Goal: Task Accomplishment & Management: Use online tool/utility

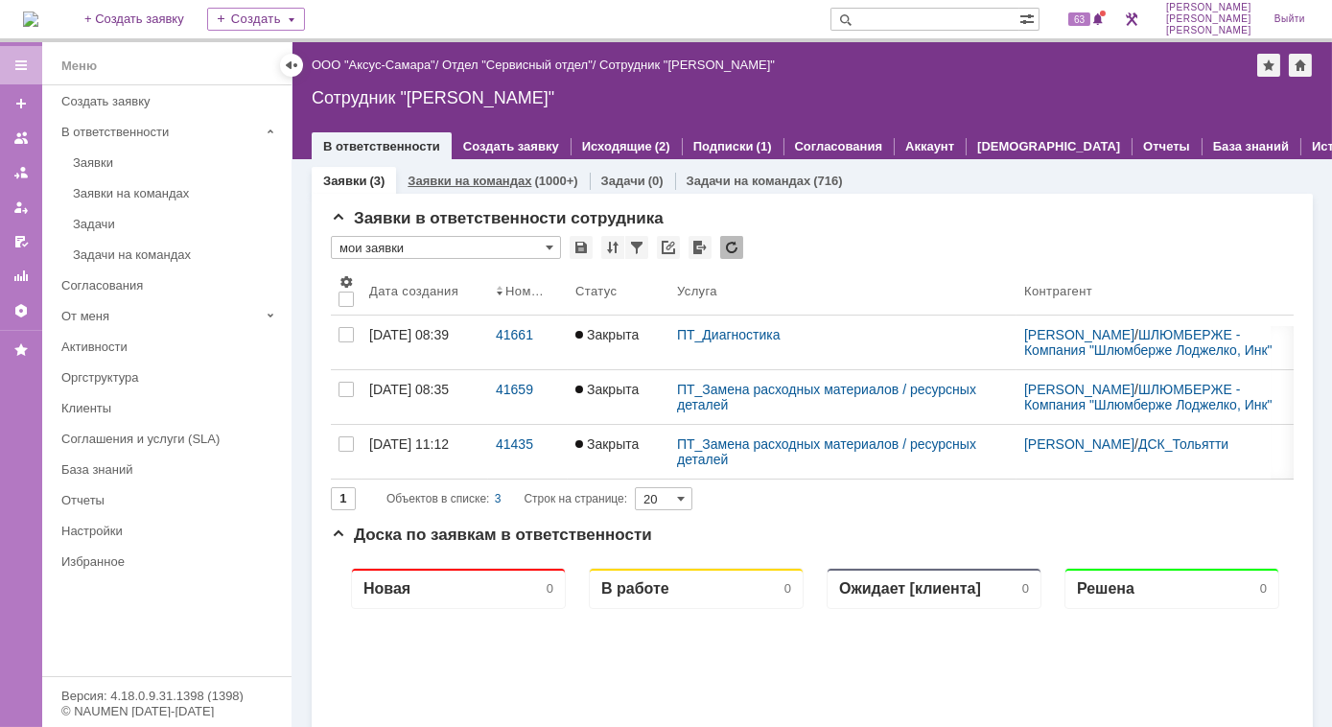
click at [503, 184] on link "Заявки на командах" at bounding box center [469, 181] width 124 height 14
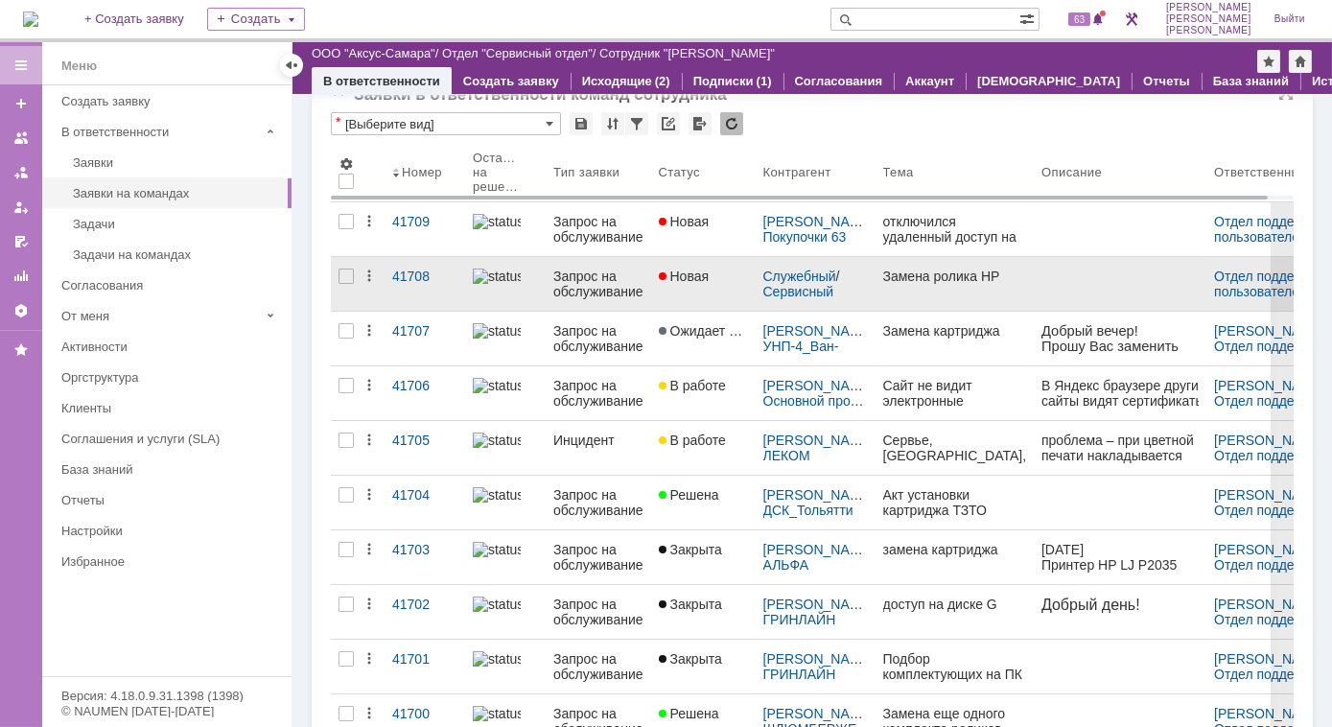
scroll to position [86, 0]
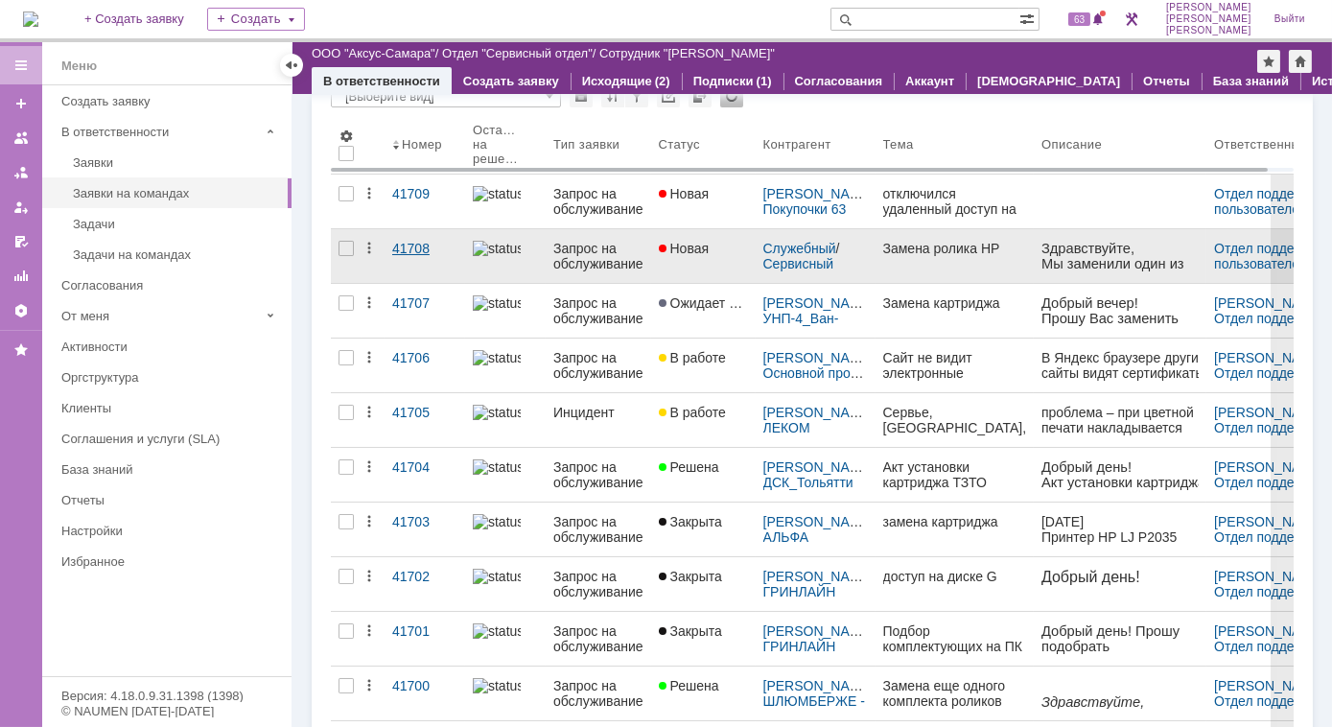
click at [396, 253] on div "41708" at bounding box center [424, 248] width 65 height 15
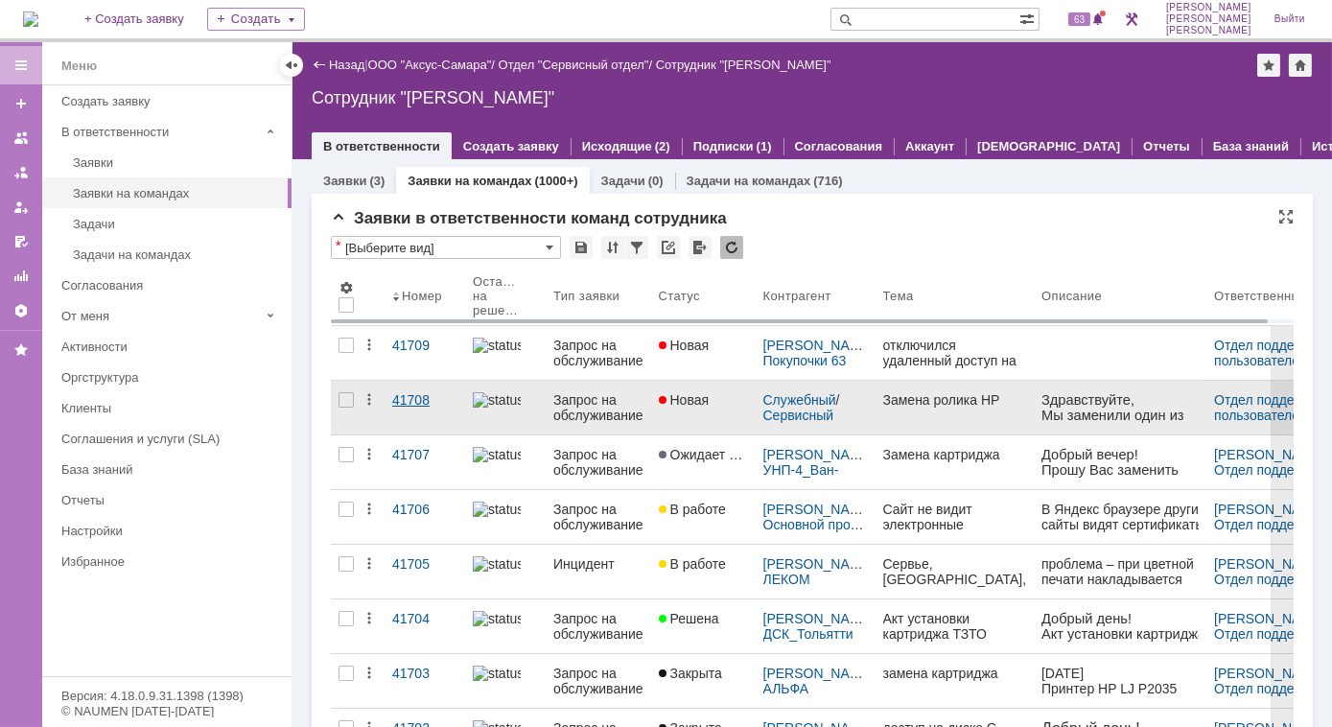
click at [387, 406] on link "41708" at bounding box center [424, 408] width 81 height 54
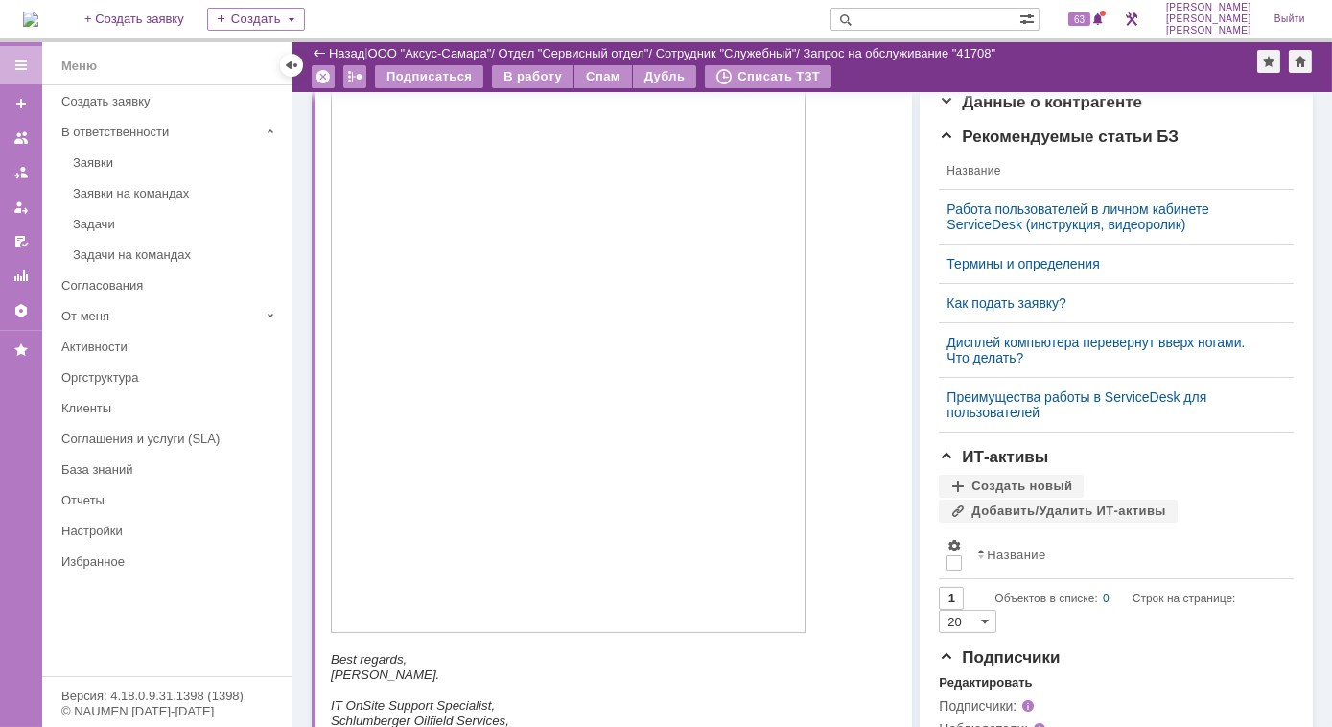
scroll to position [610, 0]
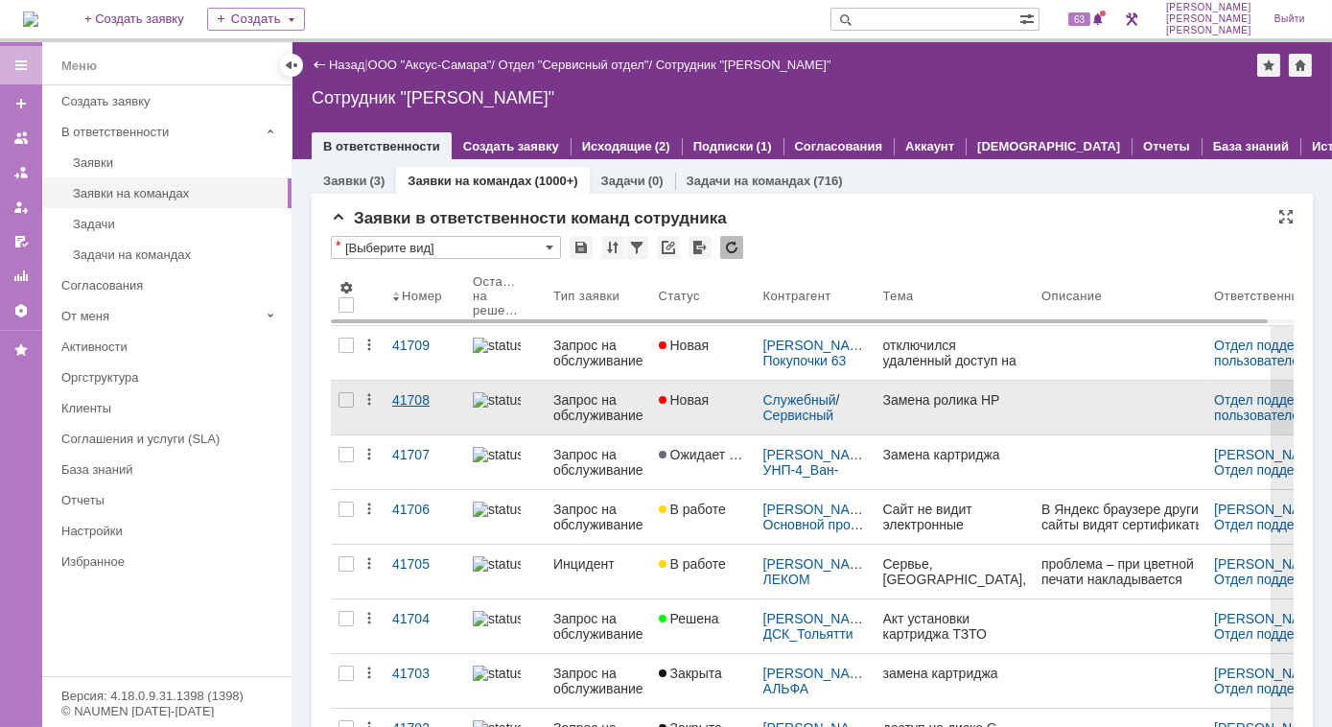
click at [401, 402] on div "41708" at bounding box center [424, 399] width 65 height 15
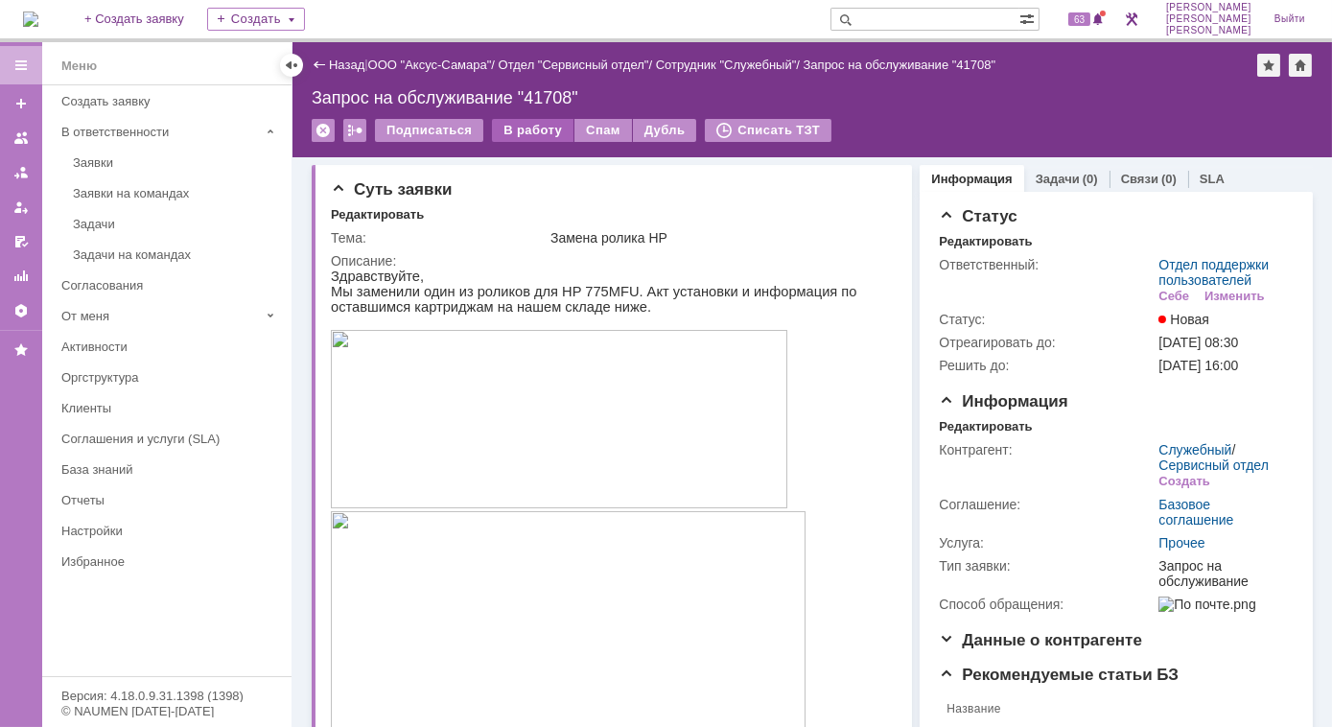
click at [533, 131] on div "В работу" at bounding box center [532, 130] width 81 height 23
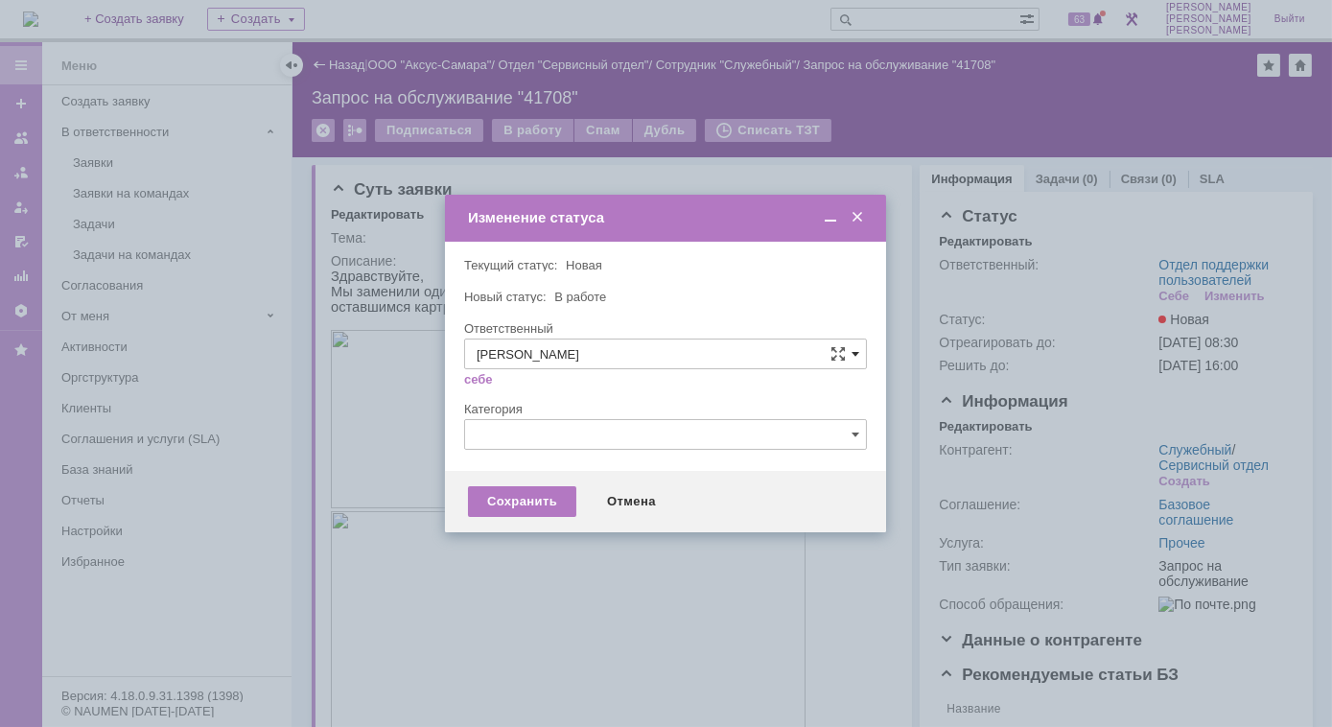
click at [856, 357] on span at bounding box center [855, 353] width 8 height 15
click at [605, 484] on span "[PERSON_NAME]" at bounding box center [665, 482] width 378 height 15
type input "[PERSON_NAME]"
click at [851, 433] on div at bounding box center [665, 434] width 403 height 31
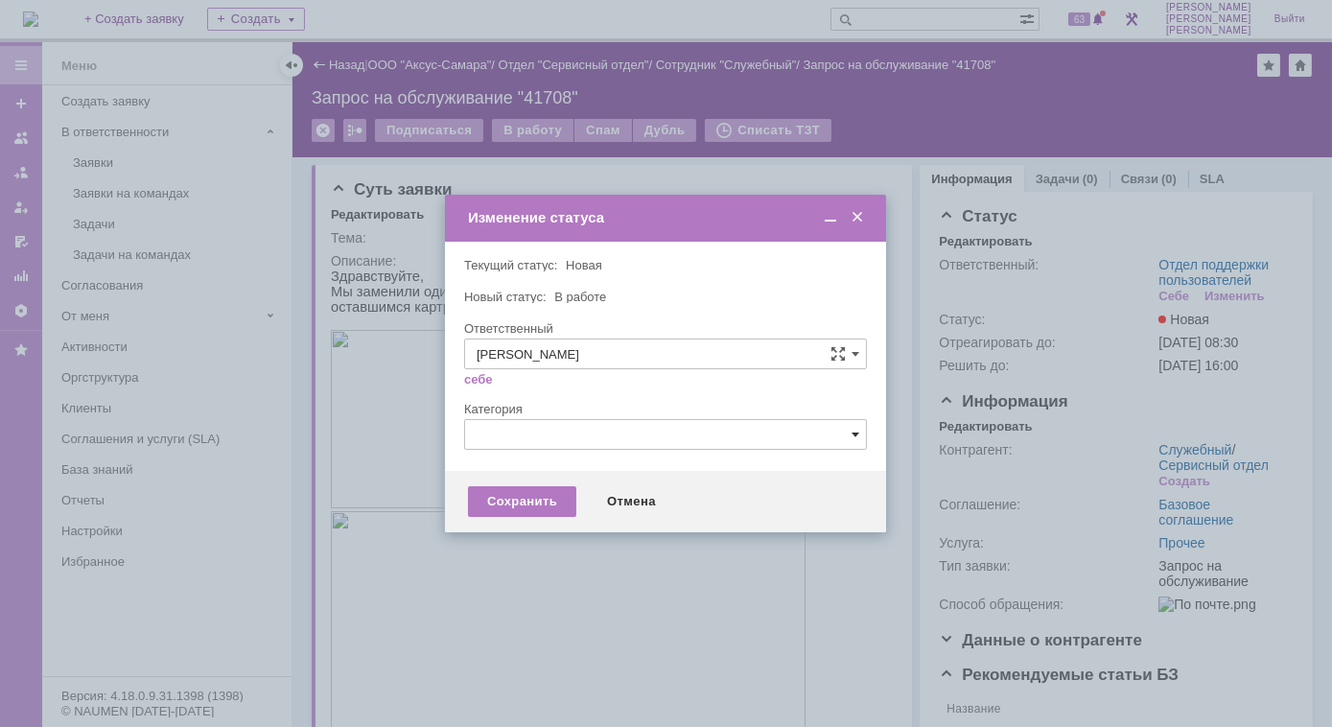
click at [856, 433] on span at bounding box center [855, 434] width 8 height 15
click at [1055, 477] on div at bounding box center [666, 363] width 1332 height 727
click at [518, 499] on div "Сохранить" at bounding box center [522, 501] width 108 height 31
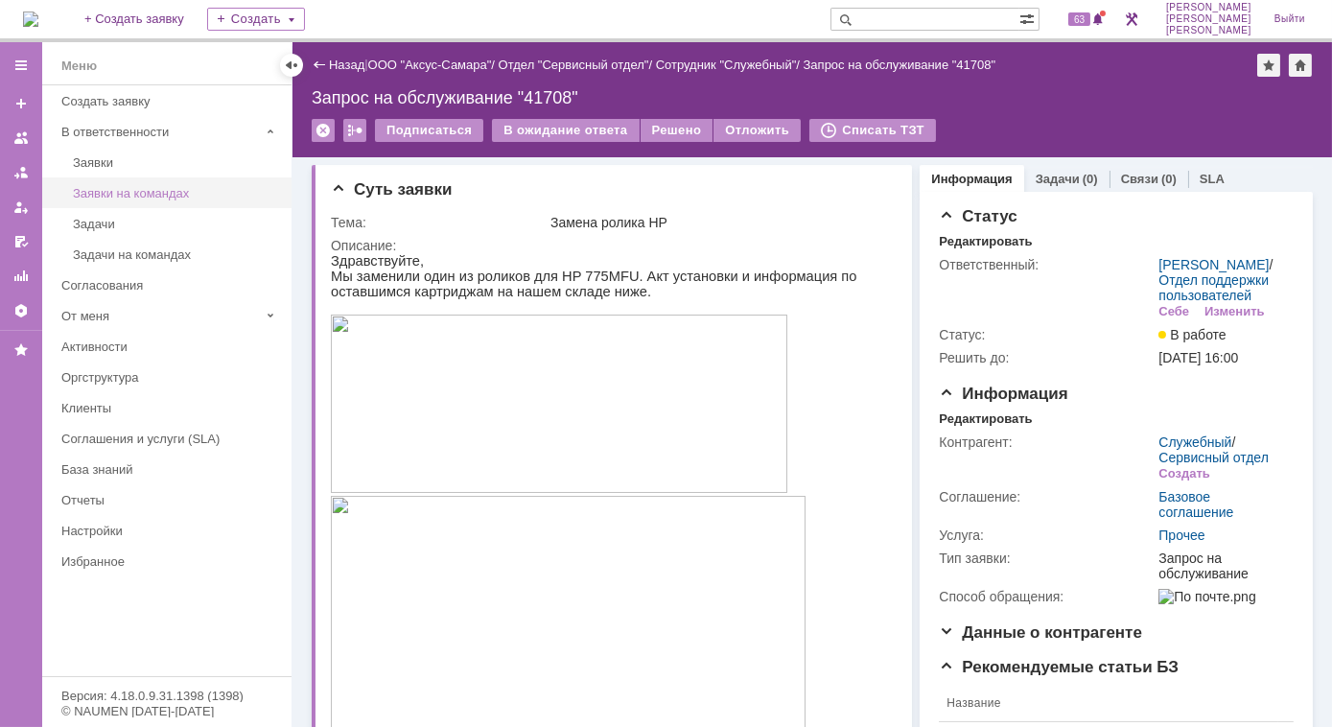
click at [143, 194] on div "Заявки на командах" at bounding box center [176, 193] width 207 height 14
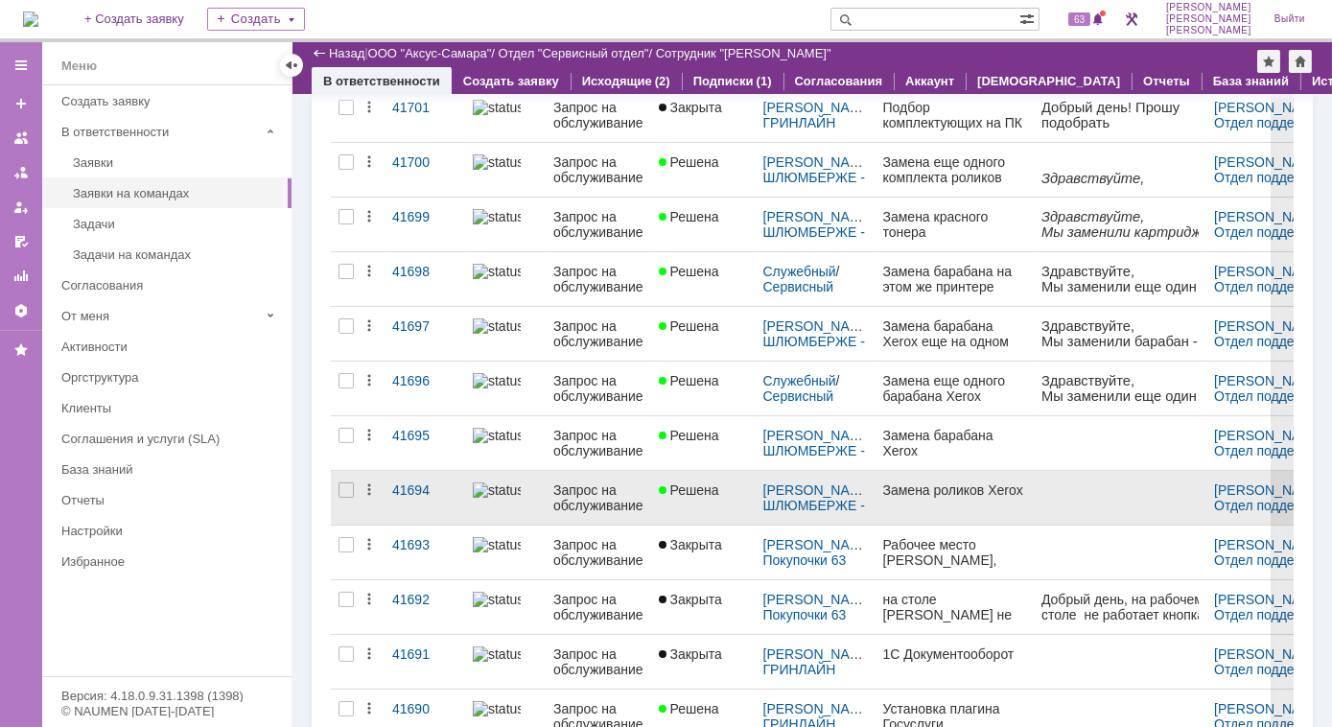
scroll to position [674, 0]
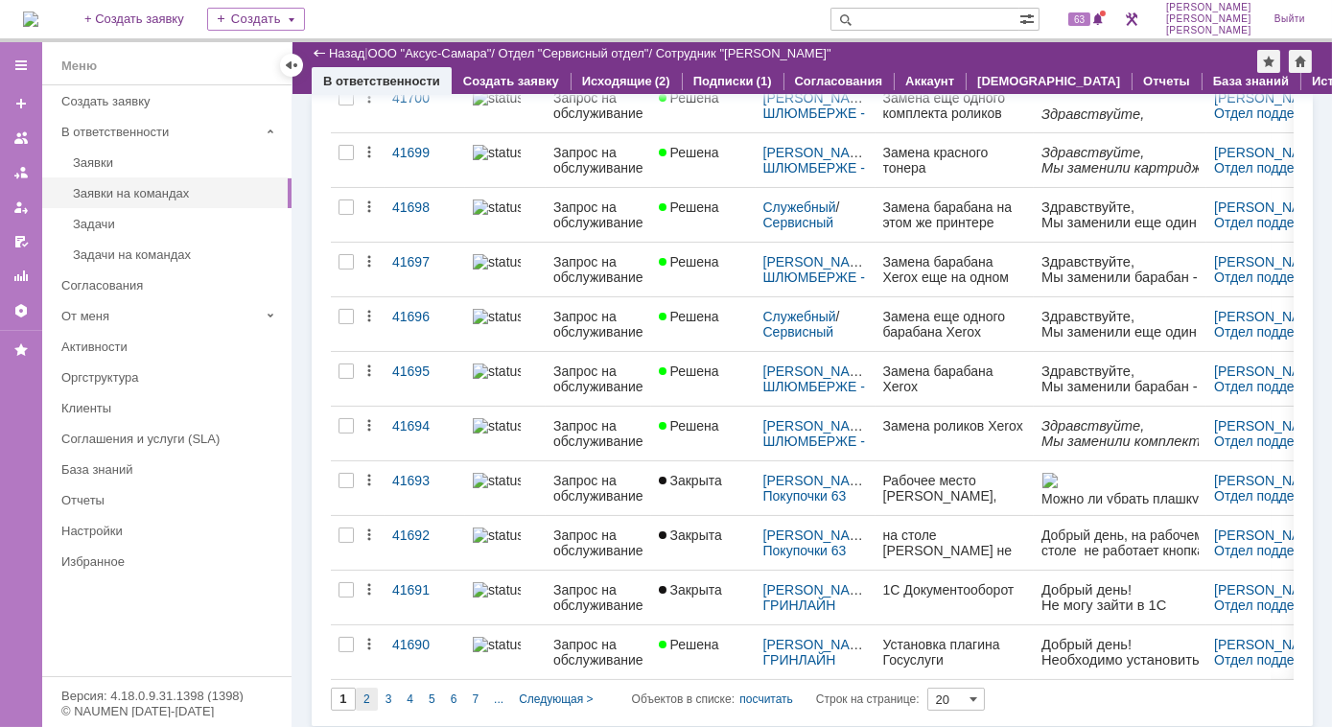
click at [372, 690] on div "2" at bounding box center [367, 698] width 22 height 23
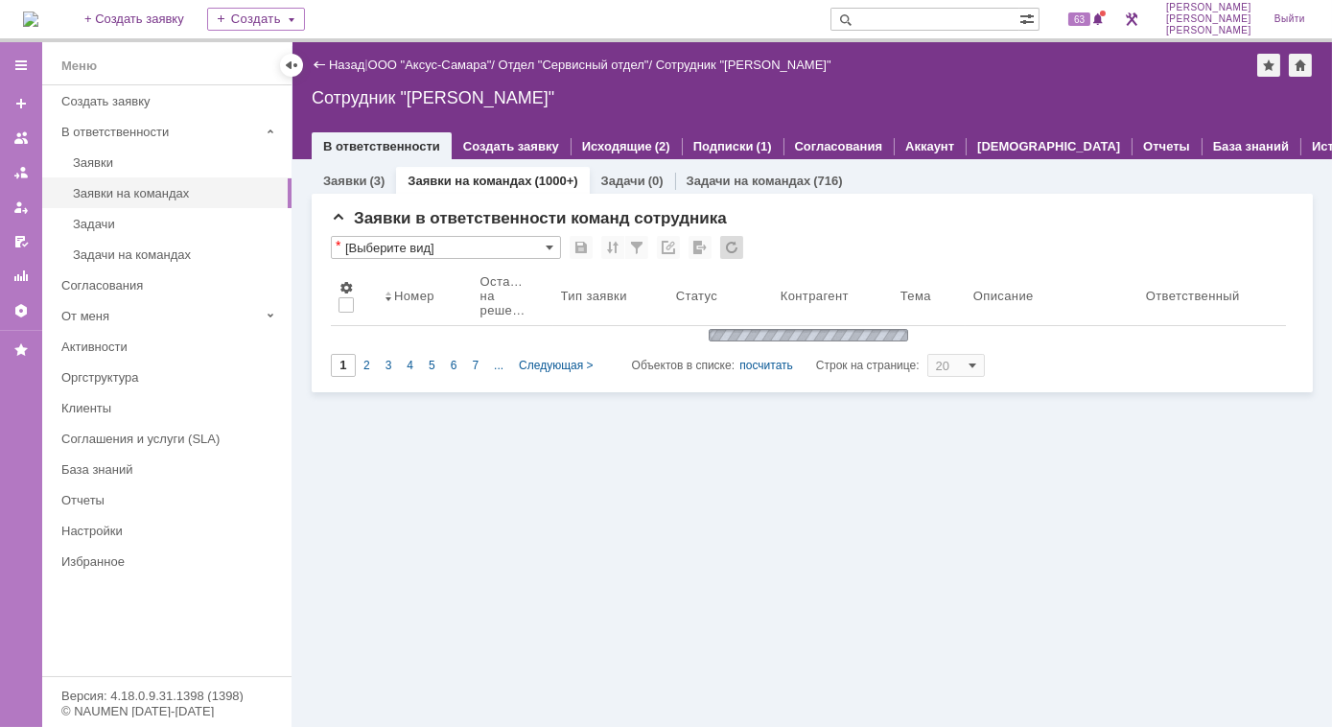
type input "2"
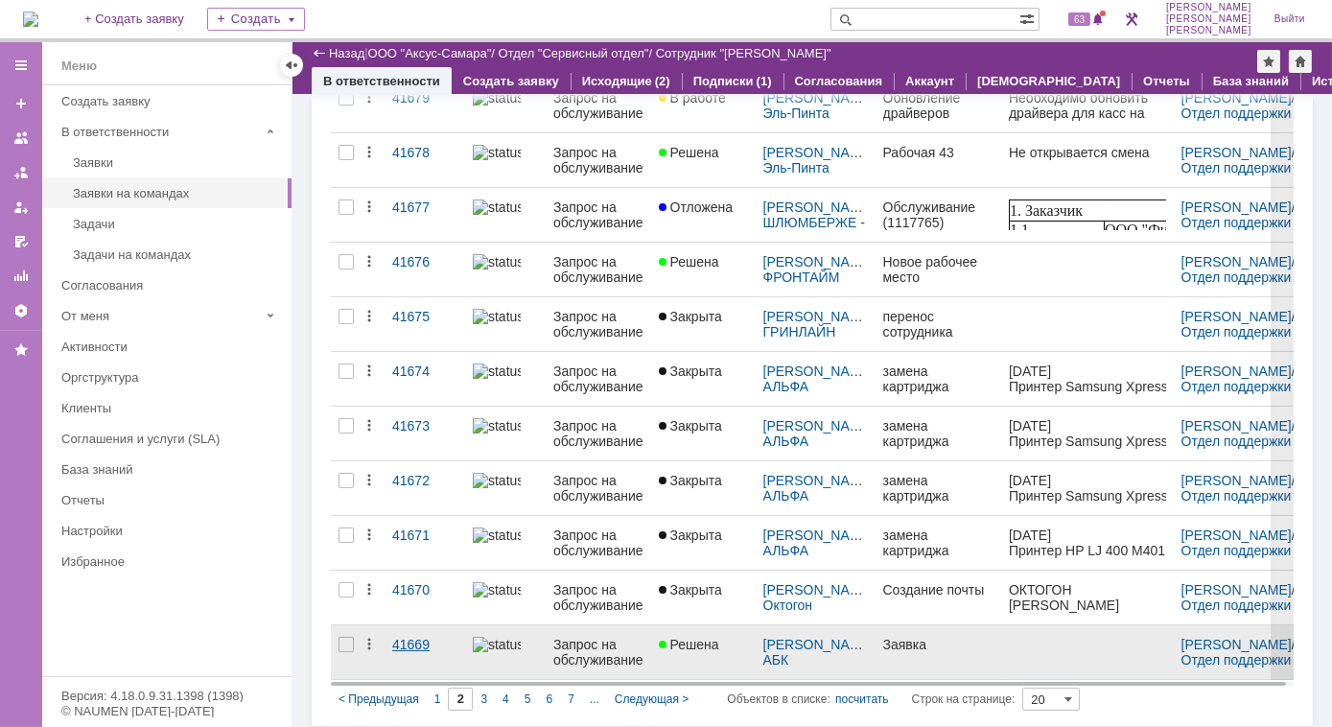
click at [427, 645] on div "41669" at bounding box center [424, 644] width 65 height 15
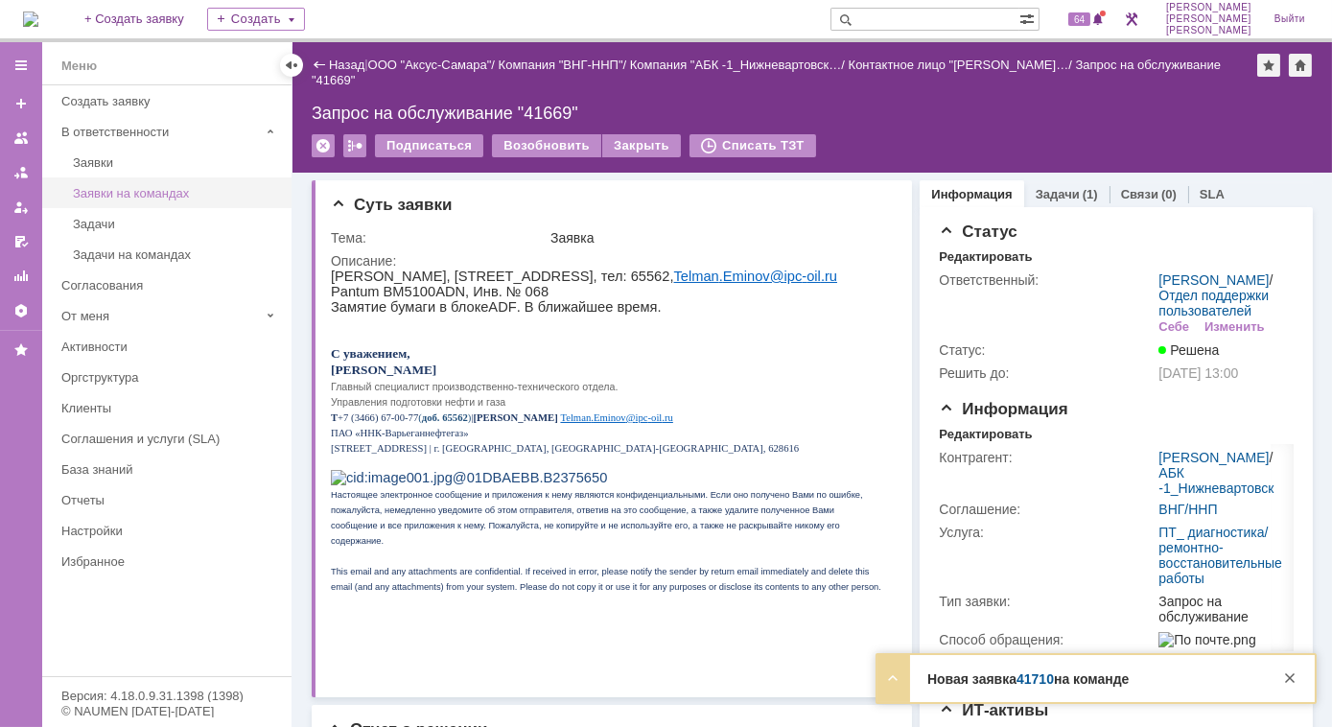
click at [106, 197] on div "Заявки на командах" at bounding box center [176, 193] width 207 height 14
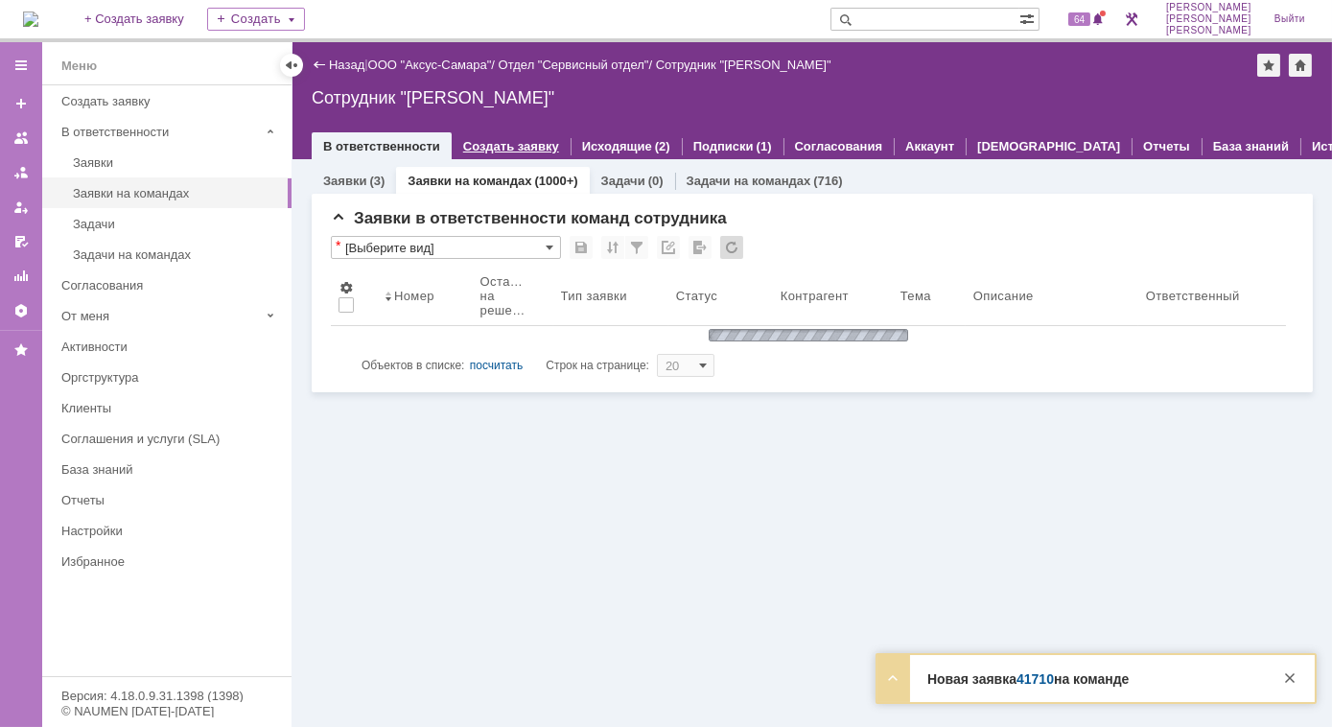
click at [463, 146] on link "Создать заявку" at bounding box center [511, 146] width 96 height 14
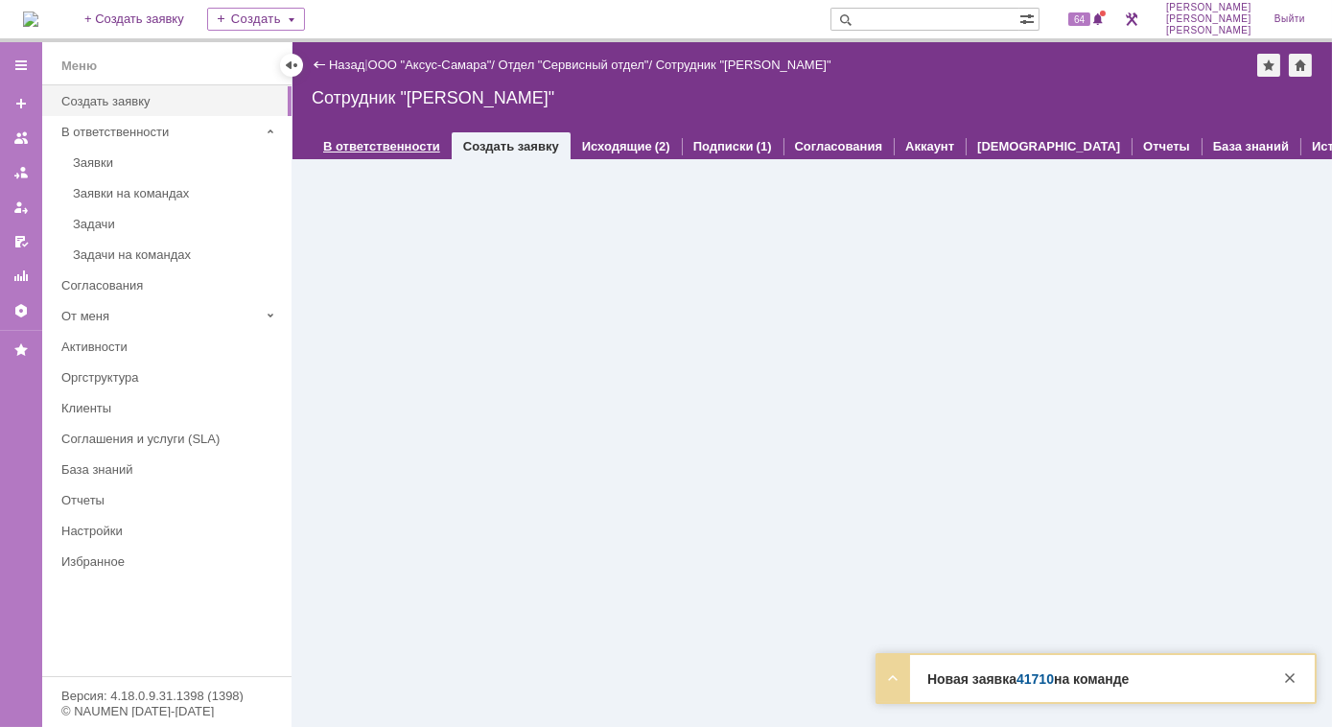
click at [391, 151] on link "В ответственности" at bounding box center [381, 146] width 117 height 14
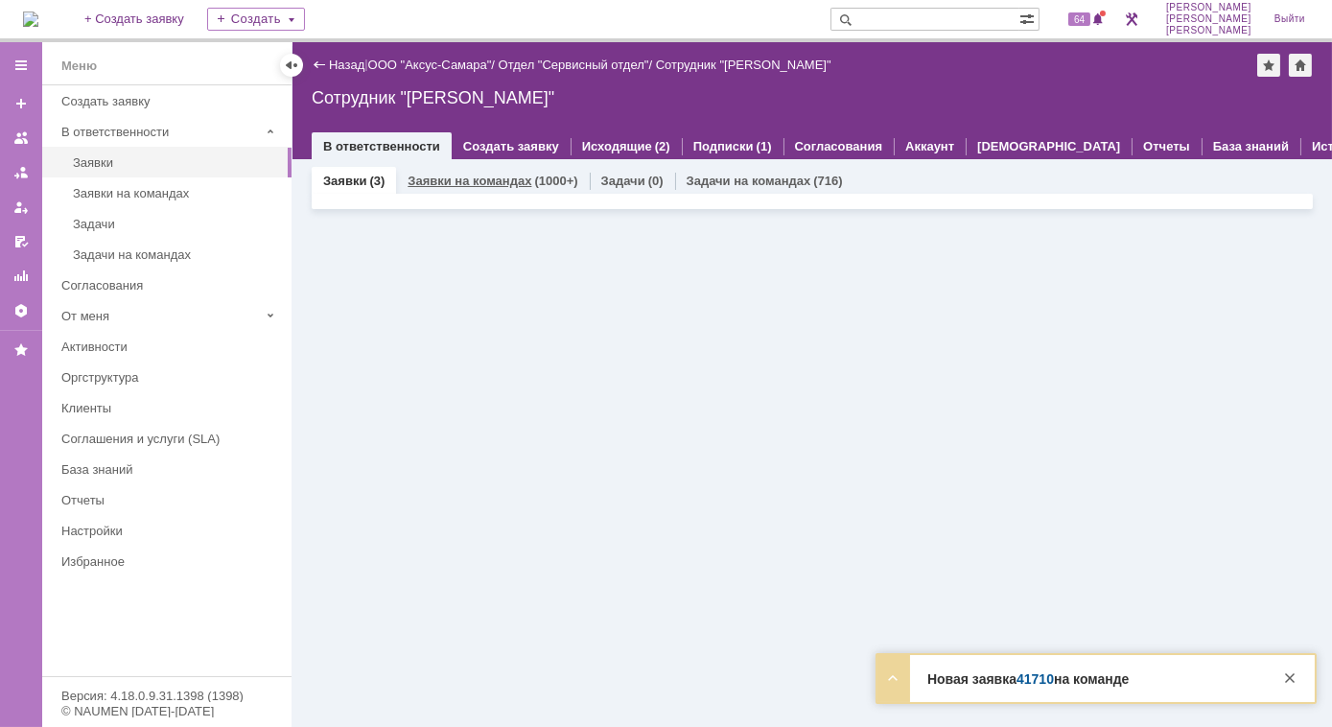
click at [460, 182] on link "Заявки на командах" at bounding box center [469, 181] width 124 height 14
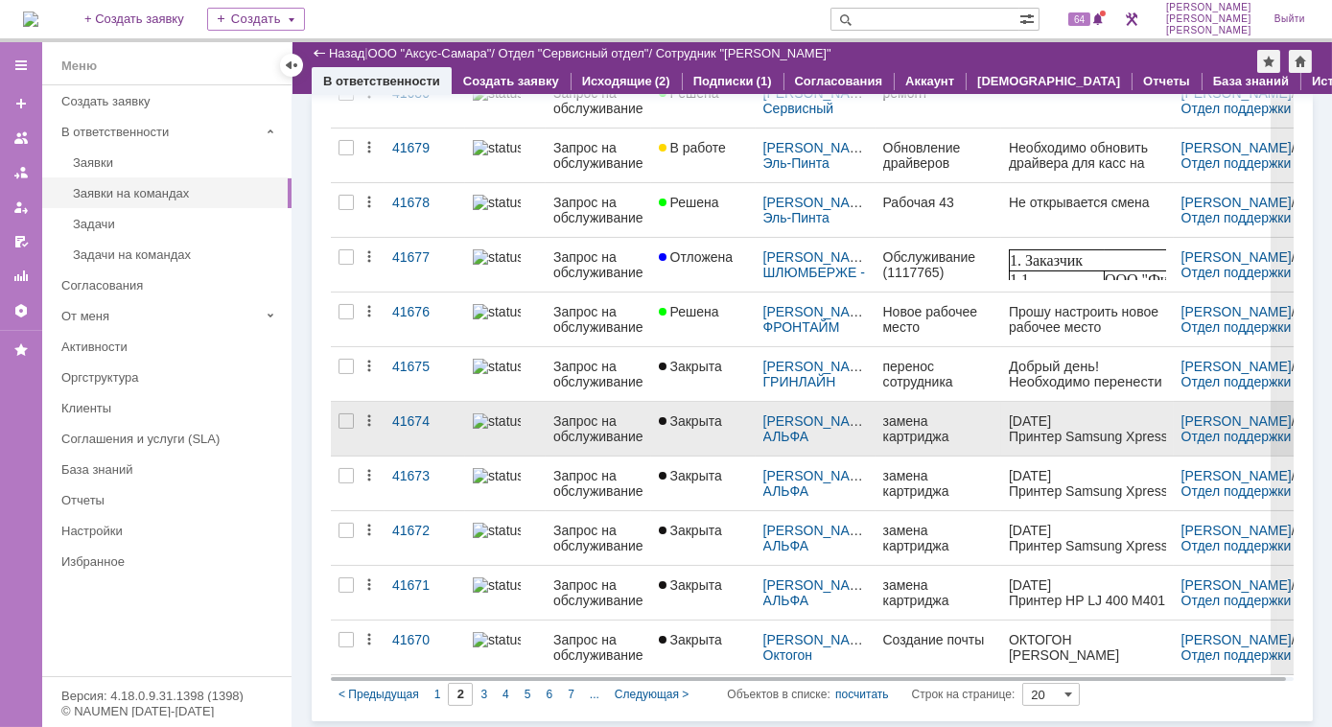
scroll to position [674, 0]
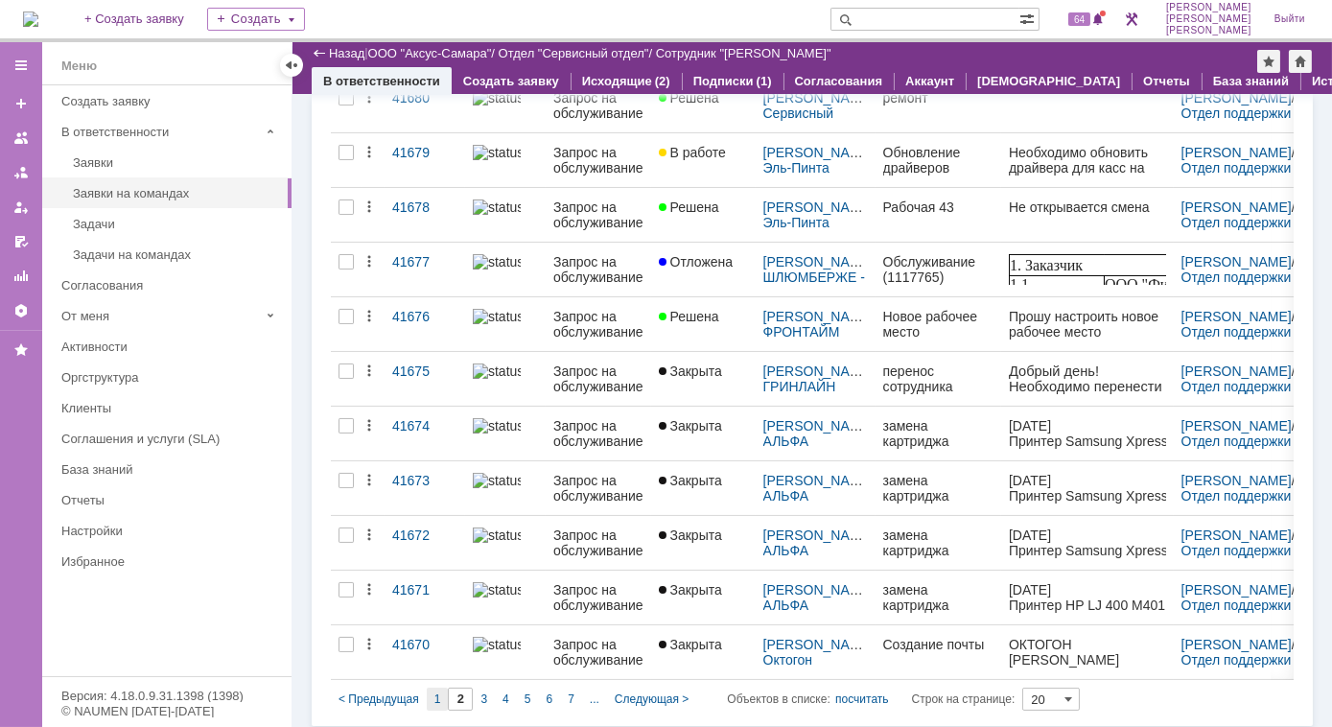
click at [434, 696] on span "1" at bounding box center [437, 698] width 7 height 13
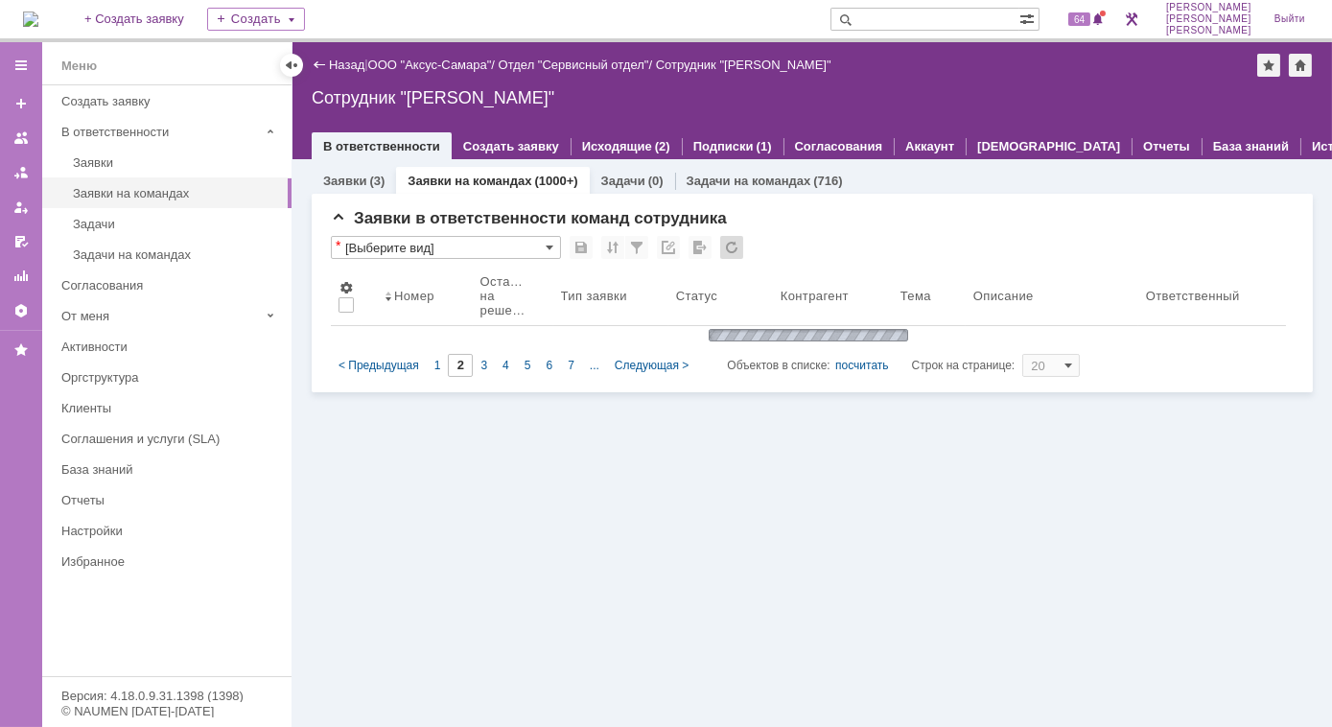
type input "1"
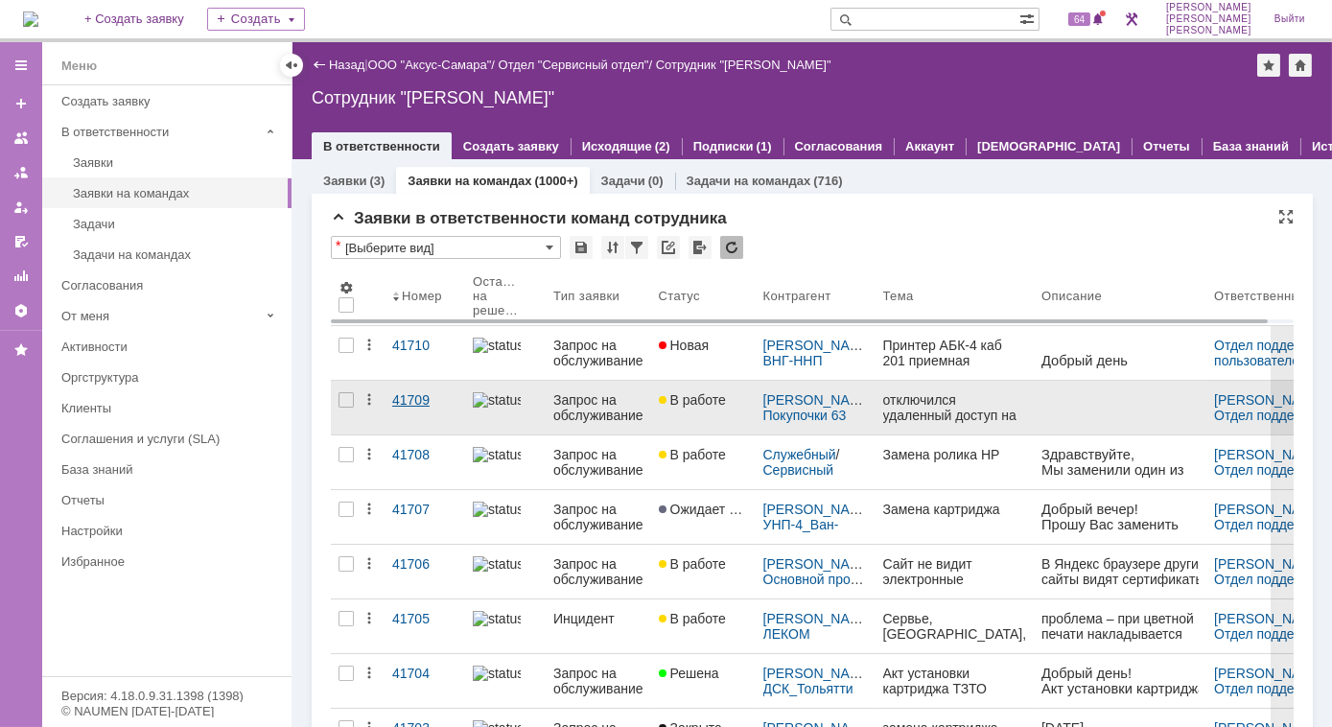
click at [420, 405] on div "41709" at bounding box center [424, 399] width 65 height 15
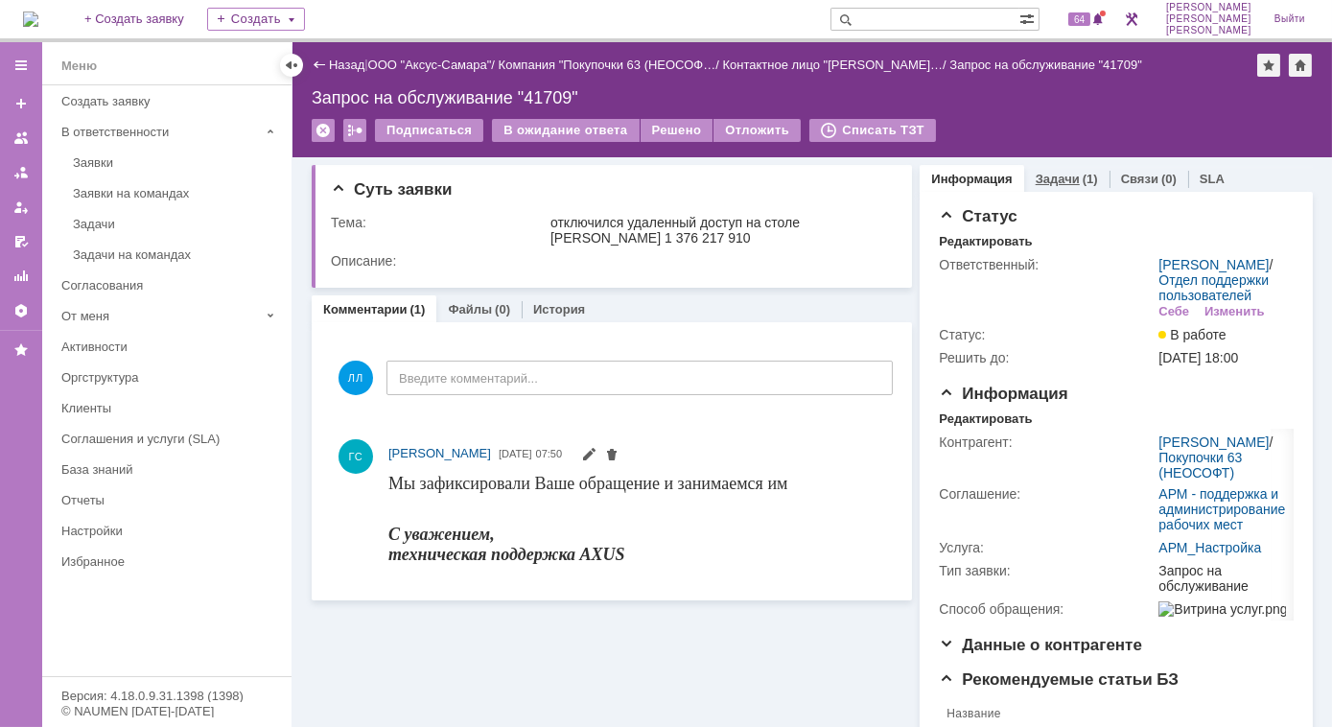
click at [1039, 175] on link "Задачи" at bounding box center [1057, 179] width 44 height 14
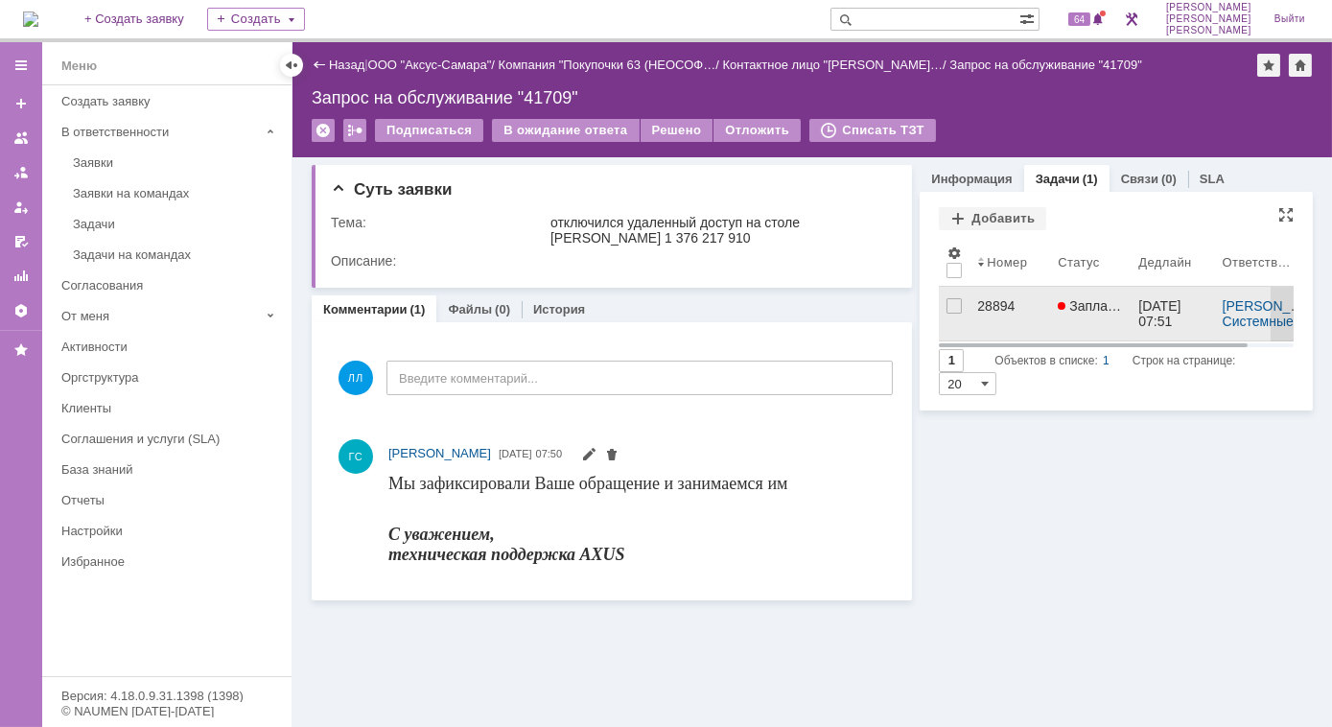
click at [995, 306] on div "28894" at bounding box center [1009, 305] width 65 height 15
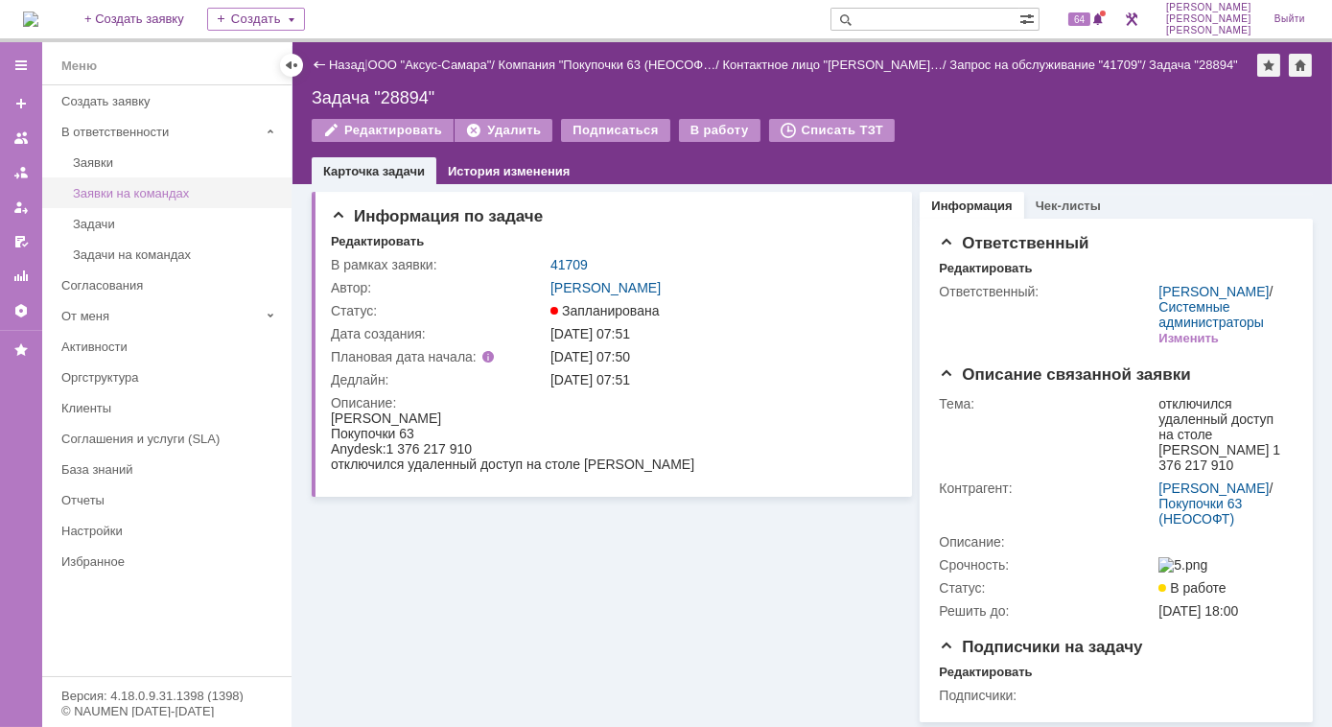
click at [103, 193] on div "Заявки на командах" at bounding box center [176, 193] width 207 height 14
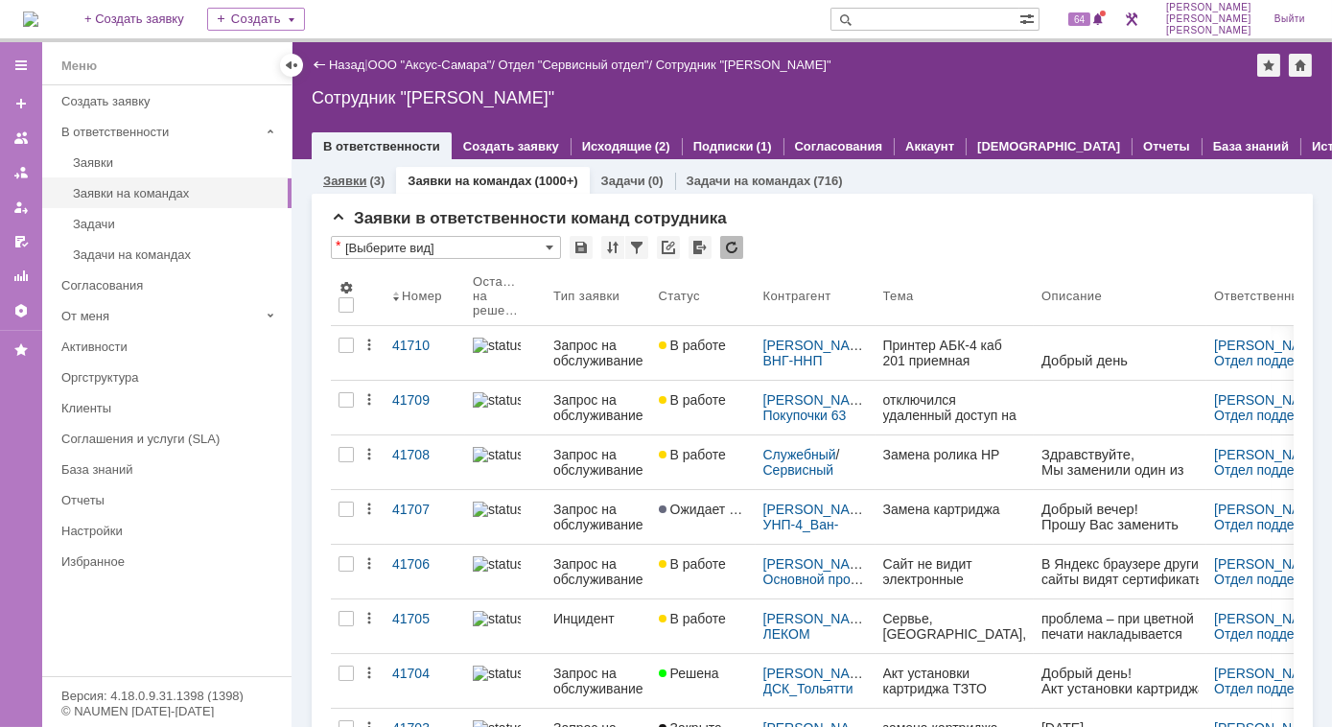
click at [356, 177] on link "Заявки" at bounding box center [344, 181] width 43 height 14
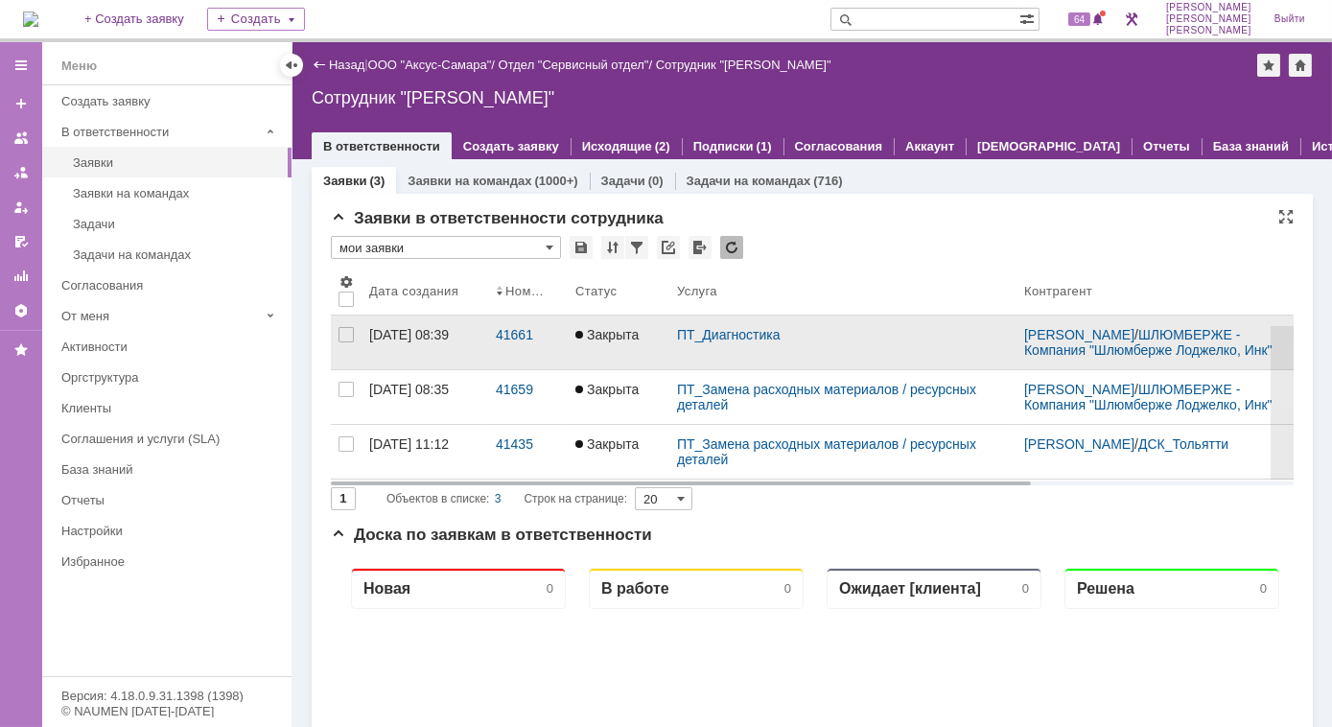
click at [572, 336] on link "Закрыта" at bounding box center [619, 342] width 102 height 54
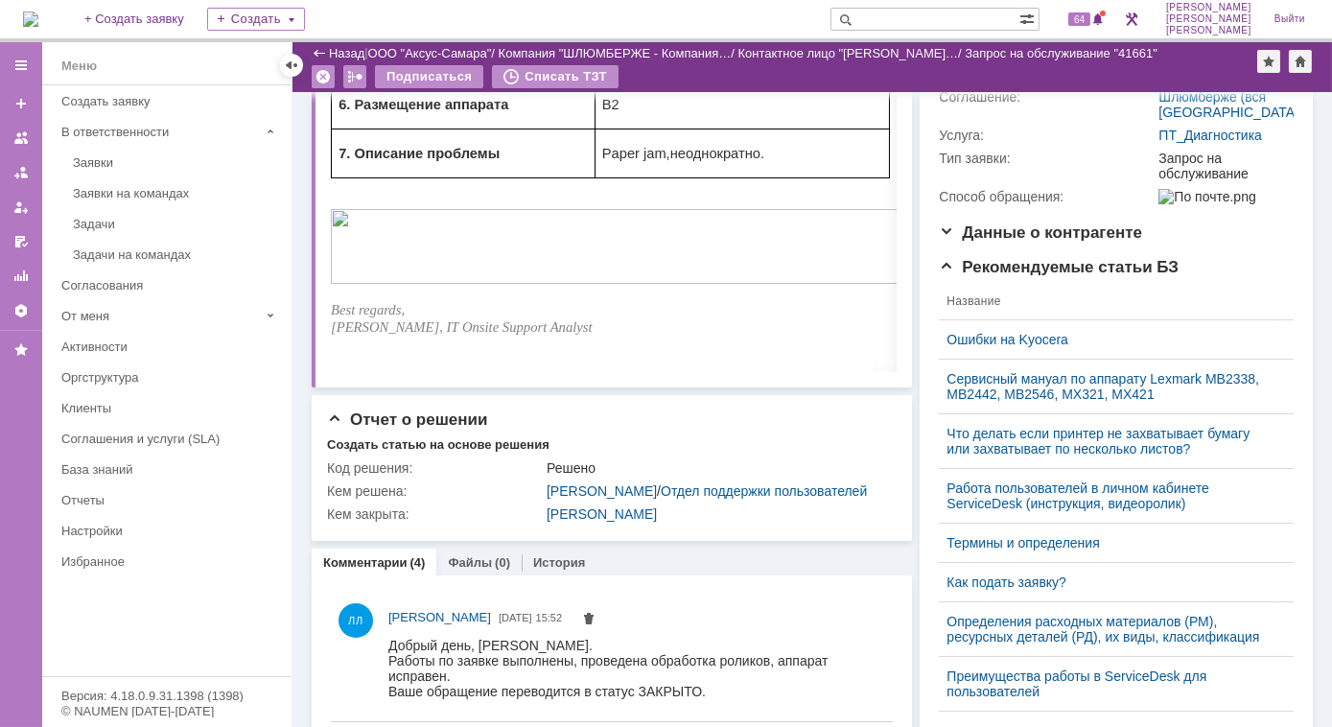
scroll to position [446, 0]
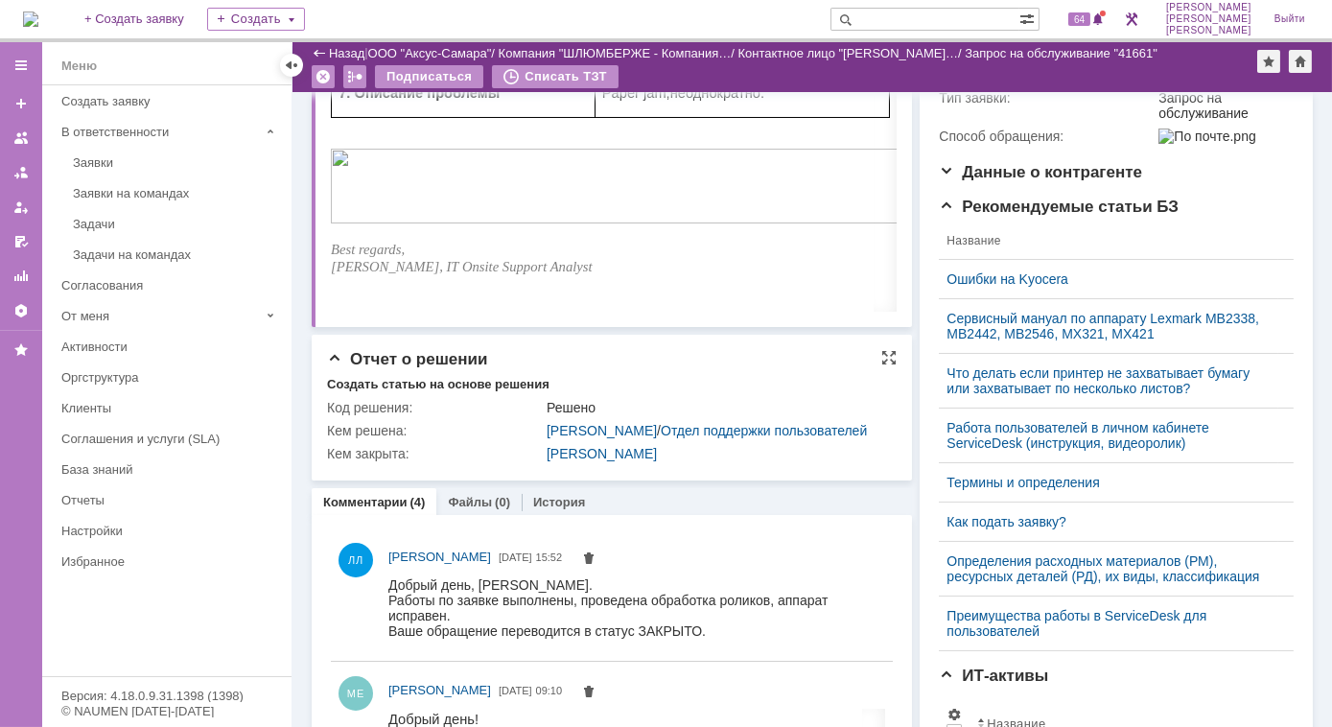
click at [889, 363] on div "Отчет о решении Создать статью на основе решения Код решения: Решено Кем решена…" at bounding box center [612, 408] width 600 height 146
click at [884, 361] on div at bounding box center [888, 357] width 15 height 15
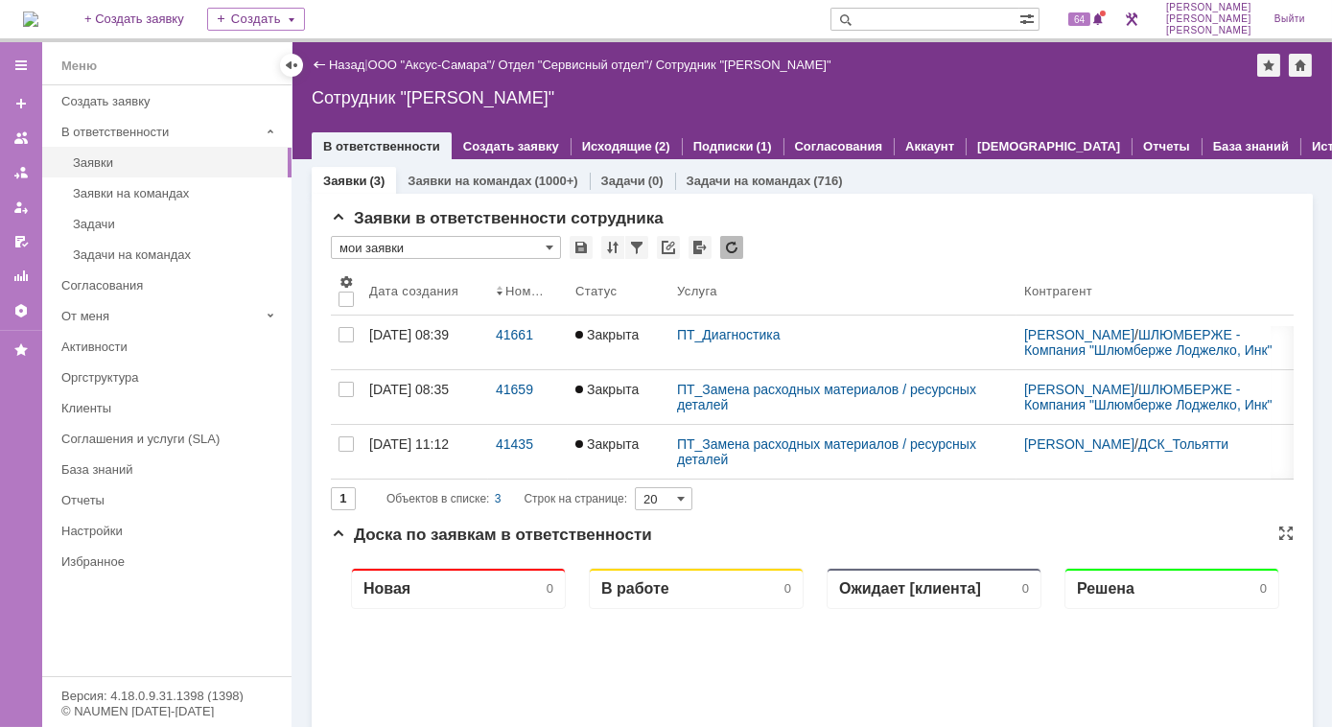
scroll to position [86, 0]
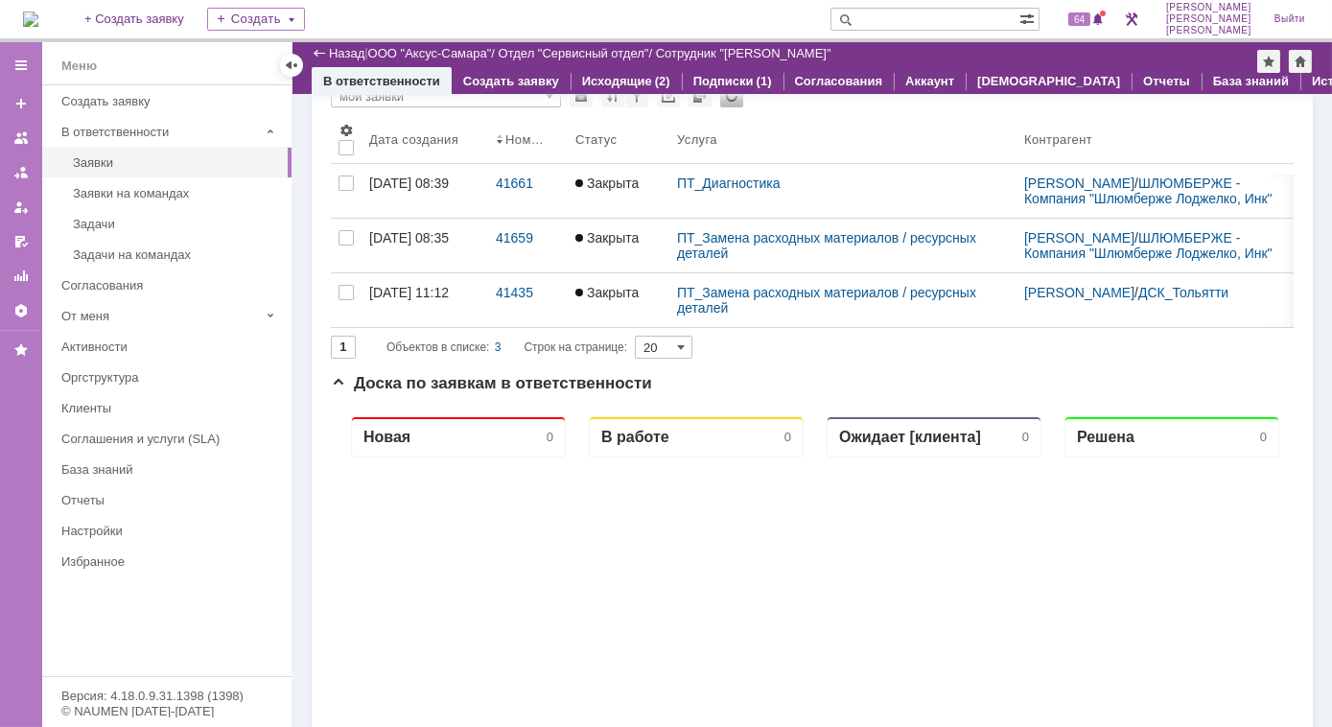
click at [522, 191] on div "41661" at bounding box center [528, 182] width 64 height 15
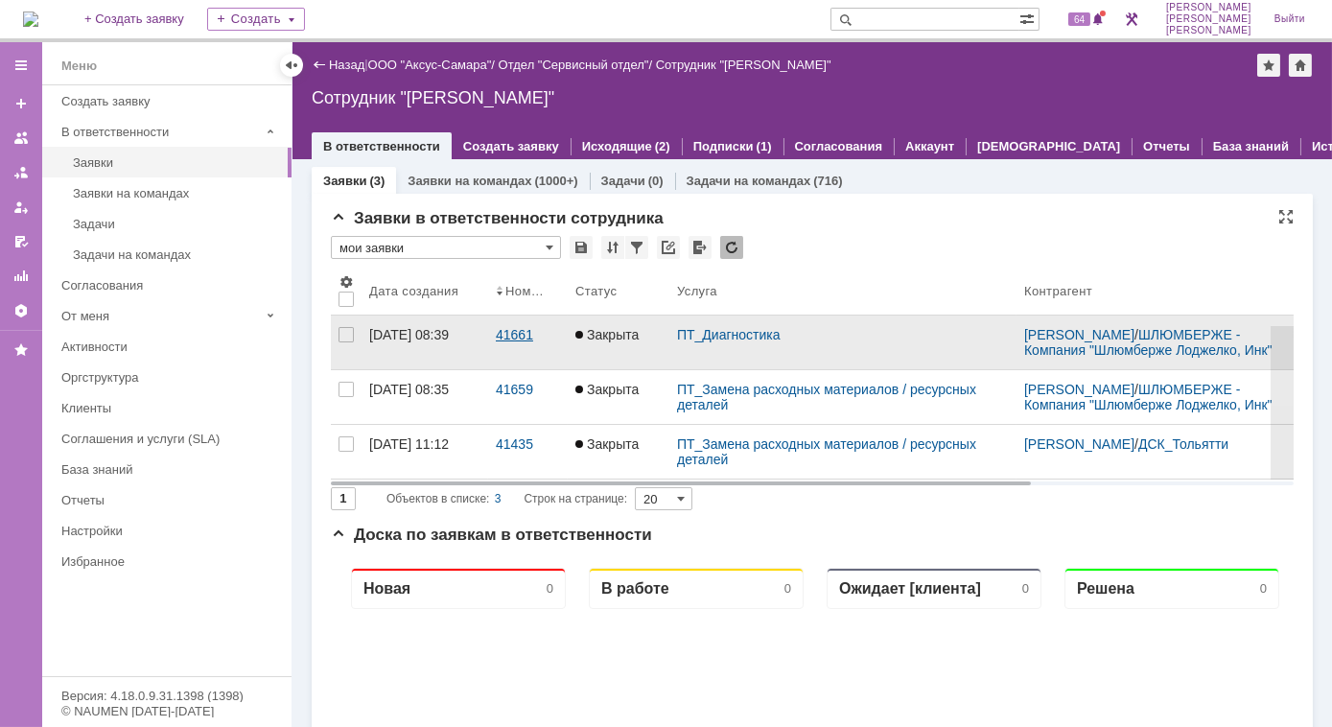
click at [525, 352] on link "41661" at bounding box center [528, 342] width 80 height 54
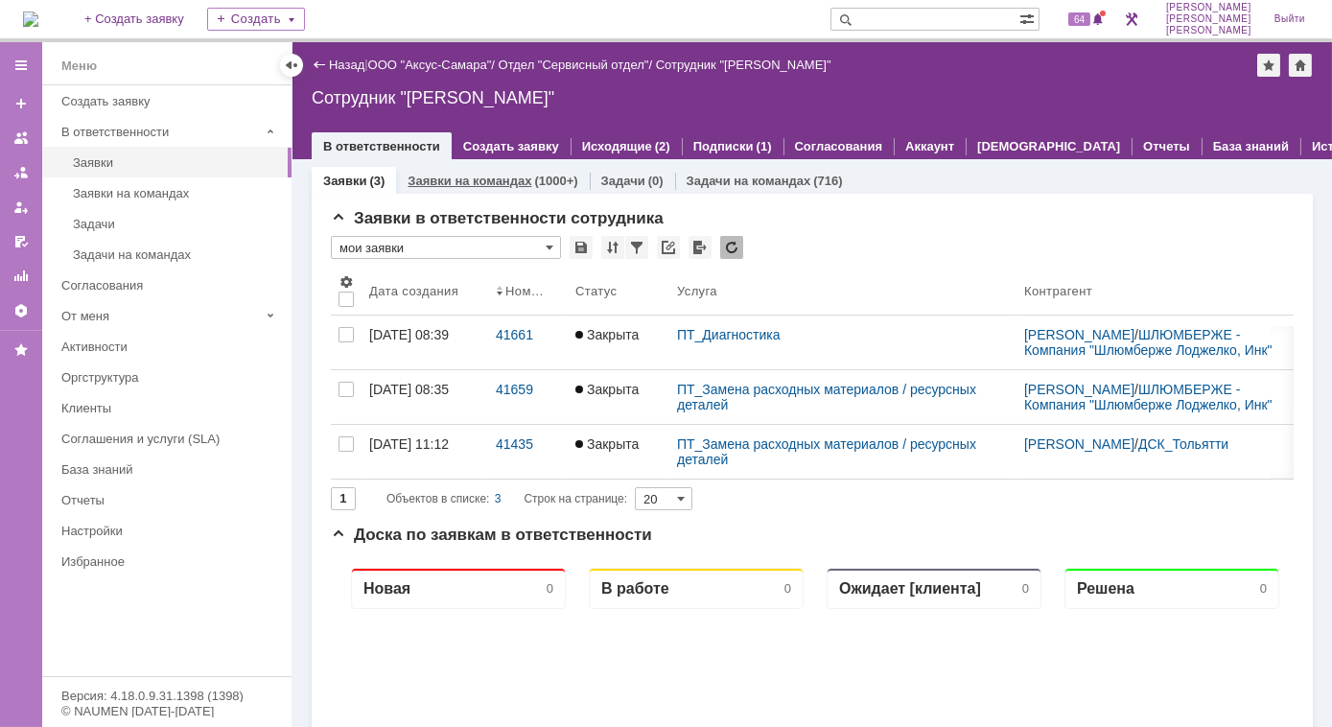
click at [445, 179] on link "Заявки на командах" at bounding box center [469, 181] width 124 height 14
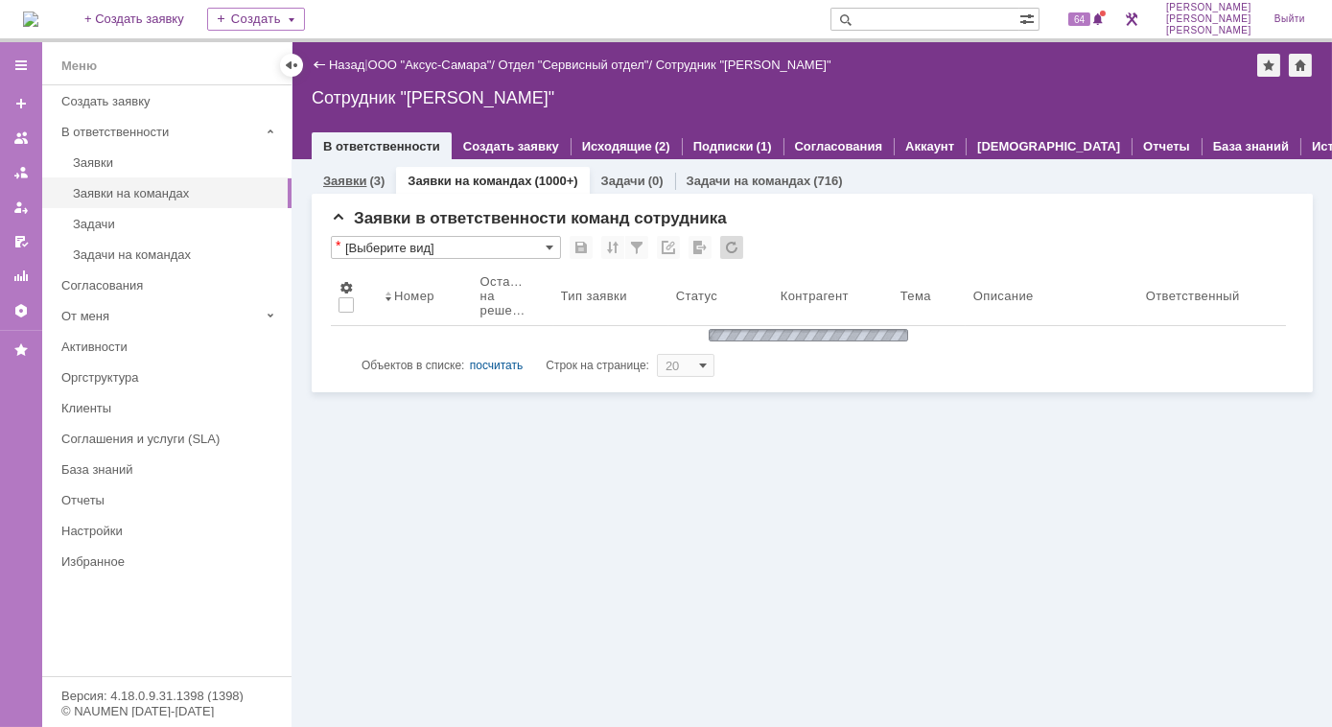
drag, startPoint x: 374, startPoint y: 180, endPoint x: 379, endPoint y: 191, distance: 11.6
click at [374, 180] on div "(3)" at bounding box center [376, 181] width 15 height 14
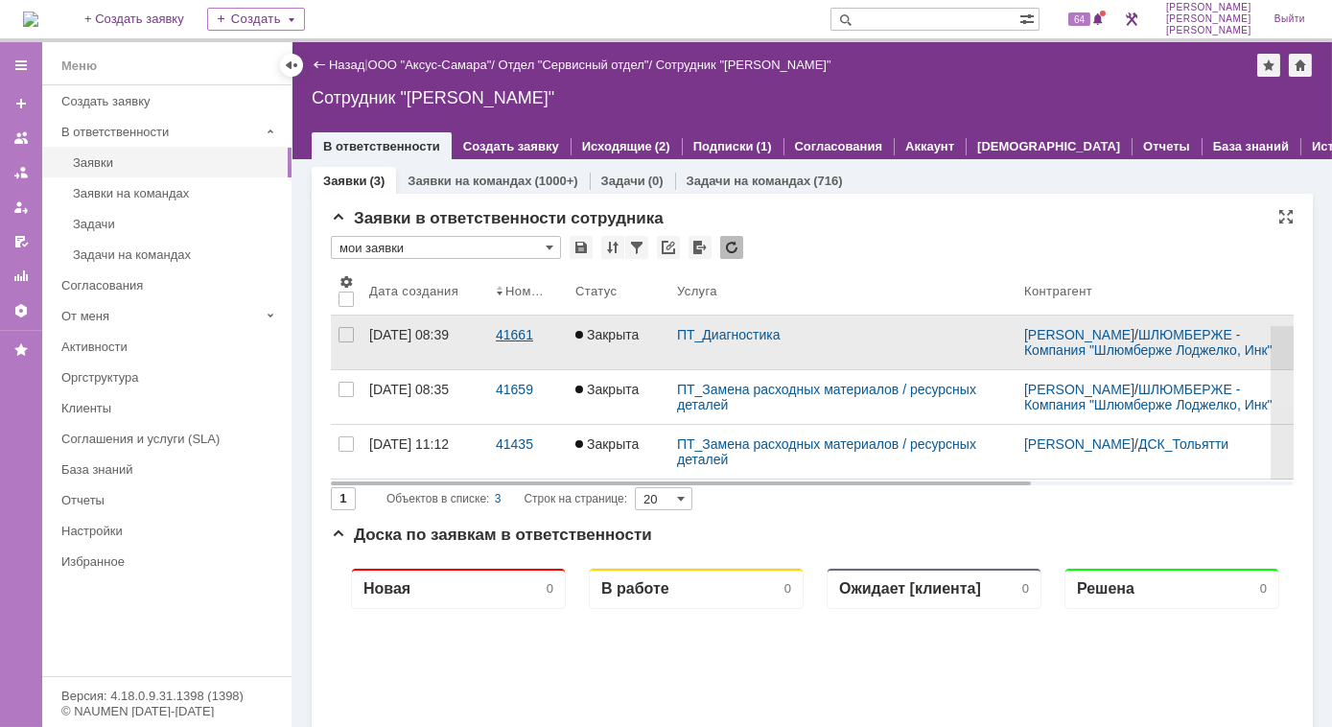
click at [513, 342] on div "41661" at bounding box center [528, 334] width 64 height 15
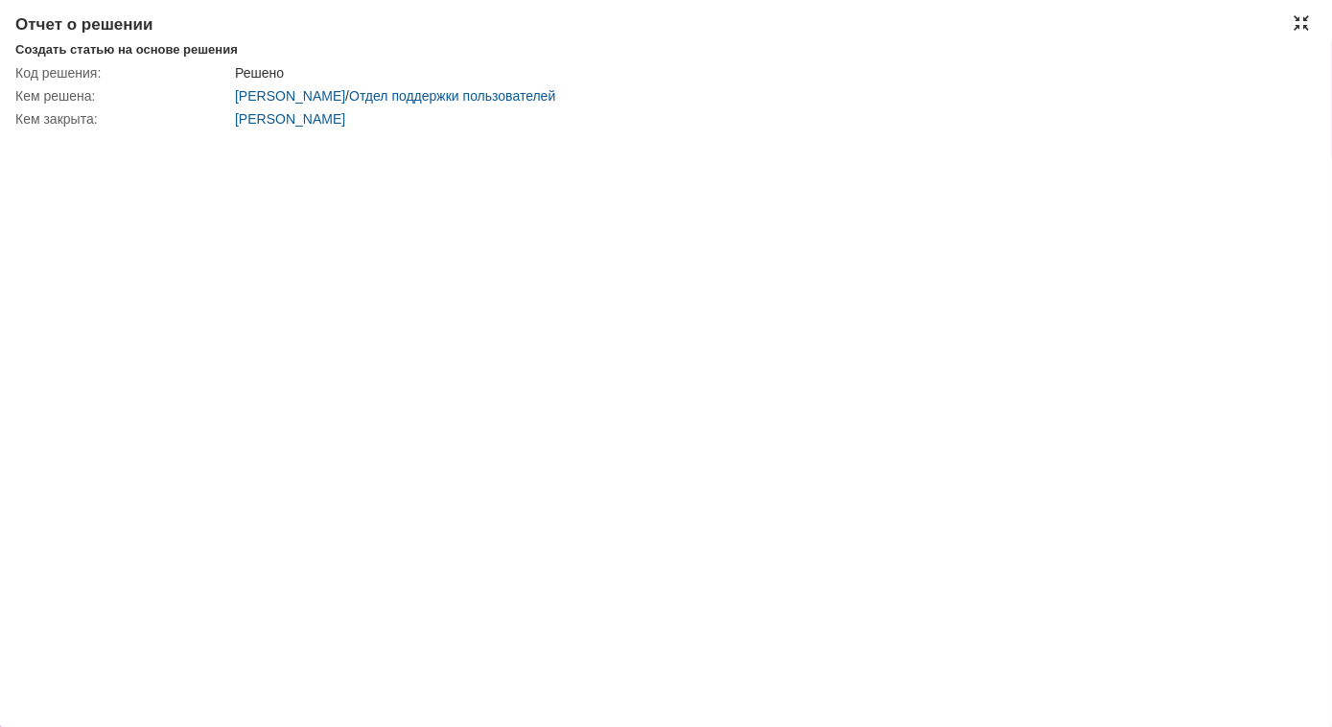
click at [1299, 21] on div at bounding box center [1300, 22] width 15 height 15
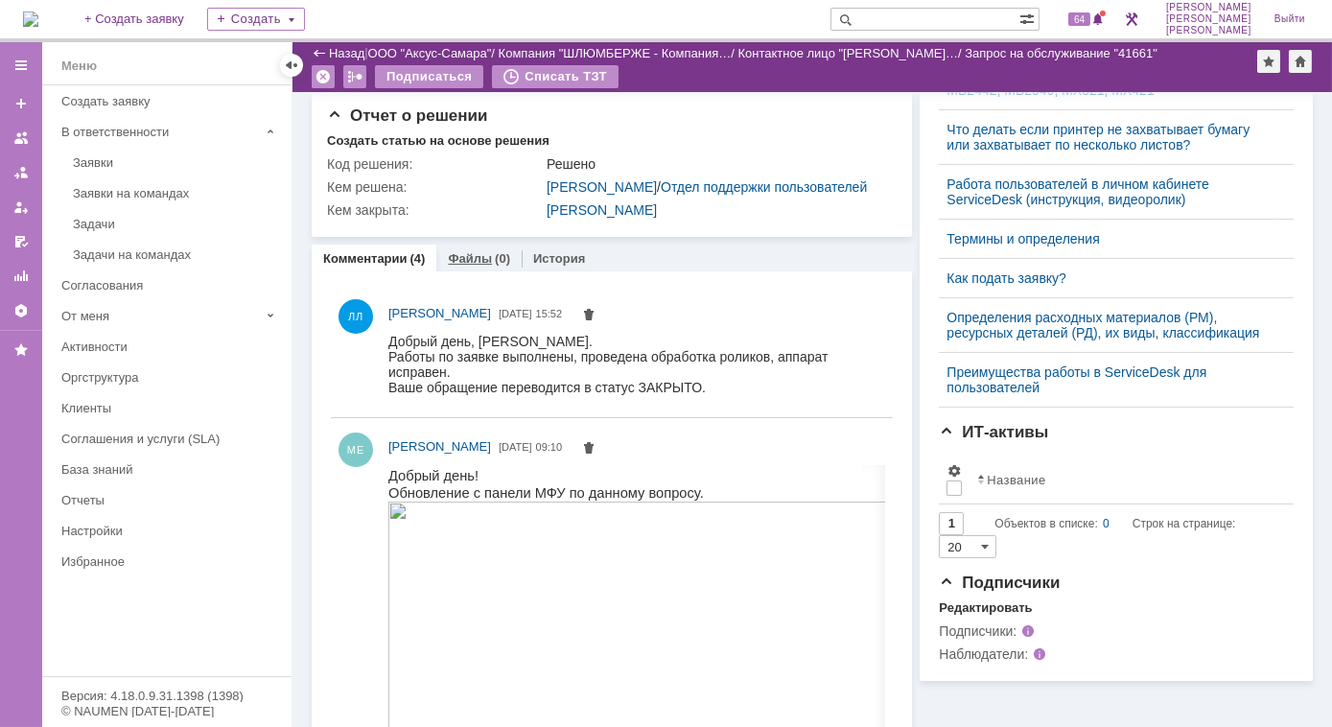
click at [461, 266] on link "Файлы" at bounding box center [470, 258] width 44 height 14
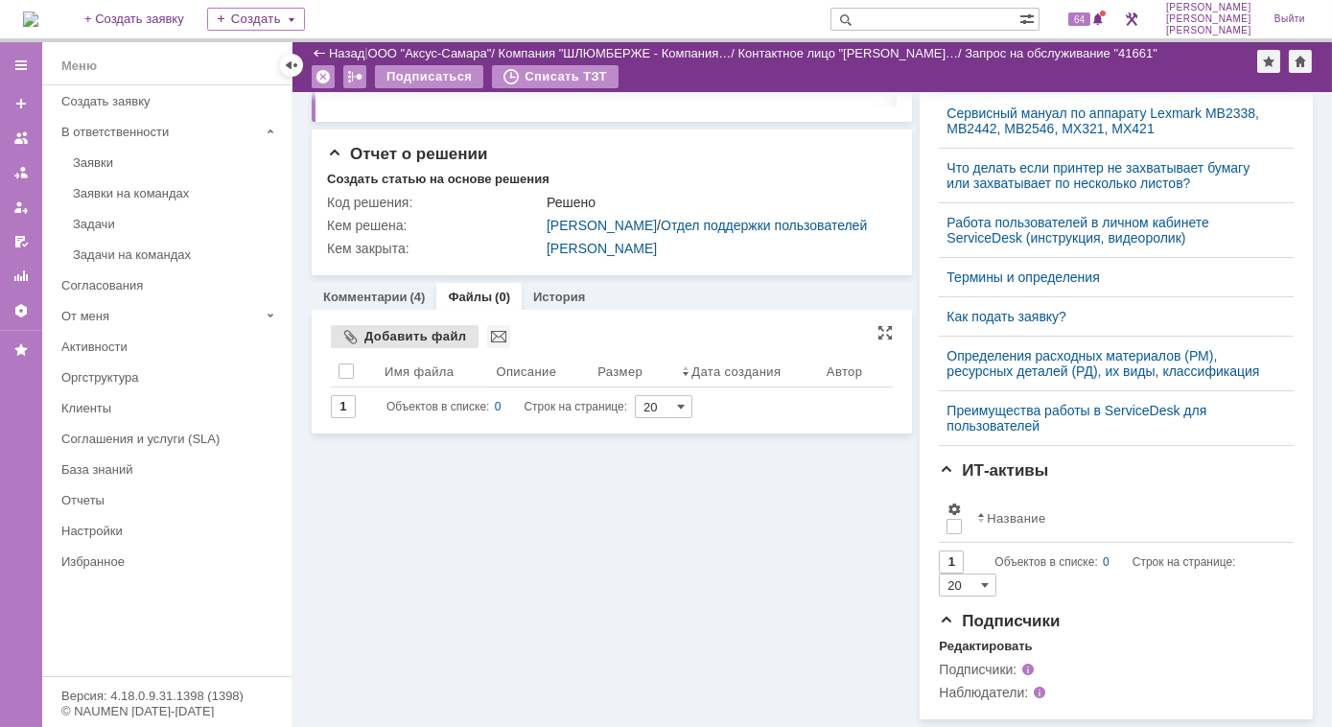
click at [359, 325] on div "Добавить файл" at bounding box center [405, 336] width 148 height 23
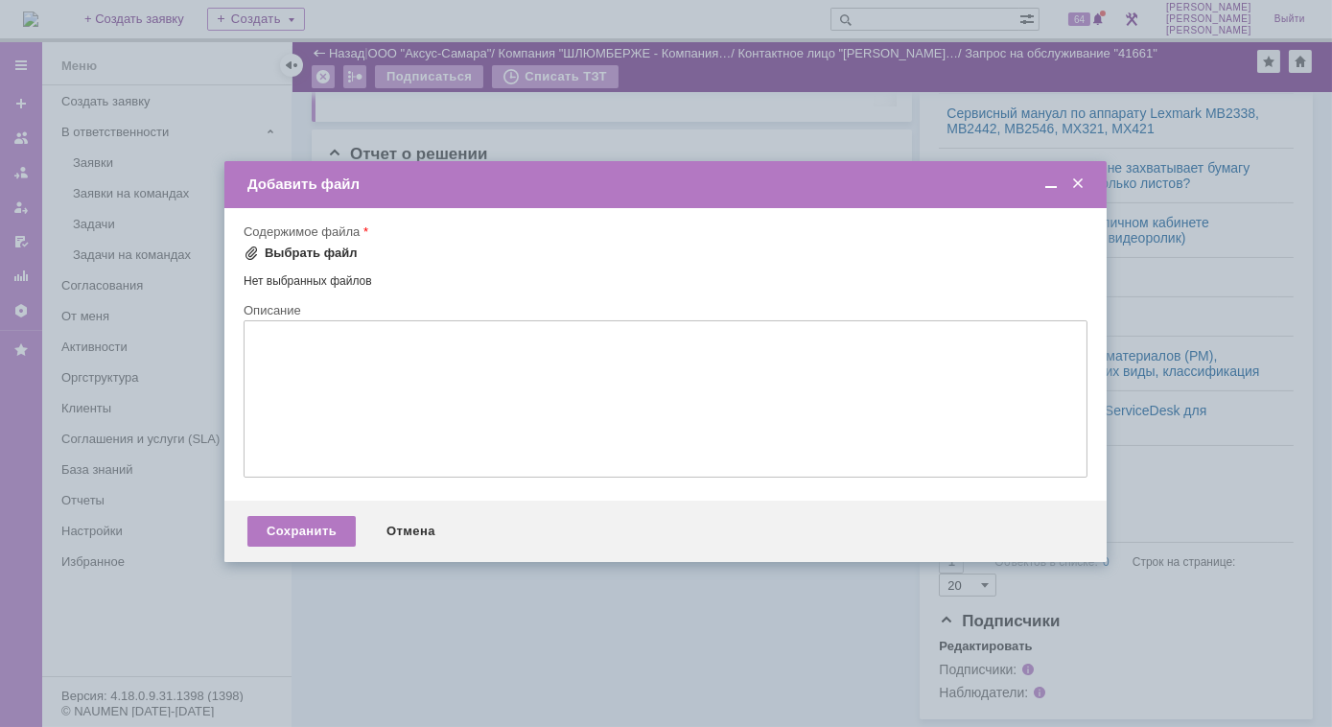
click at [268, 251] on div "Выбрать файл" at bounding box center [311, 252] width 93 height 15
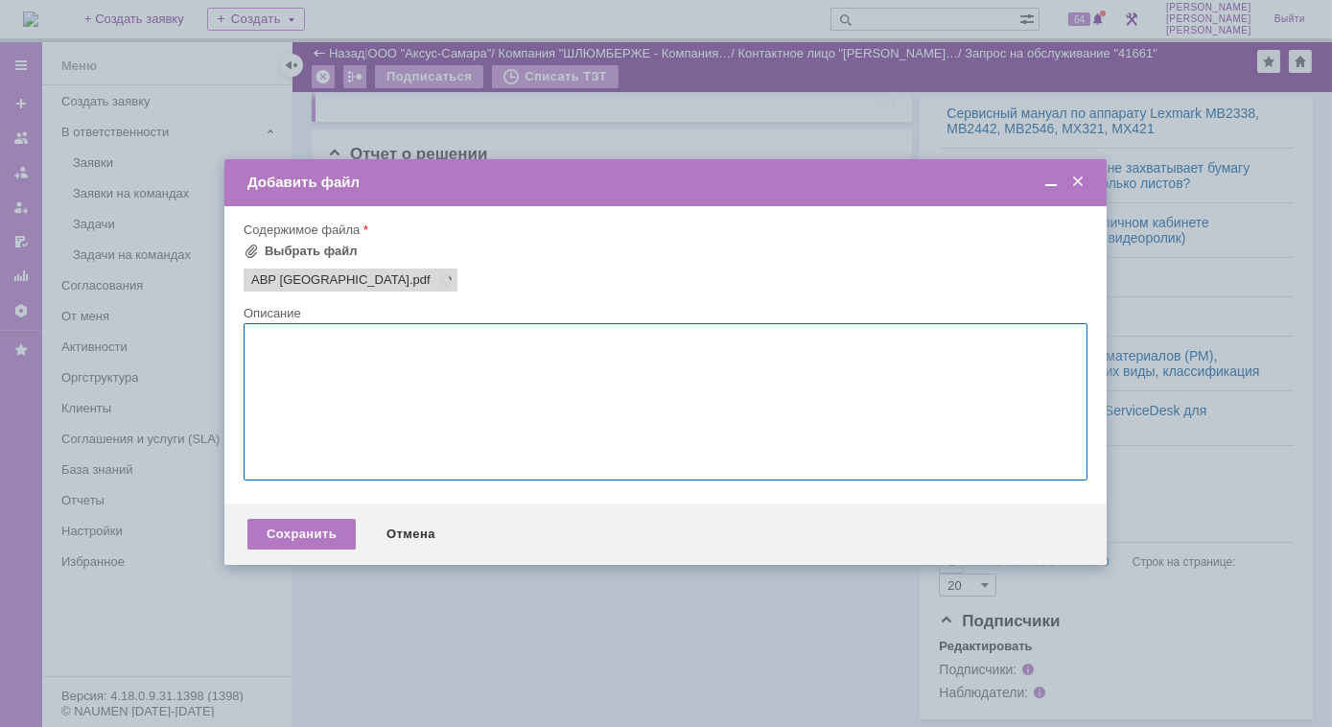
click at [273, 358] on textarea at bounding box center [666, 401] width 844 height 157
click at [351, 279] on span "АВР НЕфтеюганск" at bounding box center [330, 279] width 158 height 15
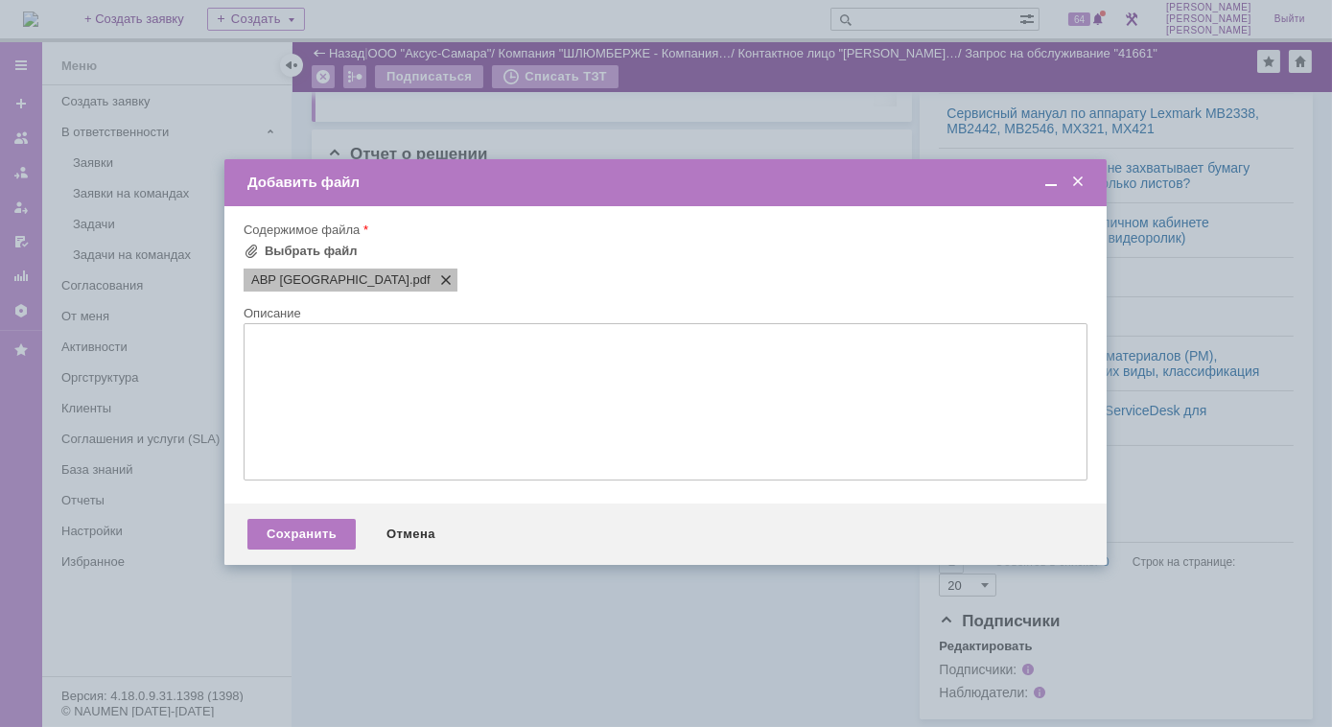
click at [430, 275] on span at bounding box center [441, 279] width 23 height 15
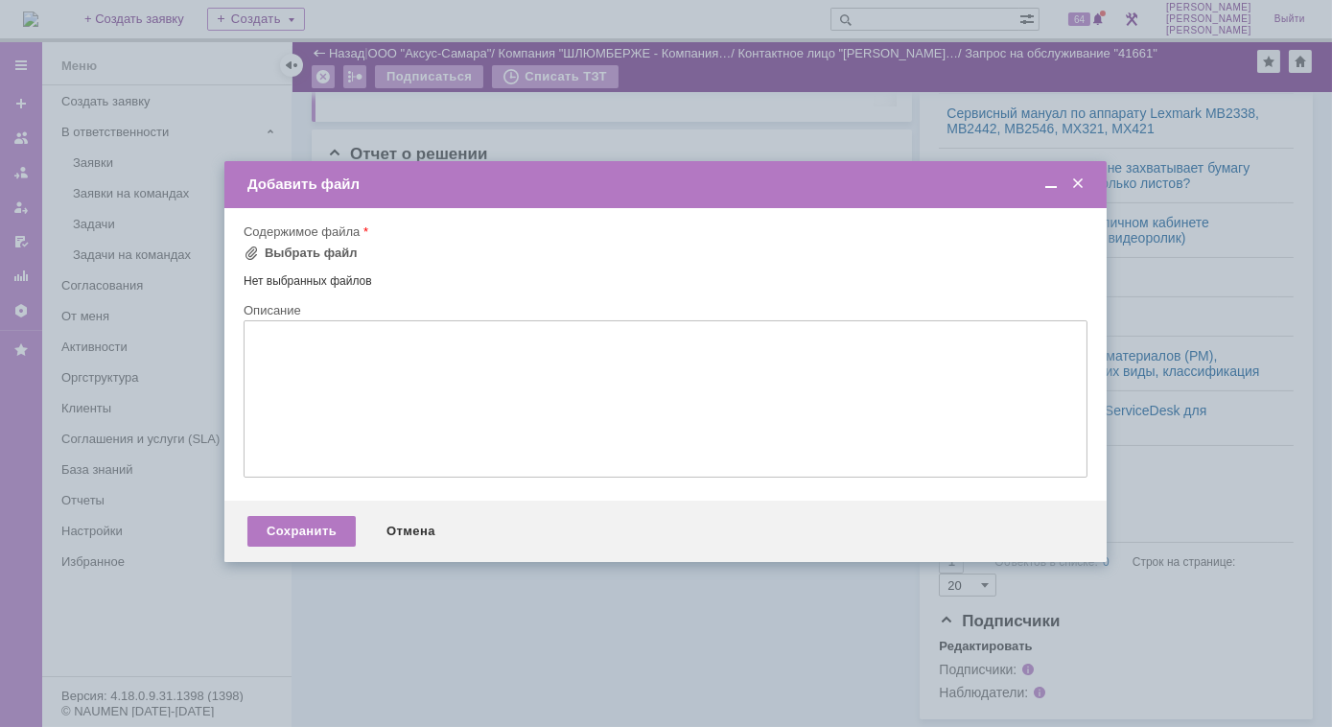
click at [267, 345] on textarea at bounding box center [666, 398] width 844 height 157
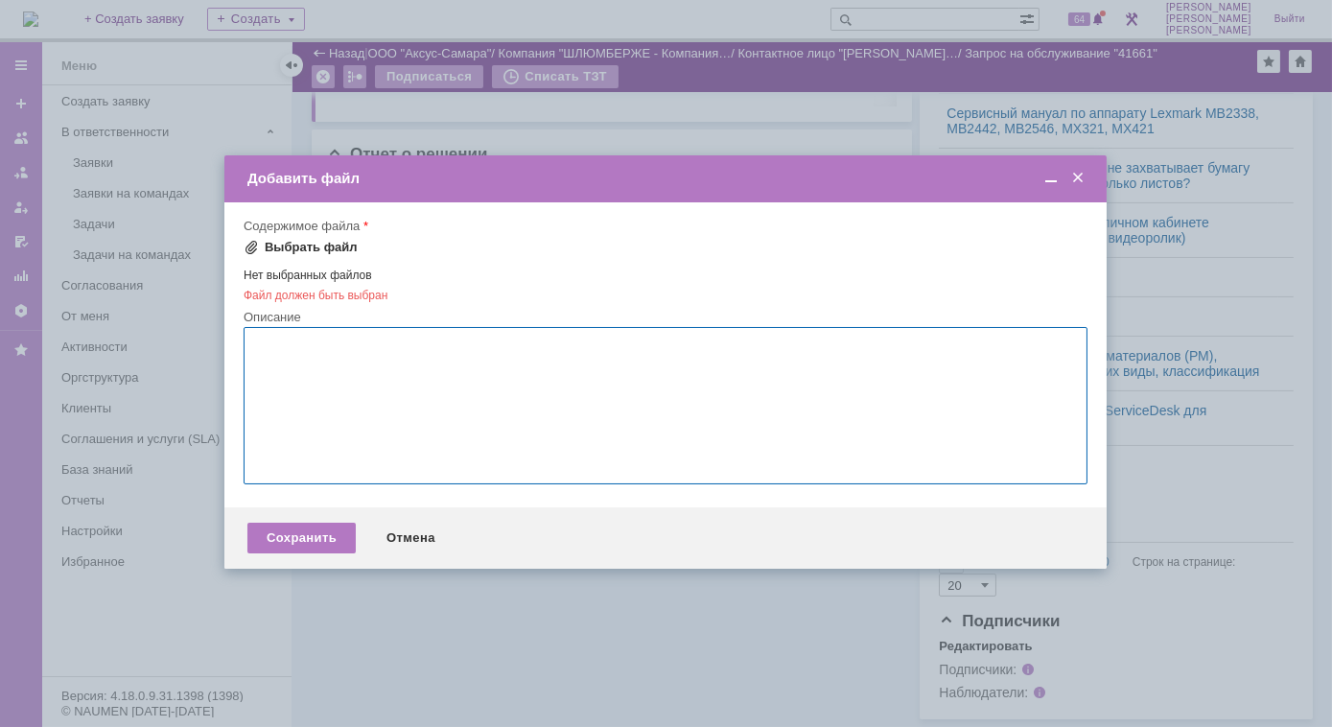
click at [251, 244] on span at bounding box center [251, 247] width 15 height 15
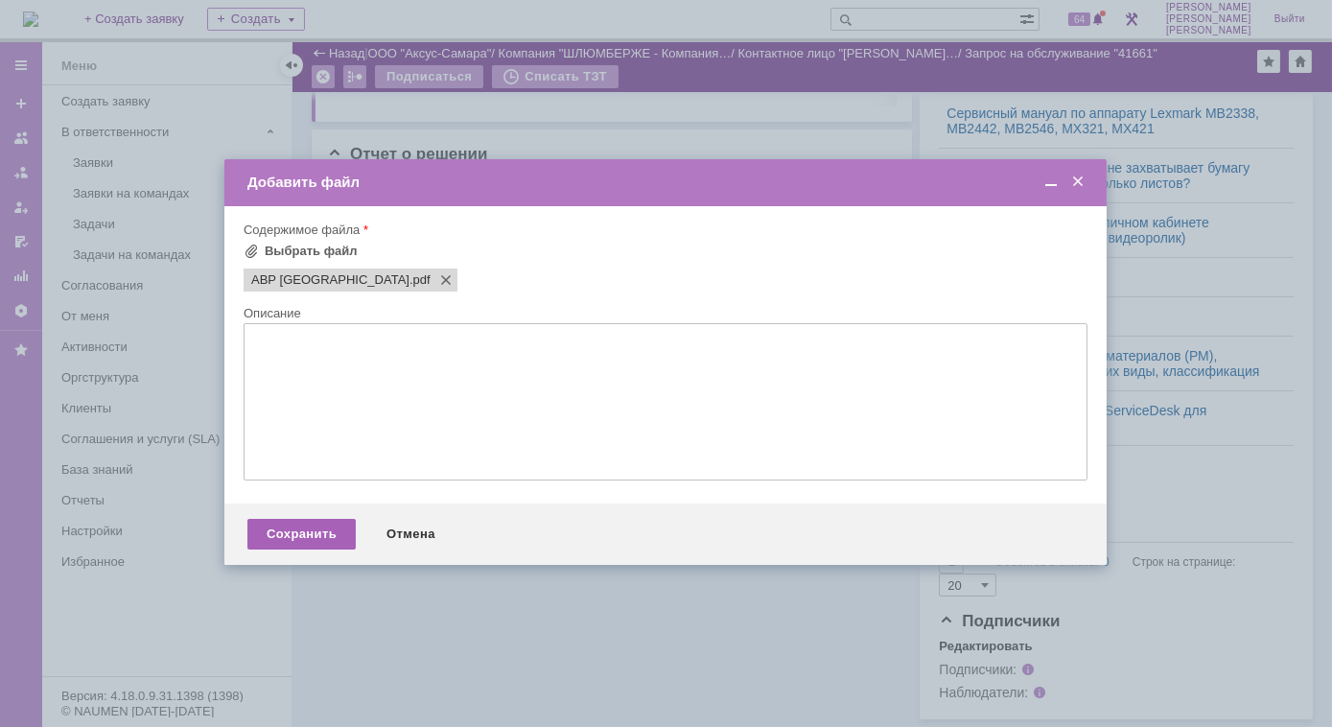
click at [290, 543] on div "Сохранить" at bounding box center [301, 534] width 108 height 31
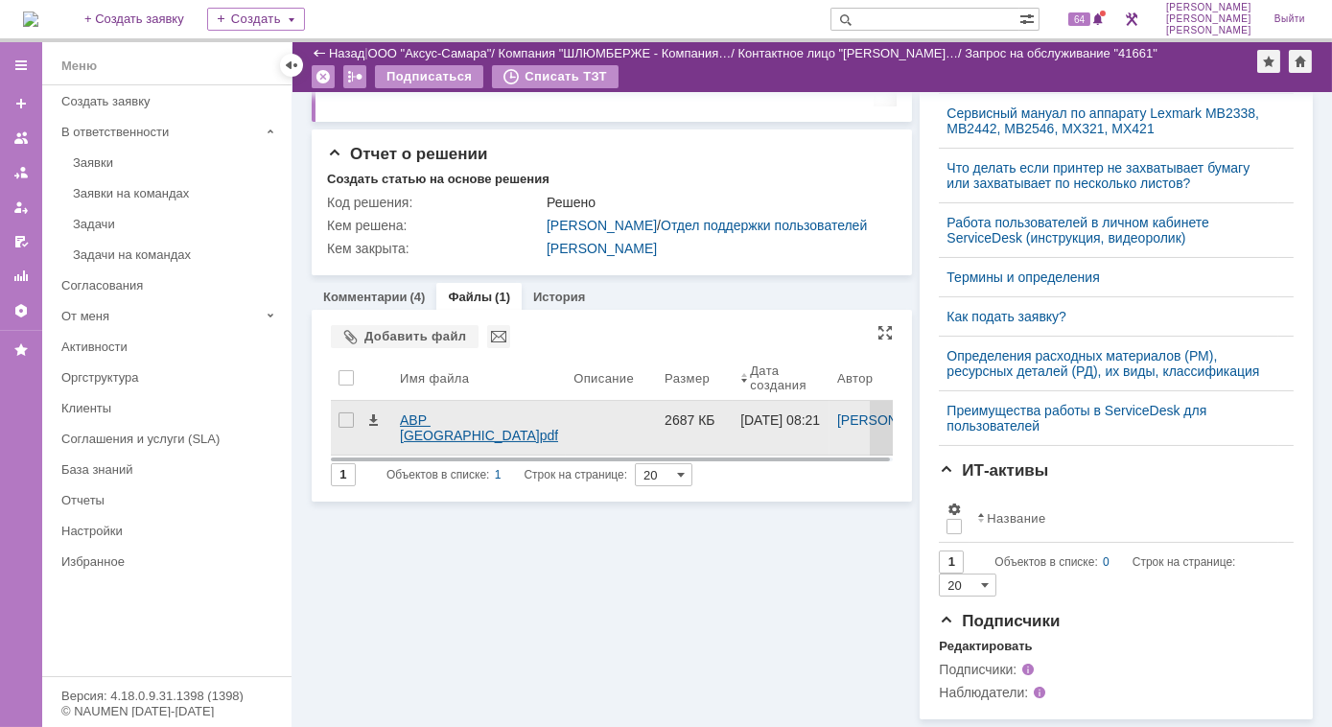
click at [414, 412] on div "АВР НЕфтеюганск.pdf" at bounding box center [479, 427] width 158 height 31
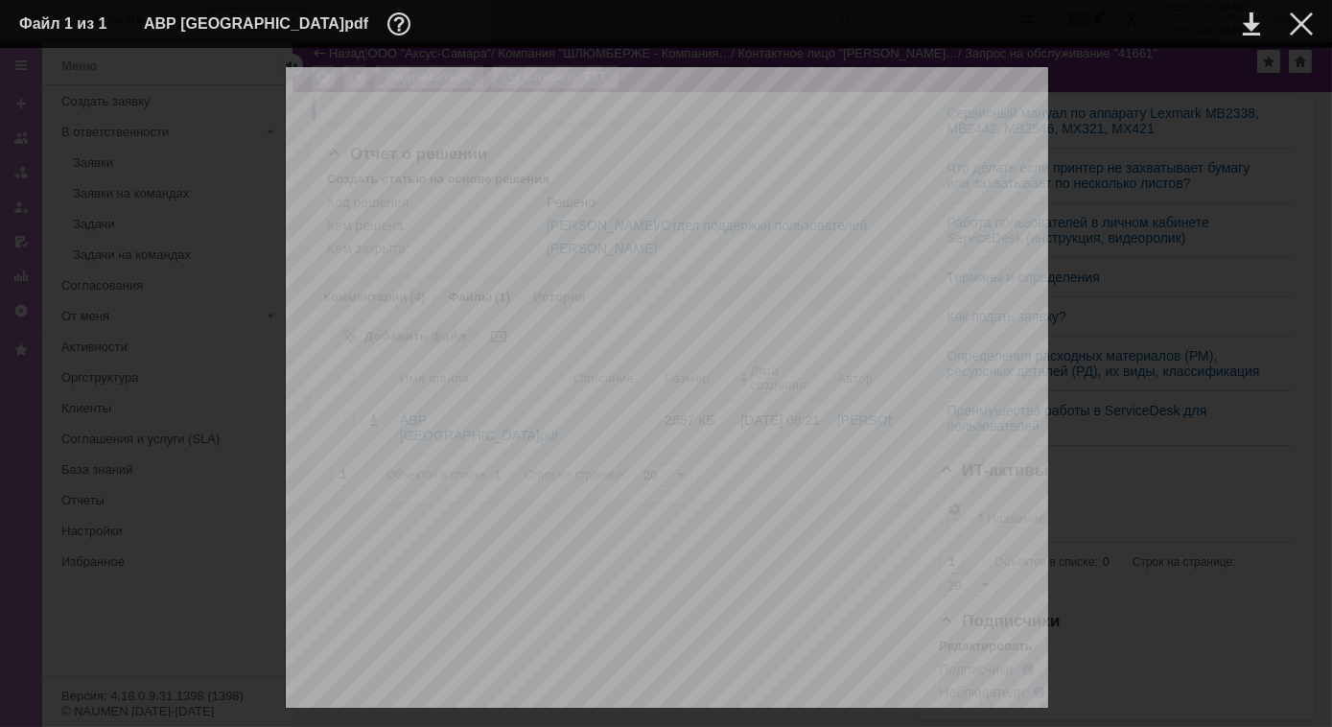
scroll to position [3398, 0]
click at [1300, 27] on div at bounding box center [1300, 23] width 23 height 23
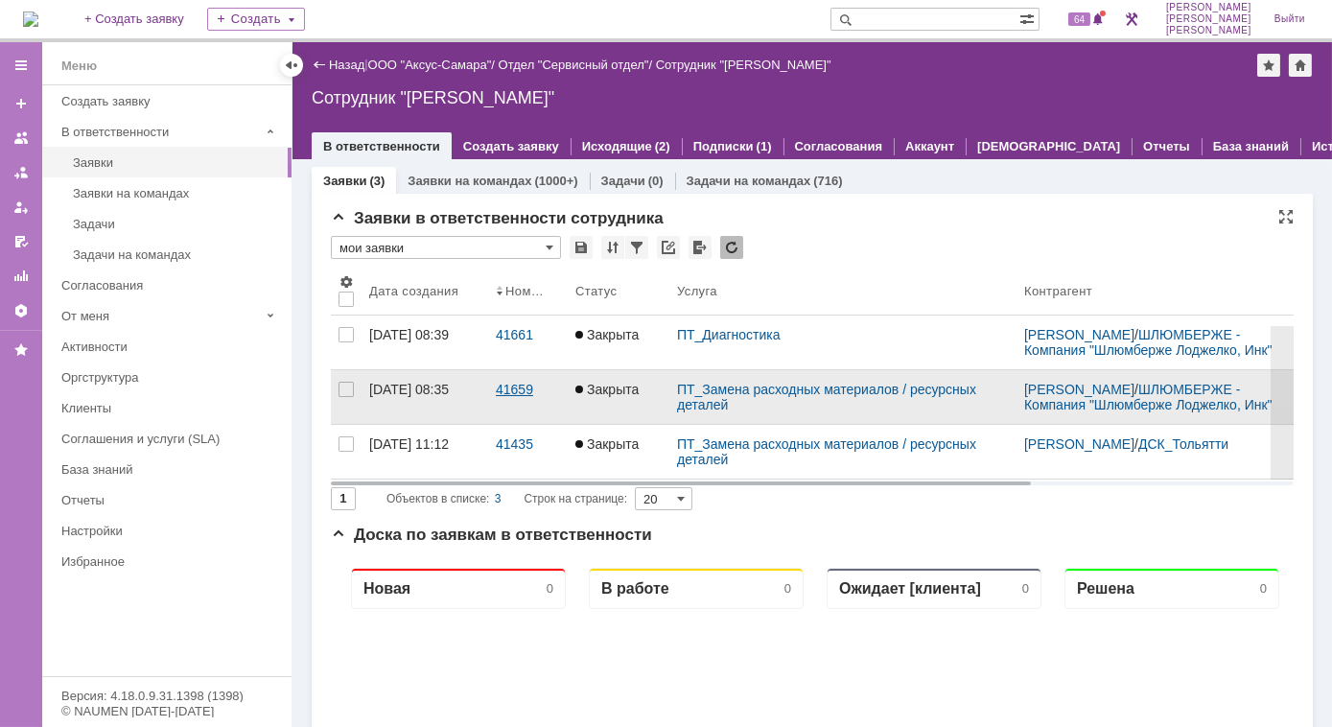
click at [506, 397] on div "41659" at bounding box center [528, 389] width 64 height 15
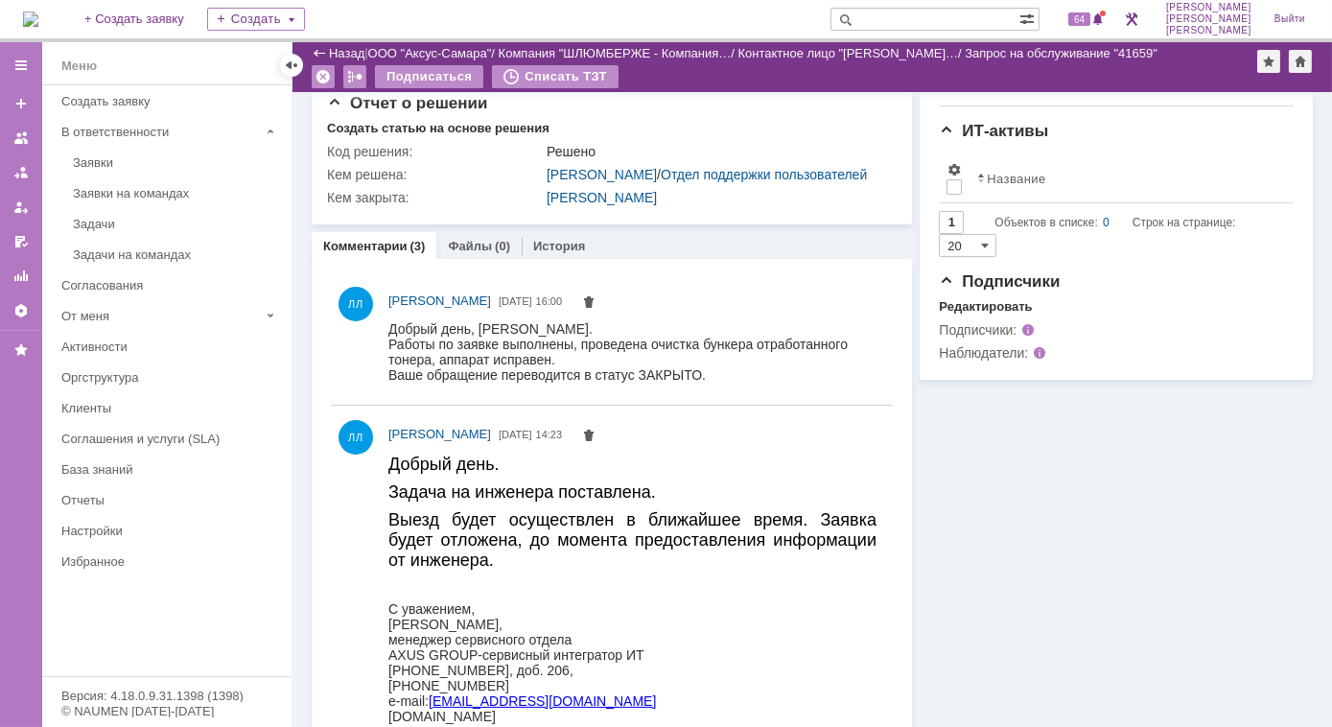
scroll to position [1132, 0]
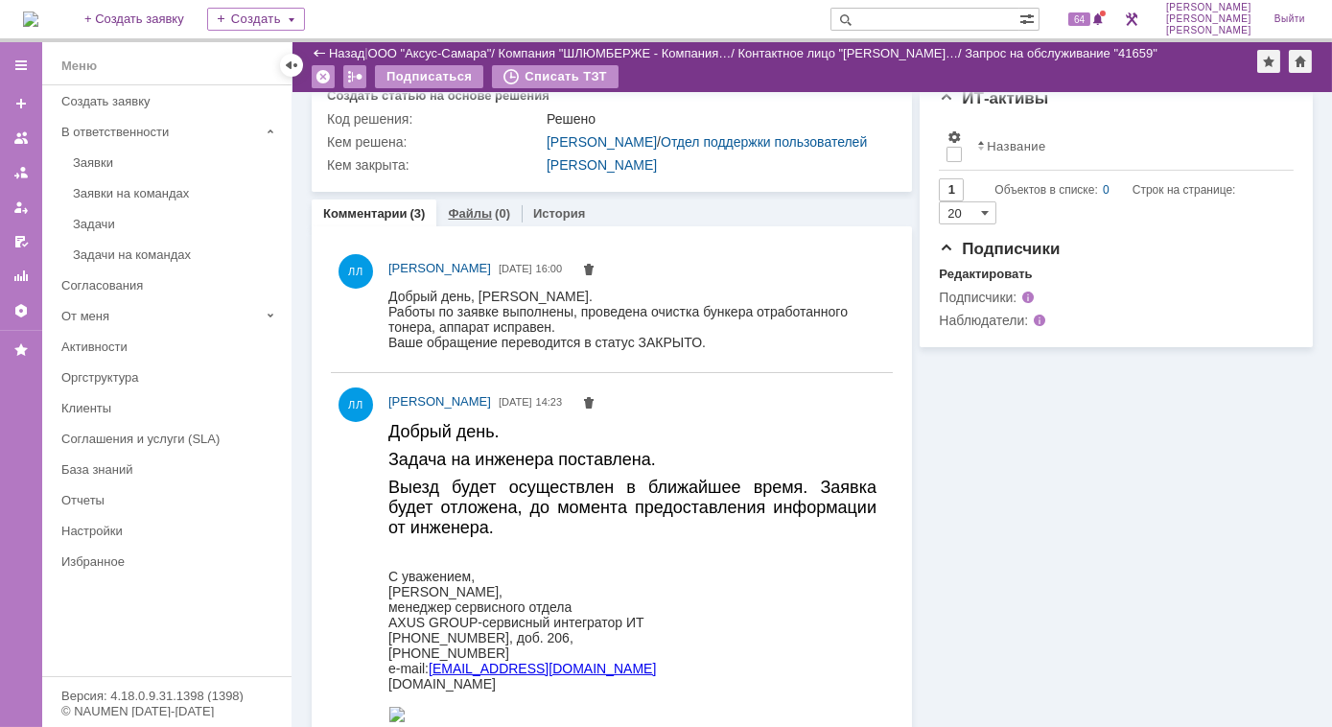
click at [466, 220] on link "Файлы" at bounding box center [470, 213] width 44 height 14
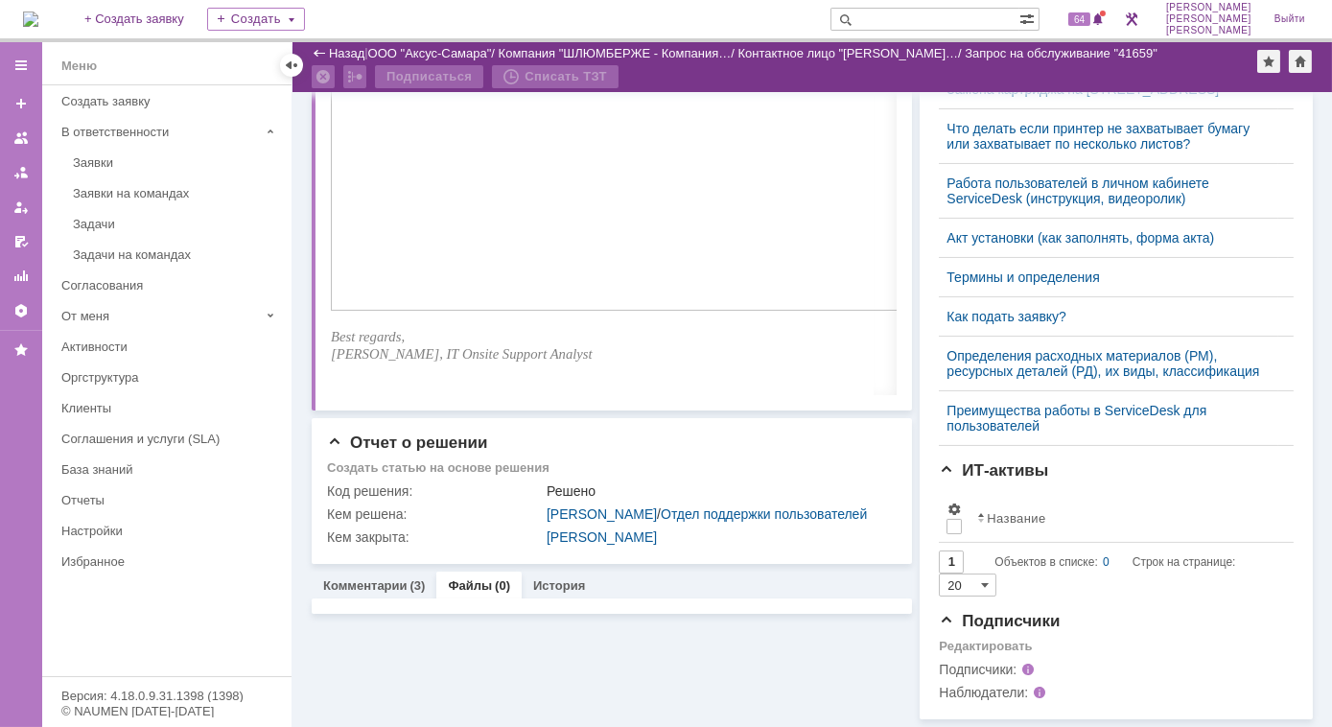
scroll to position [814, 0]
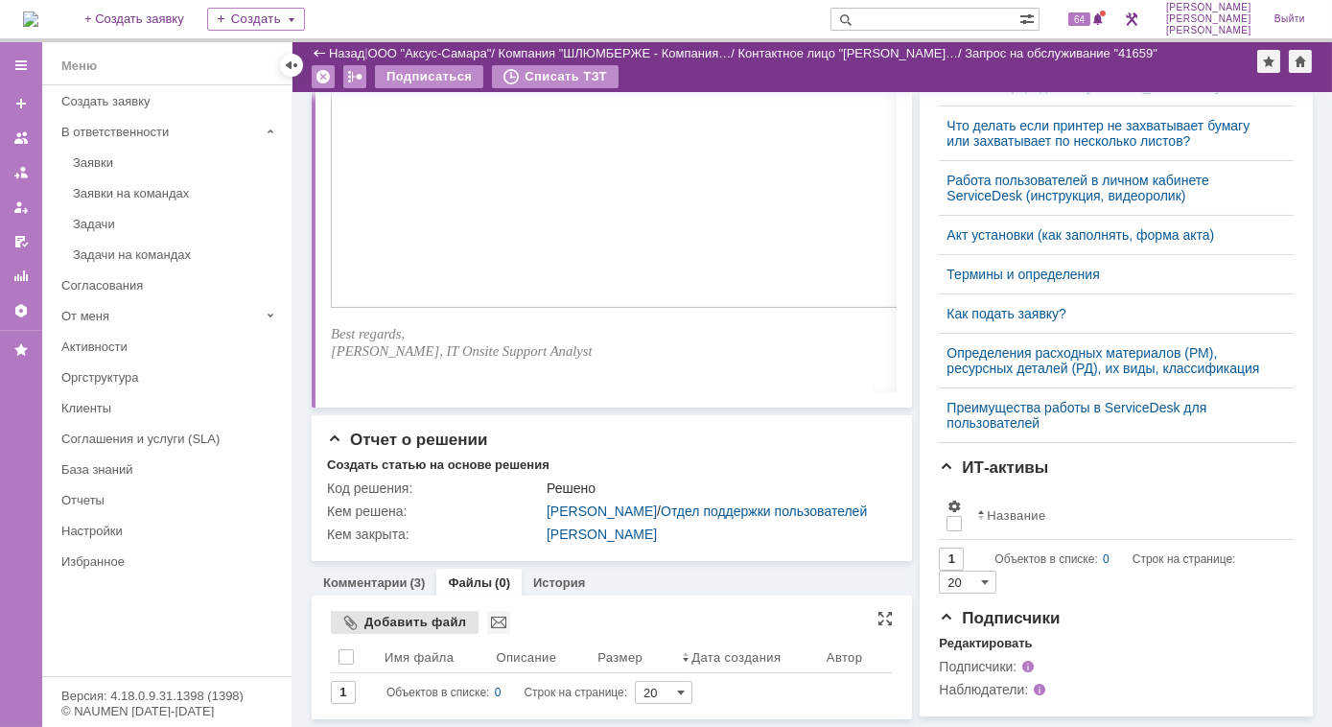
click at [349, 611] on div "Добавить файл" at bounding box center [405, 622] width 148 height 23
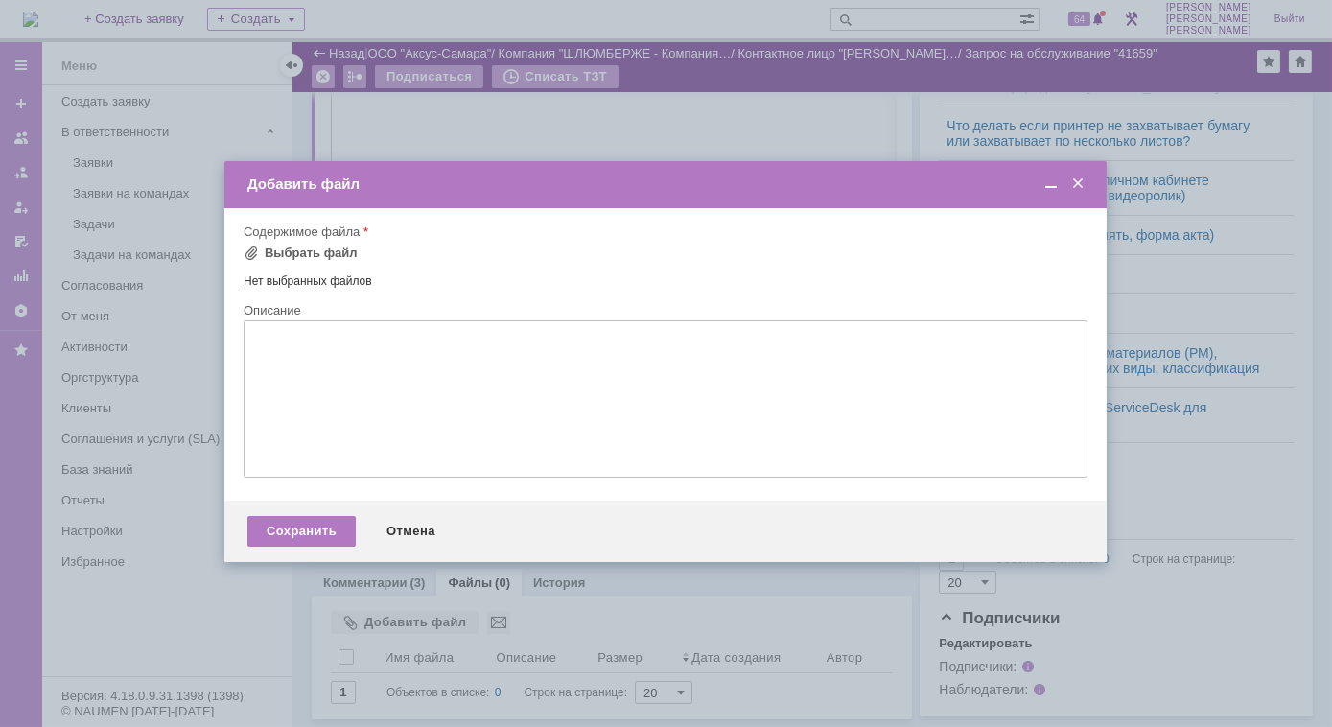
click at [255, 357] on textarea at bounding box center [666, 398] width 844 height 157
click at [295, 253] on div "Выбрать файл" at bounding box center [311, 252] width 93 height 15
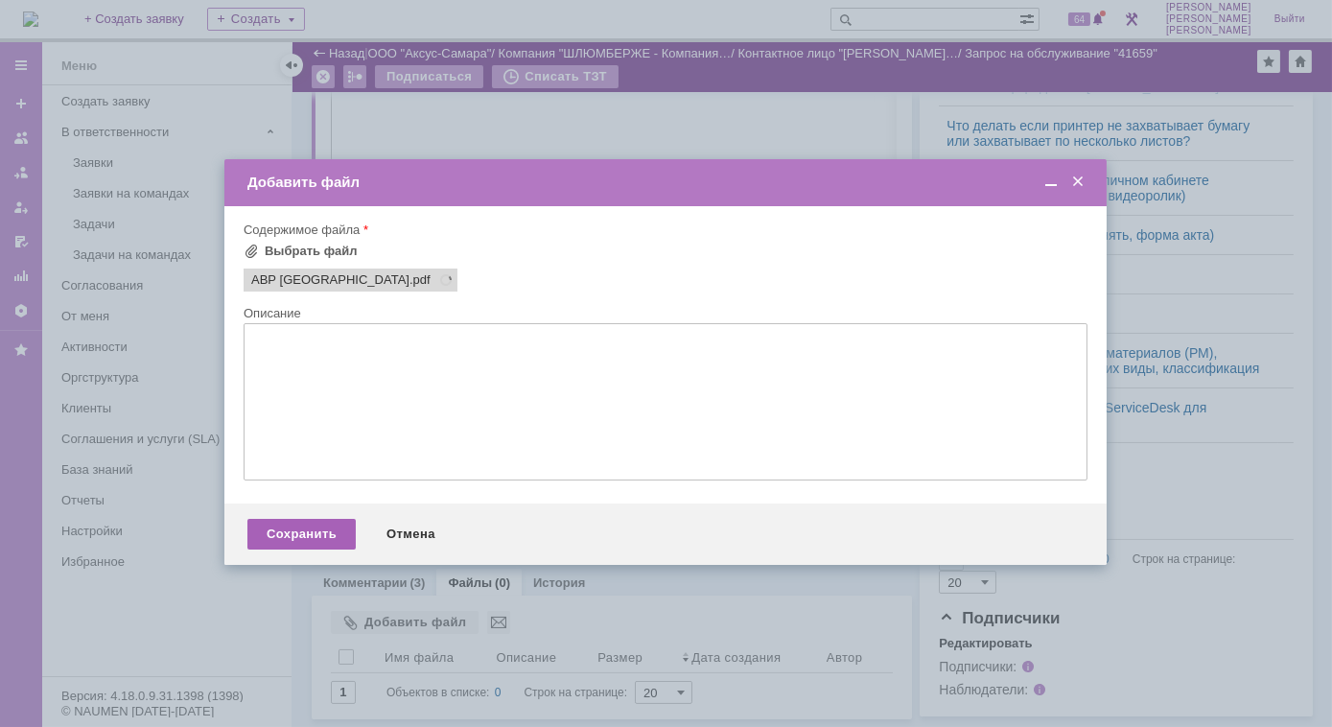
click at [304, 543] on div "Сохранить" at bounding box center [301, 534] width 108 height 31
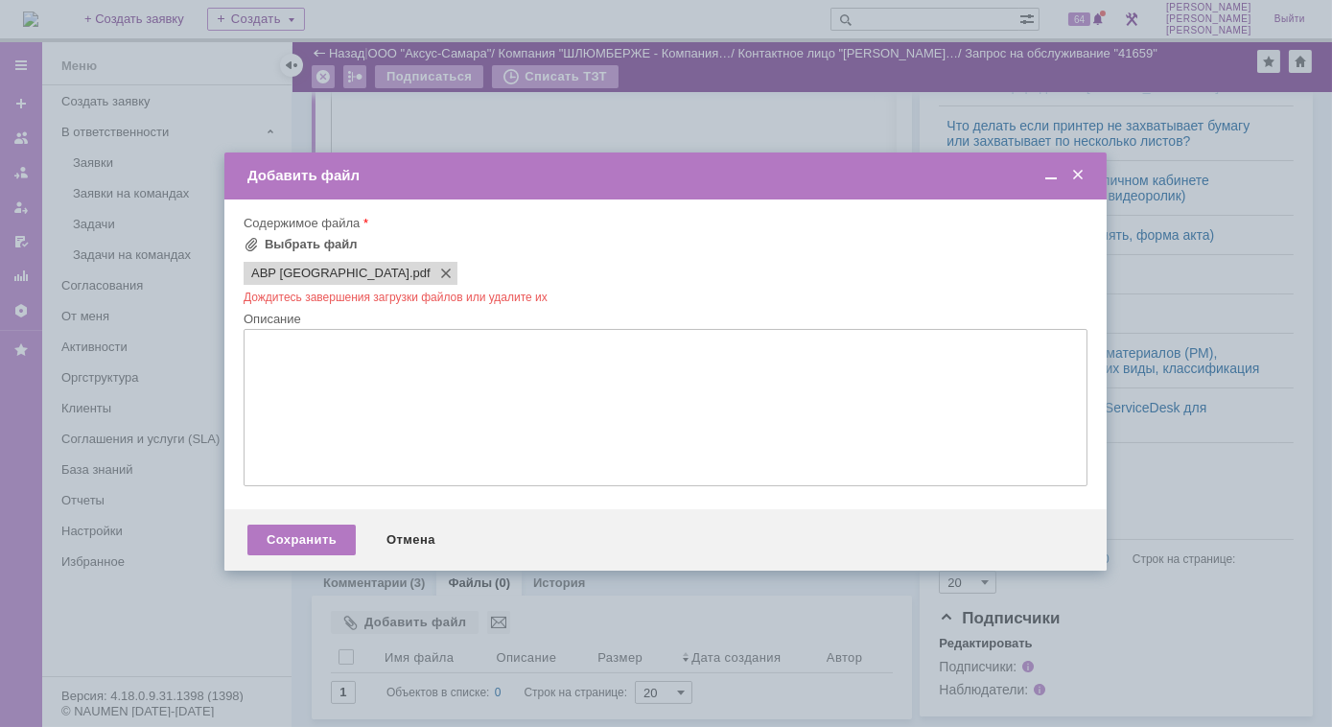
scroll to position [0, 0]
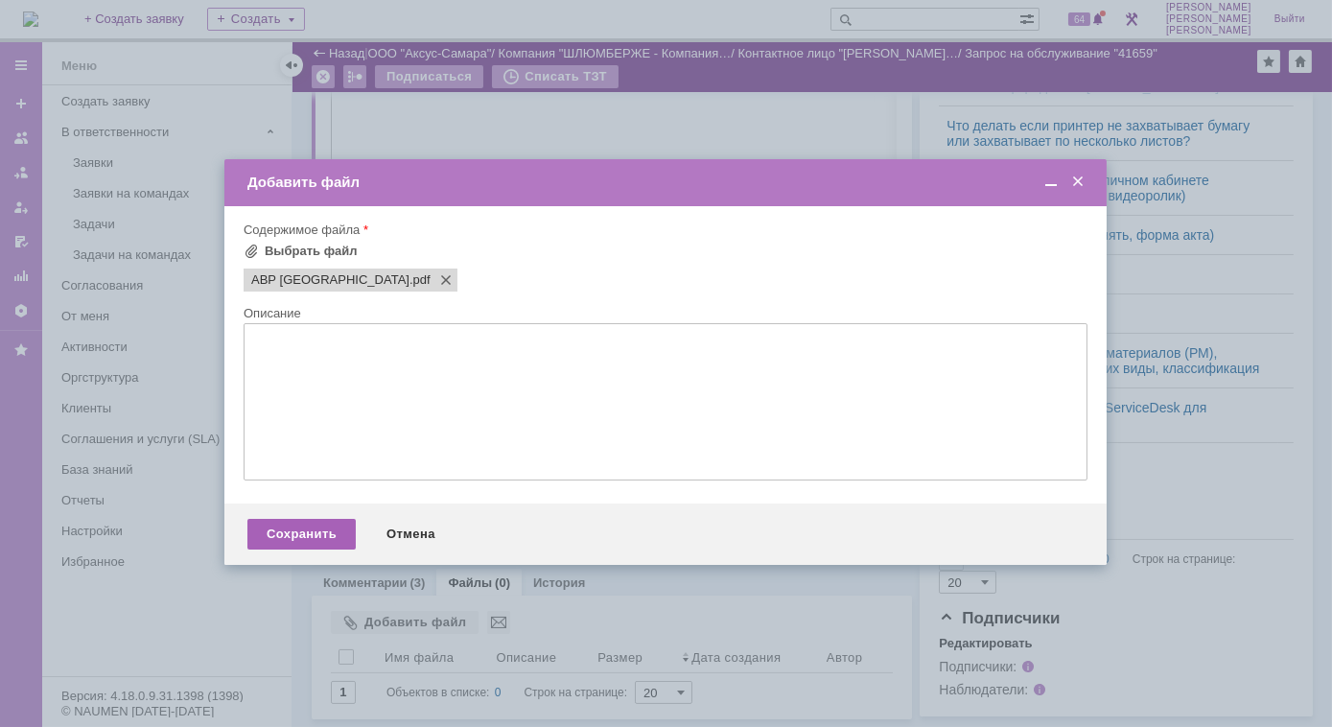
click at [262, 531] on div "Сохранить" at bounding box center [301, 534] width 108 height 31
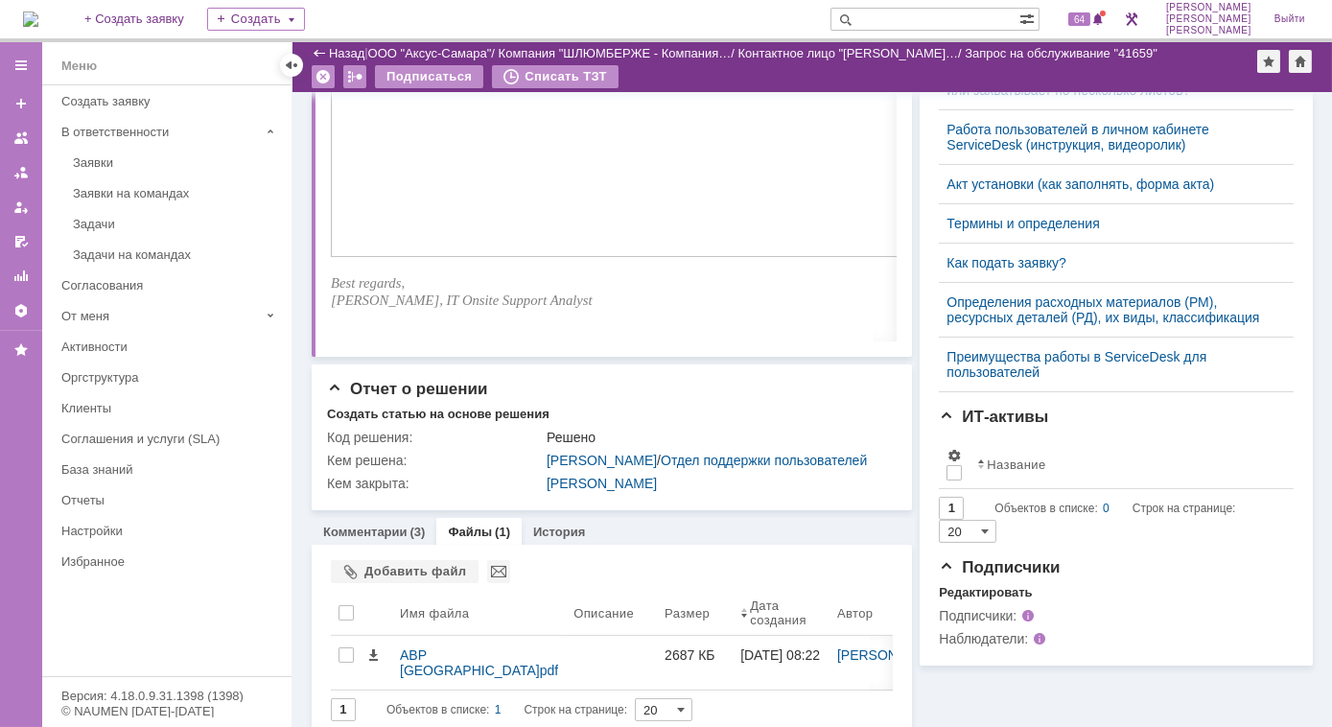
scroll to position [846, 0]
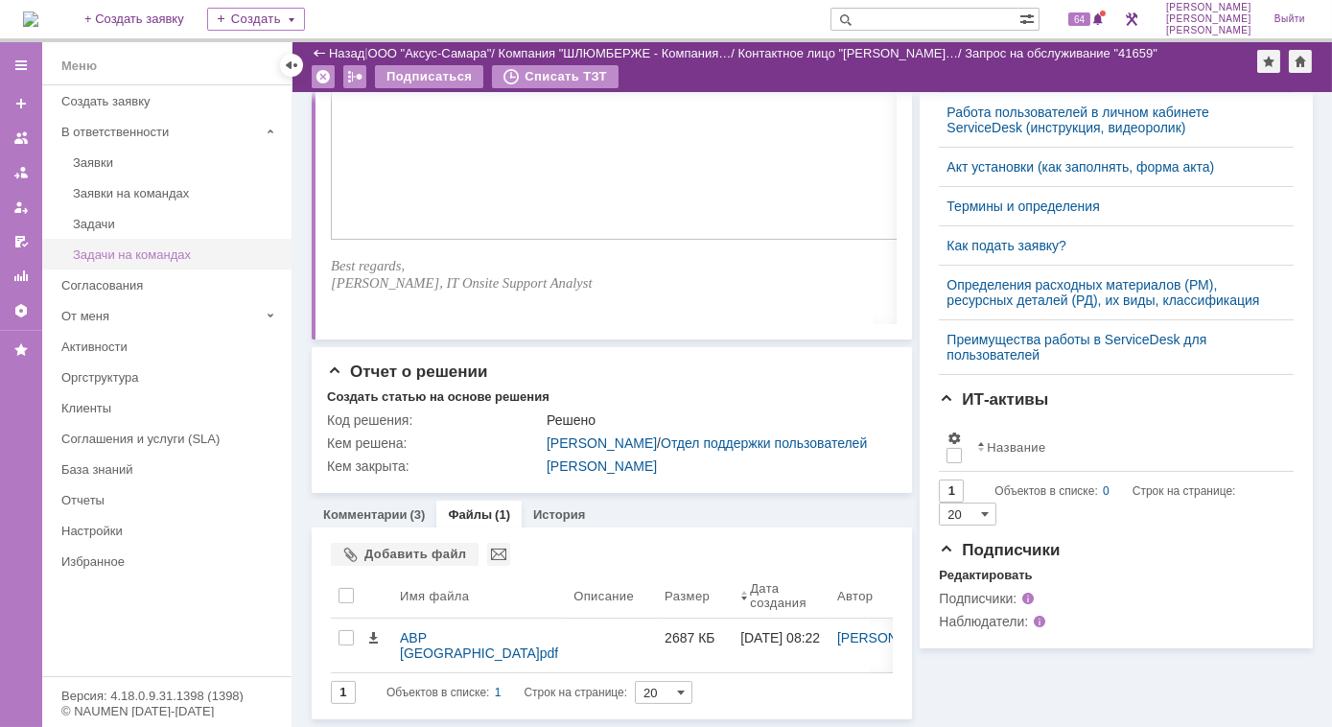
click at [104, 254] on div "Задачи на командах" at bounding box center [176, 254] width 207 height 14
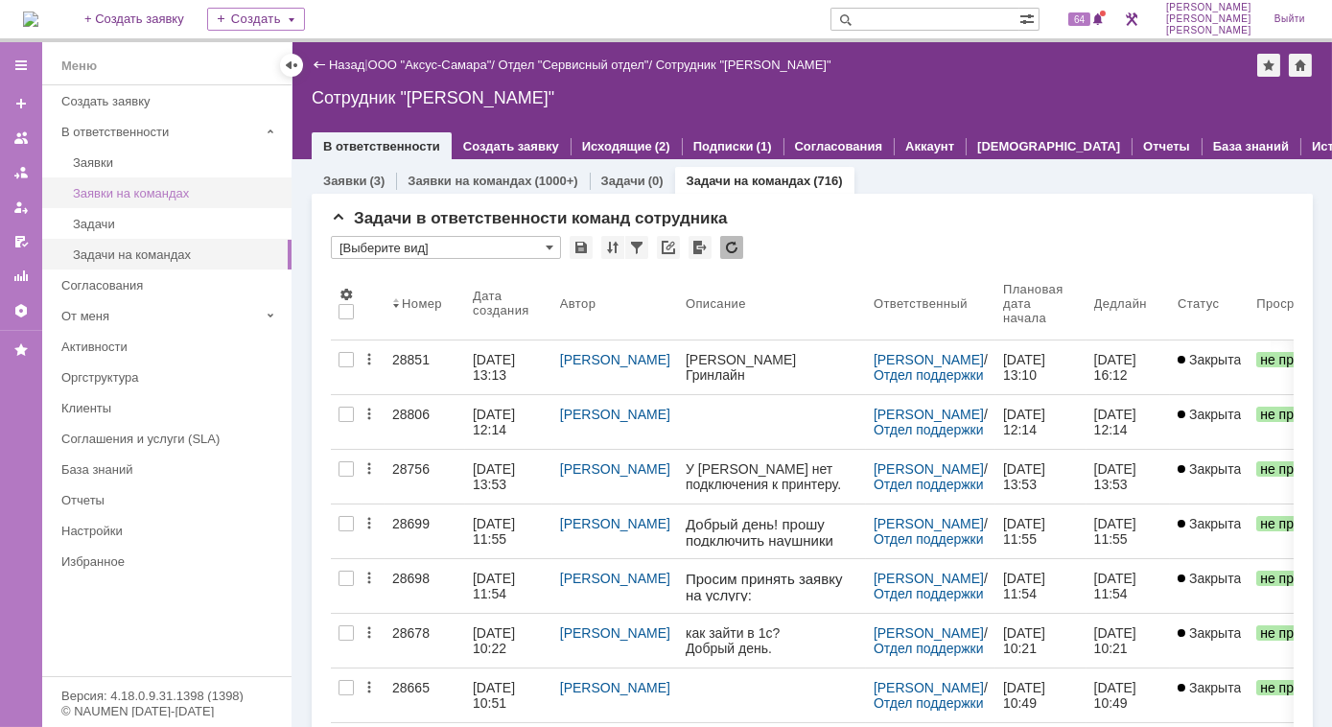
click at [104, 200] on link "Заявки на командах" at bounding box center [176, 193] width 222 height 30
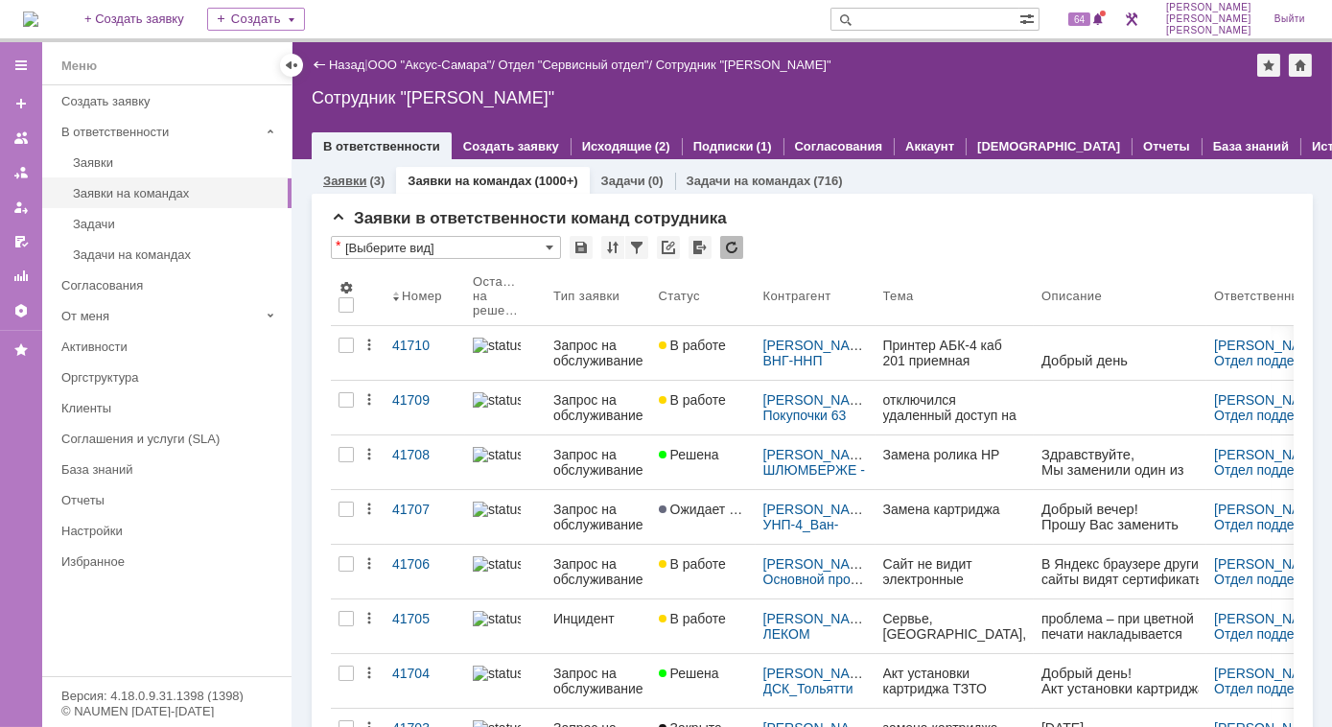
click at [343, 178] on link "Заявки" at bounding box center [344, 181] width 43 height 14
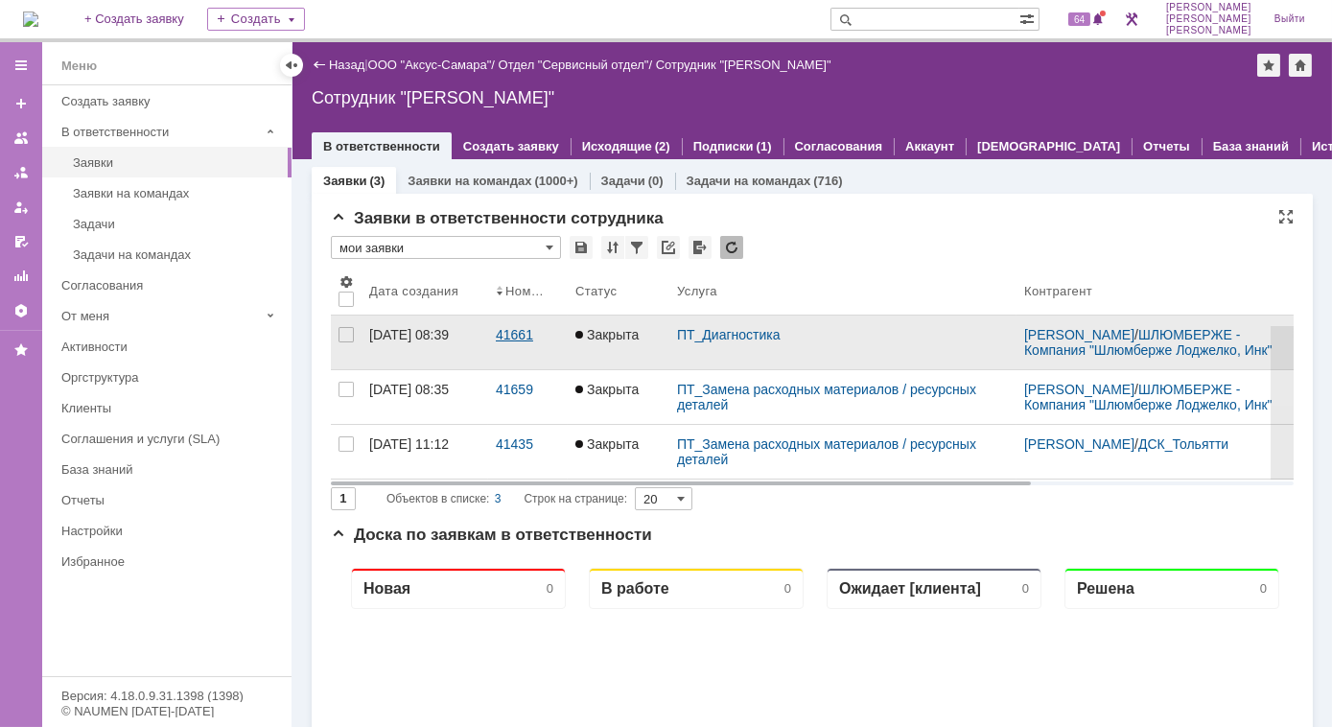
click at [508, 342] on div "41661" at bounding box center [528, 334] width 64 height 15
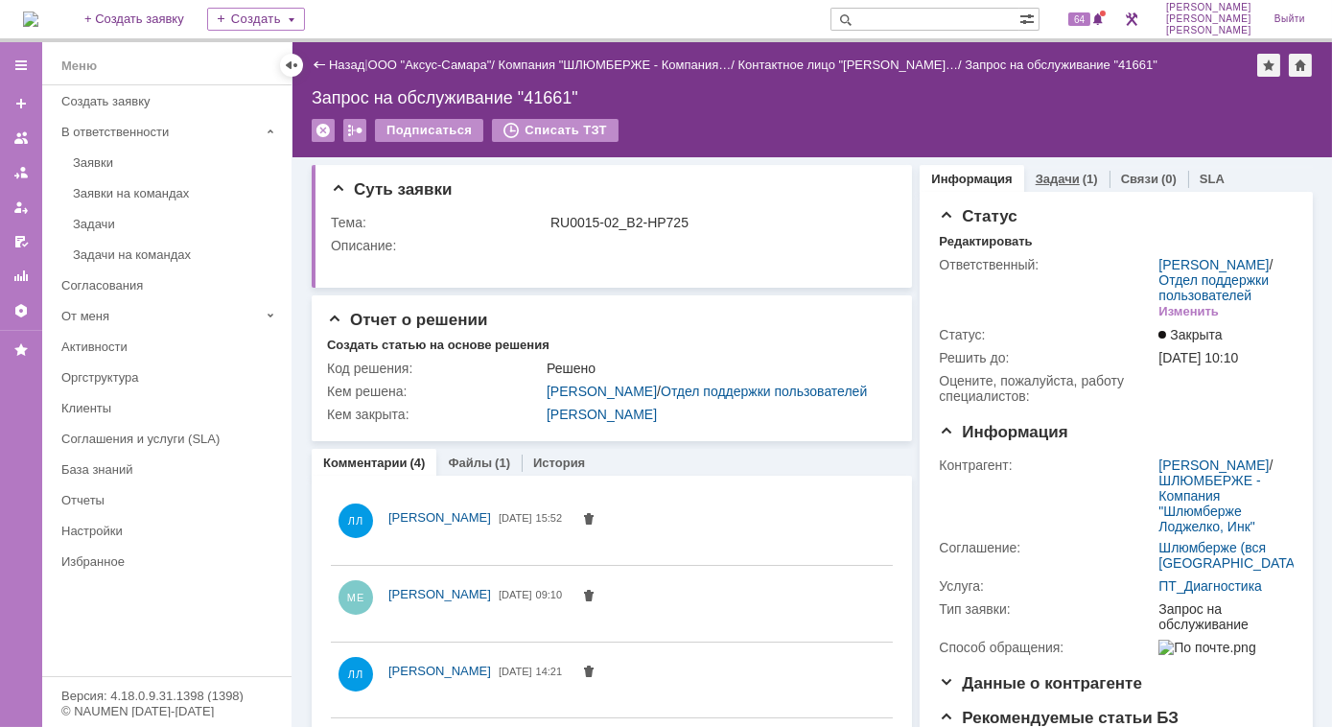
click at [1036, 183] on link "Задачи" at bounding box center [1057, 179] width 44 height 14
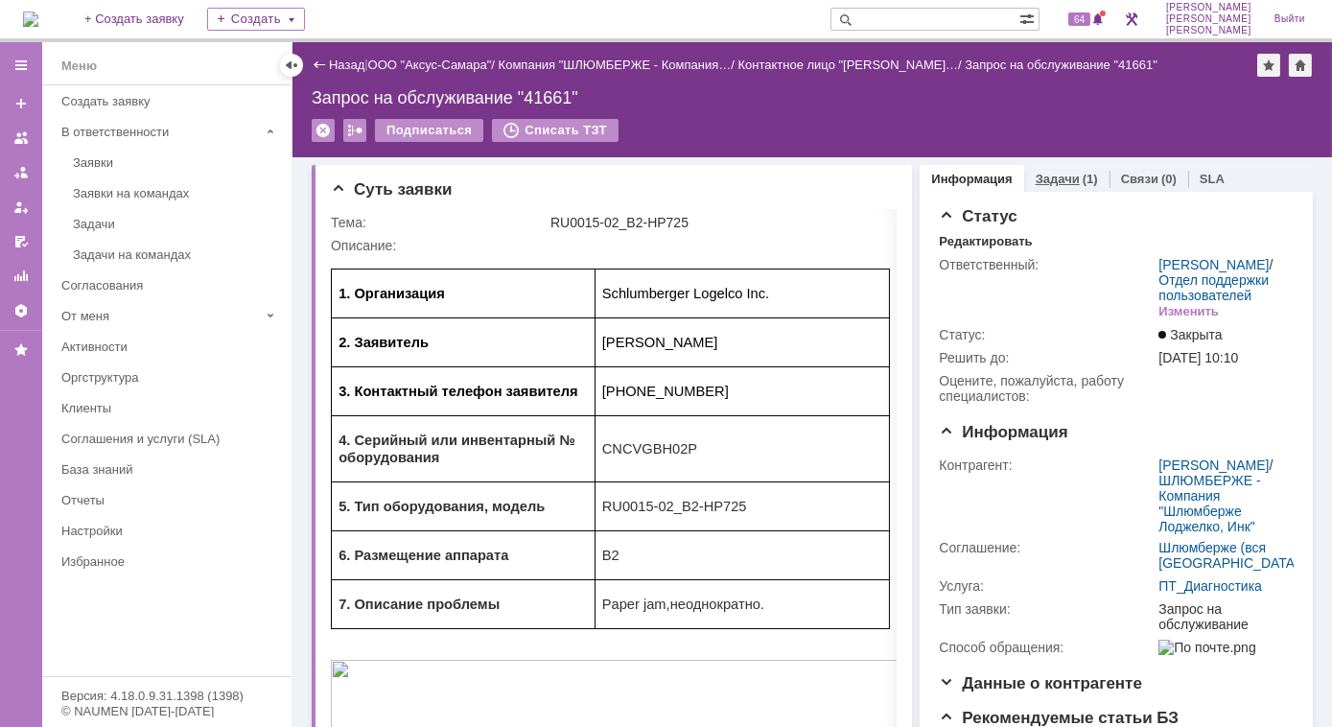
click at [1035, 183] on link "Задачи" at bounding box center [1057, 179] width 44 height 14
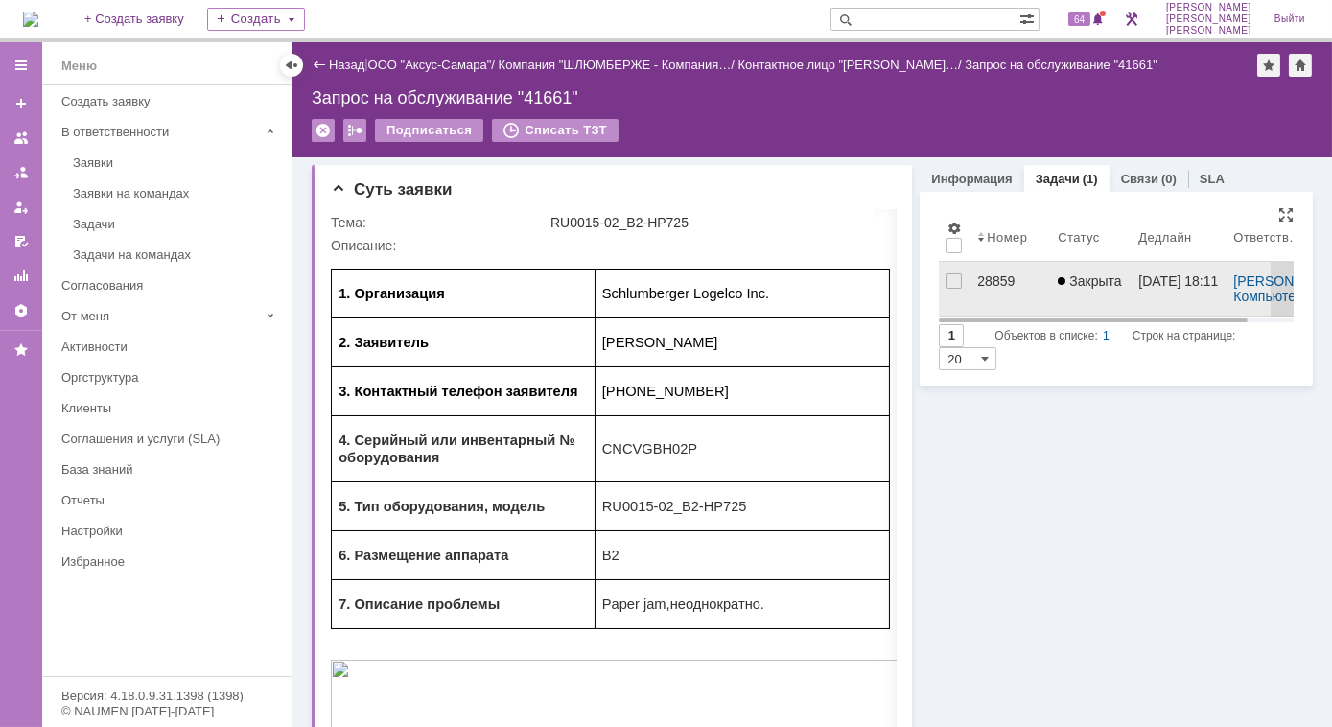
click at [976, 289] on link "28859" at bounding box center [1009, 289] width 81 height 54
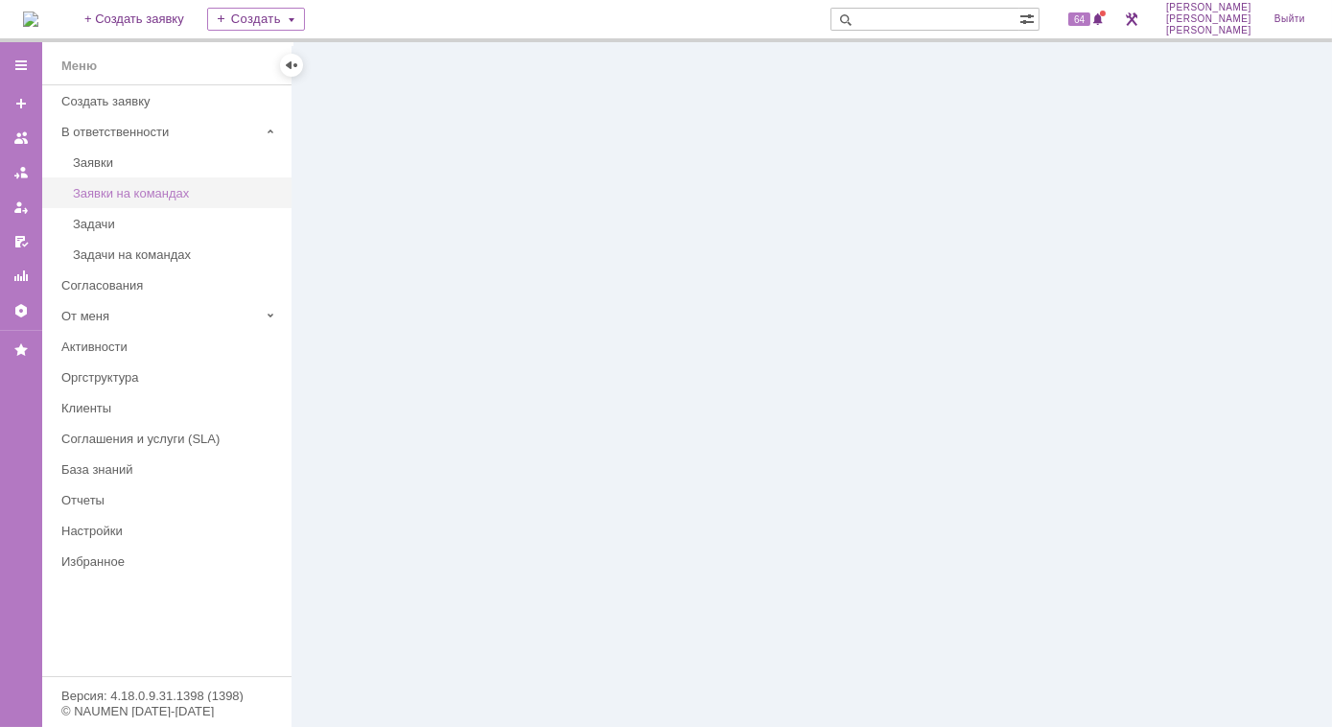
click at [144, 196] on div "Заявки на командах" at bounding box center [176, 193] width 207 height 14
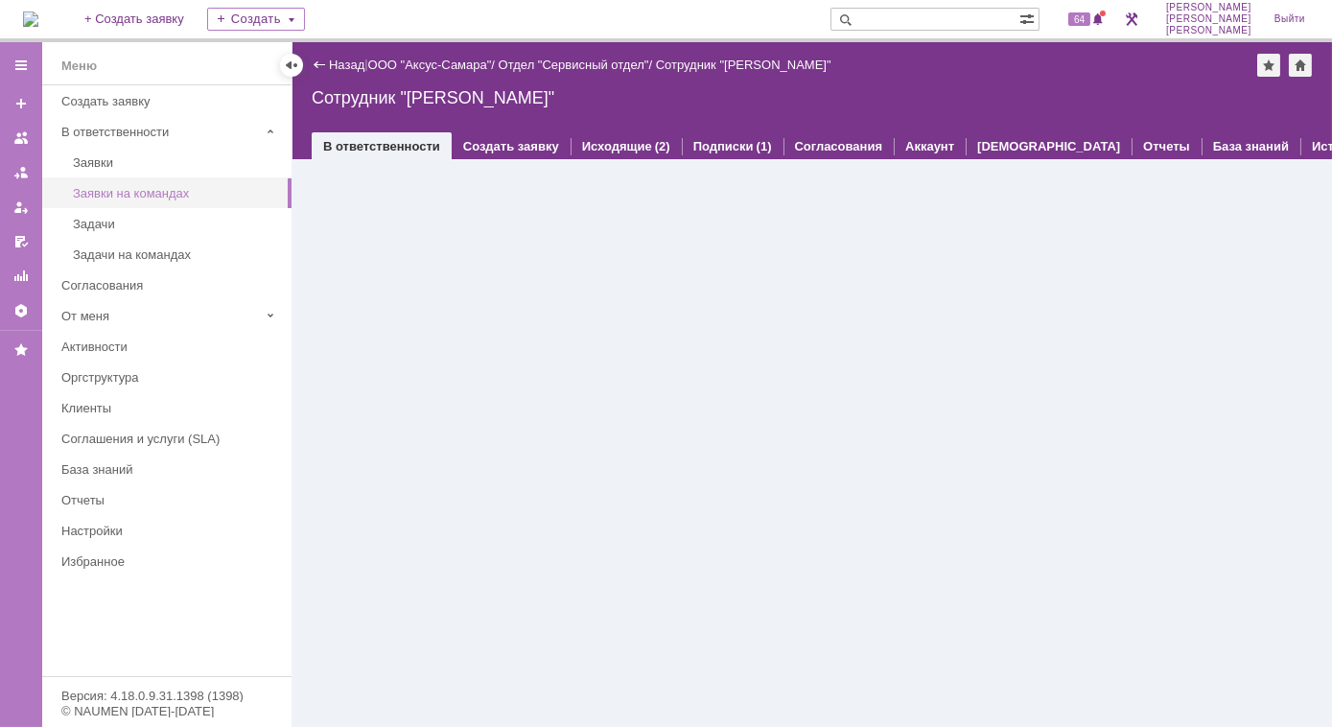
click at [185, 194] on div "Заявки на командах" at bounding box center [176, 193] width 207 height 14
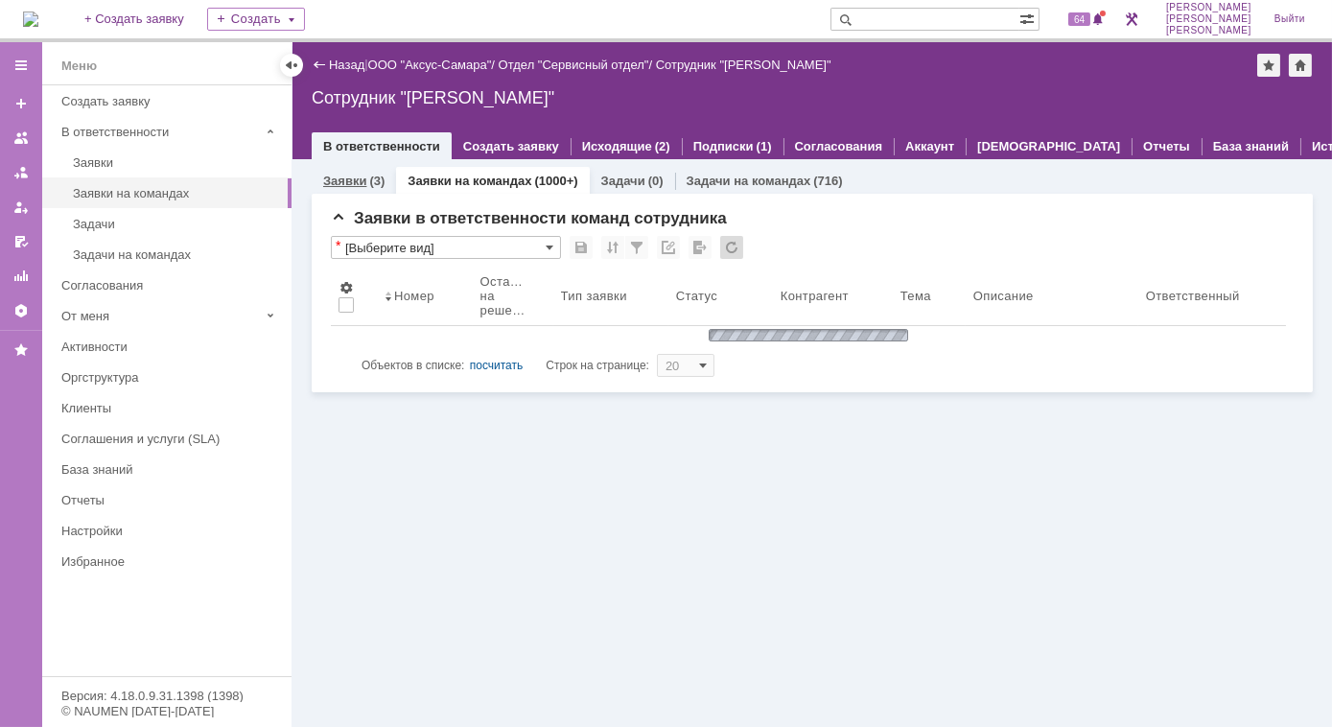
click at [353, 186] on link "Заявки" at bounding box center [344, 181] width 43 height 14
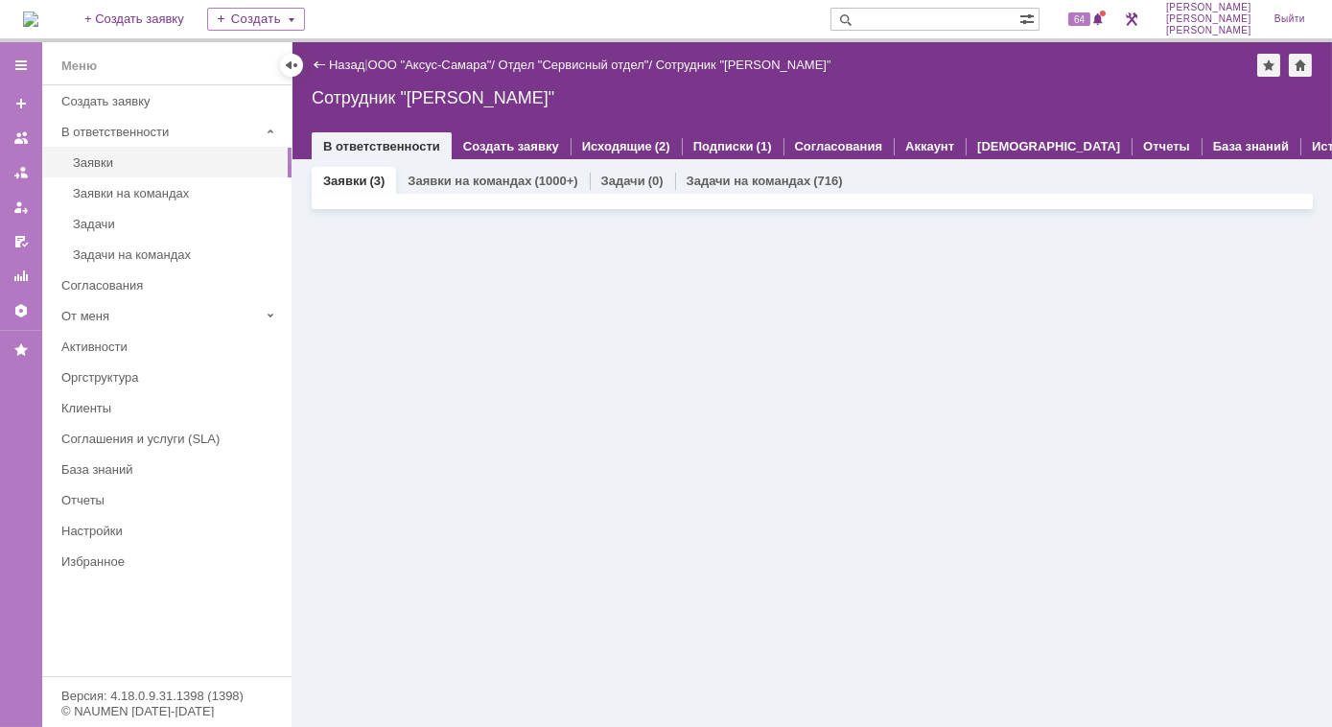
click at [545, 415] on div "Заявки (3) Заявки на командах (1000+) Задачи (0) Задачи на командах (716) Заявк…" at bounding box center [811, 443] width 1039 height 568
click at [477, 182] on link "Заявки на командах" at bounding box center [469, 181] width 124 height 14
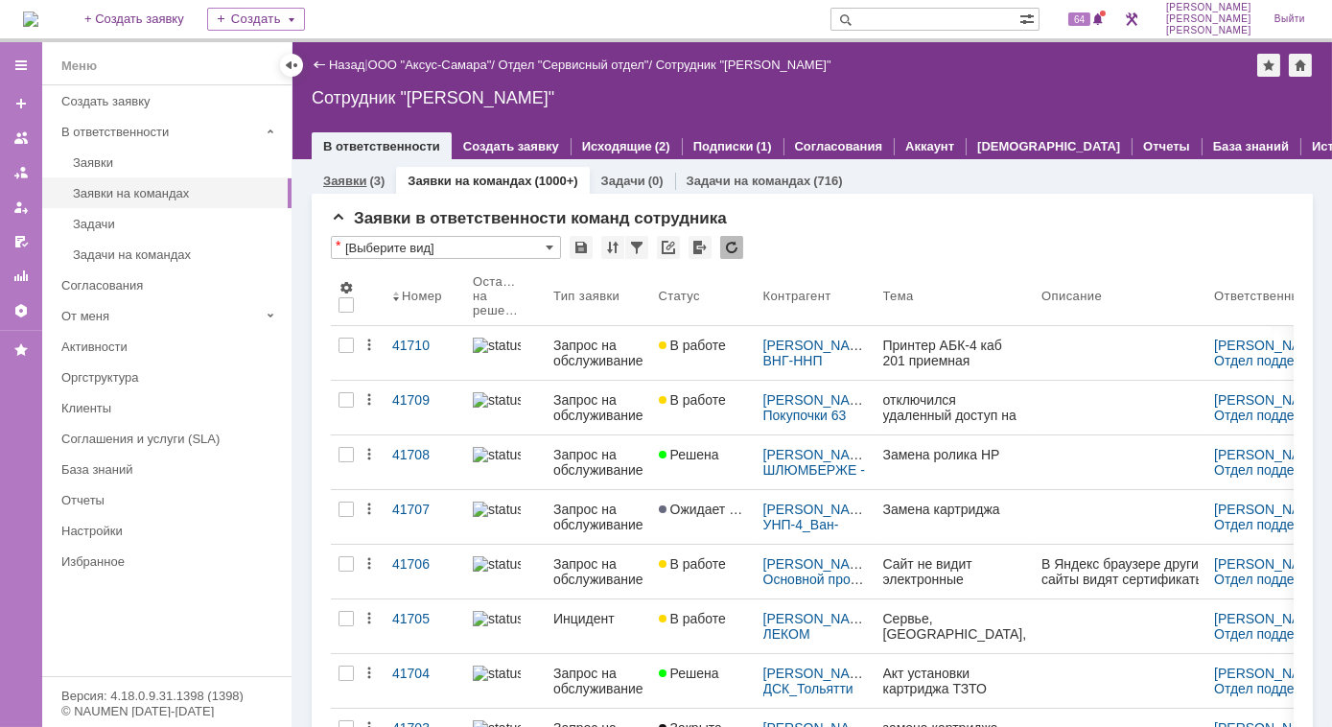
click at [350, 181] on link "Заявки" at bounding box center [344, 181] width 43 height 14
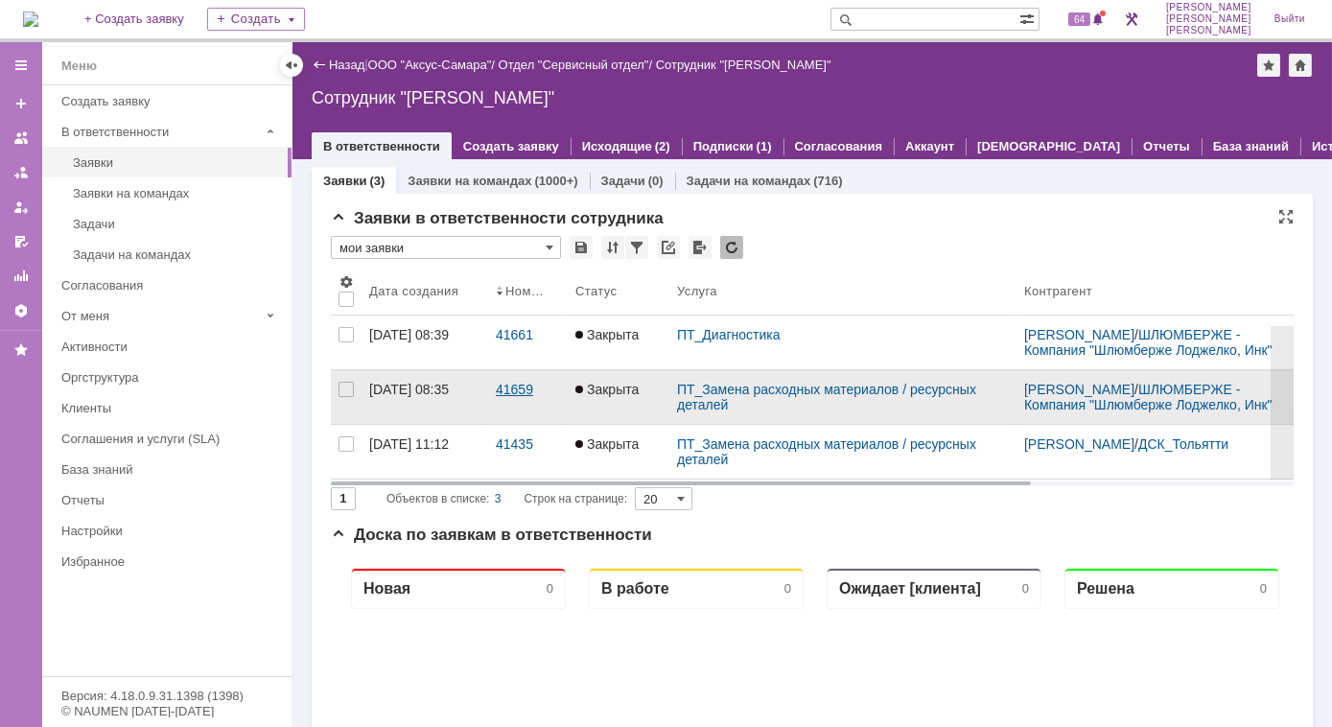
click at [526, 397] on div "41659" at bounding box center [528, 389] width 64 height 15
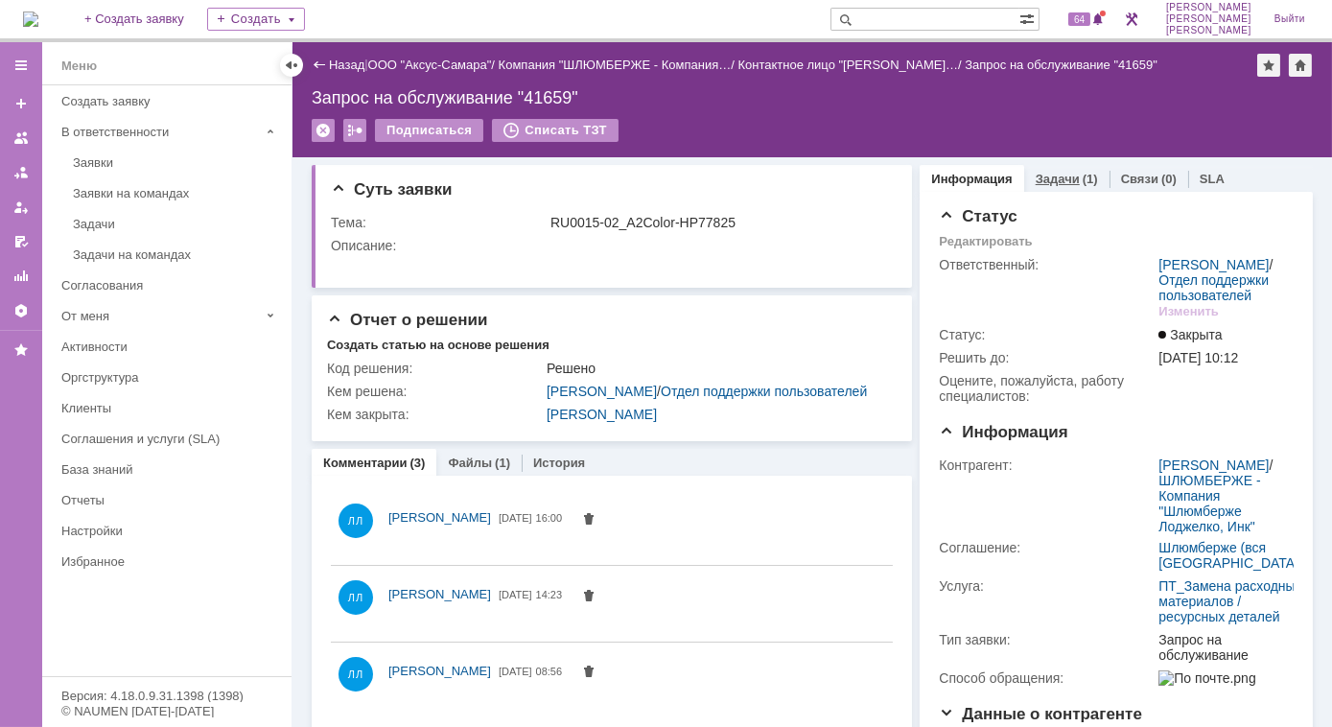
click at [1055, 185] on div "Задачи (1)" at bounding box center [1066, 179] width 85 height 28
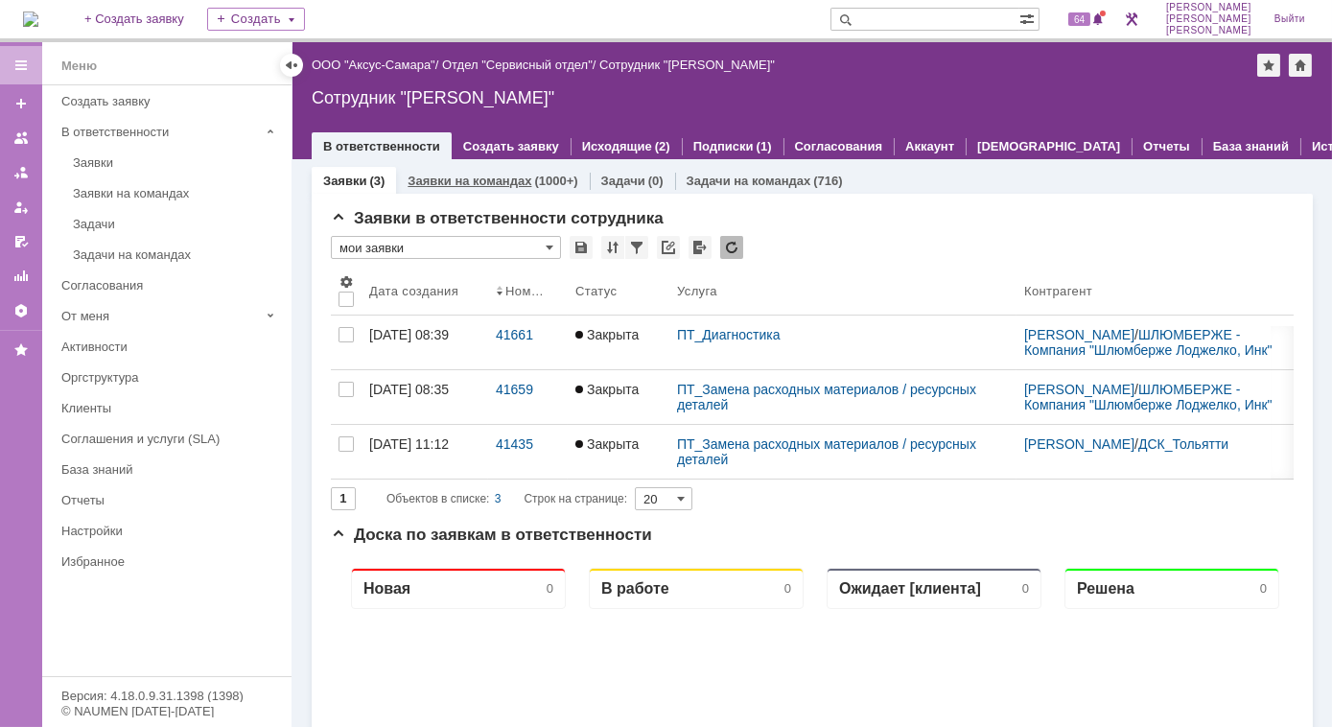
click at [485, 180] on link "Заявки на командах" at bounding box center [469, 181] width 124 height 14
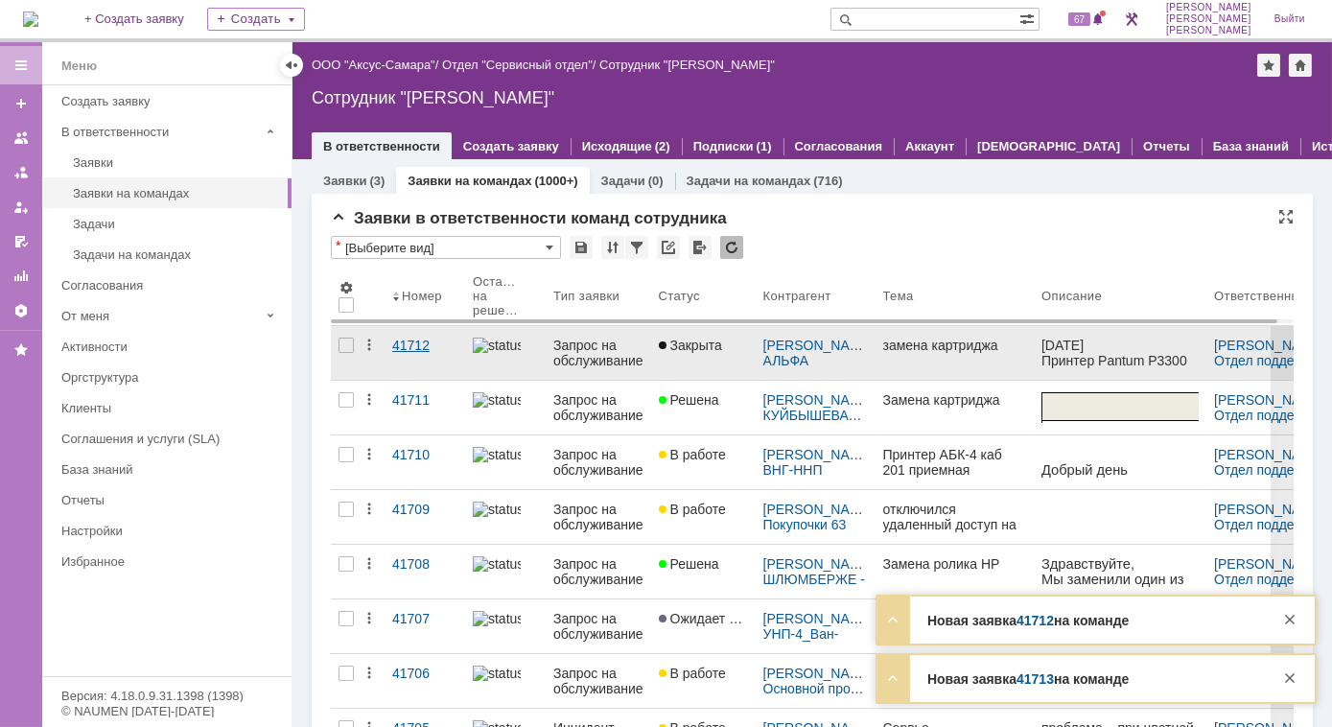
click at [411, 352] on link "41712" at bounding box center [424, 353] width 81 height 54
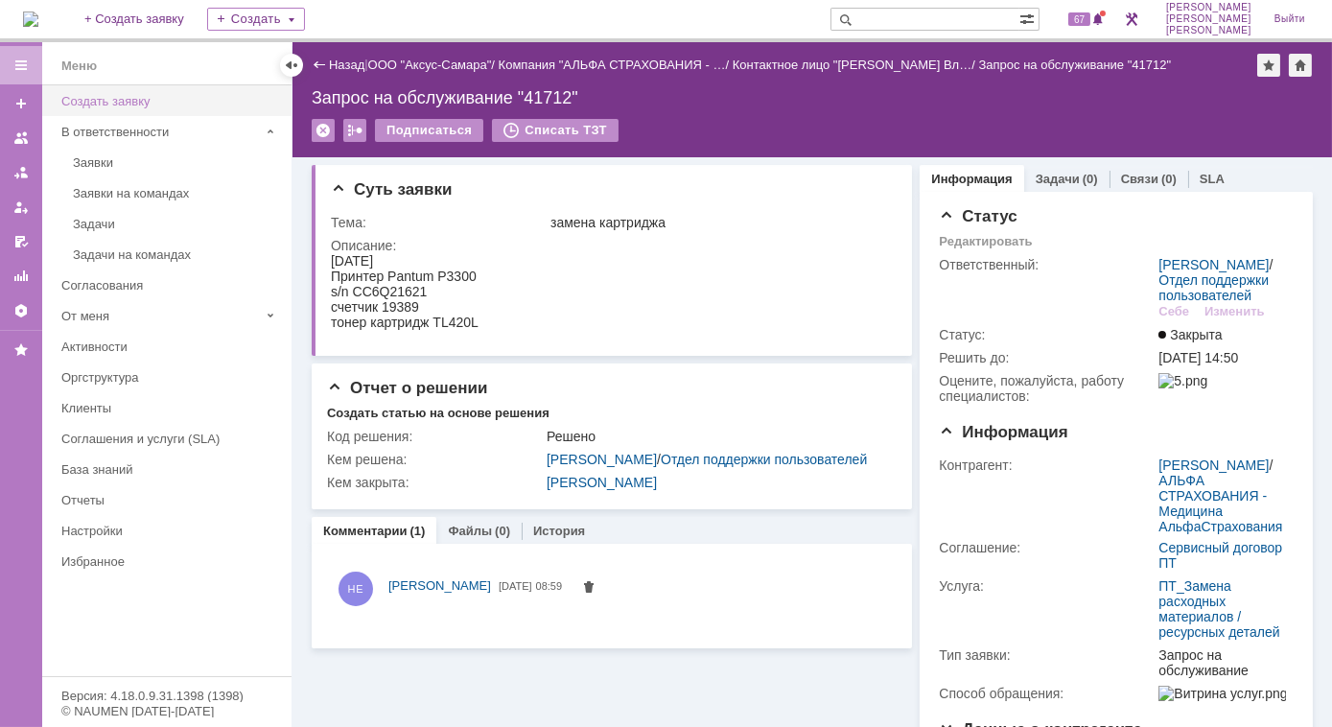
click at [129, 103] on div "Создать заявку" at bounding box center [170, 101] width 219 height 14
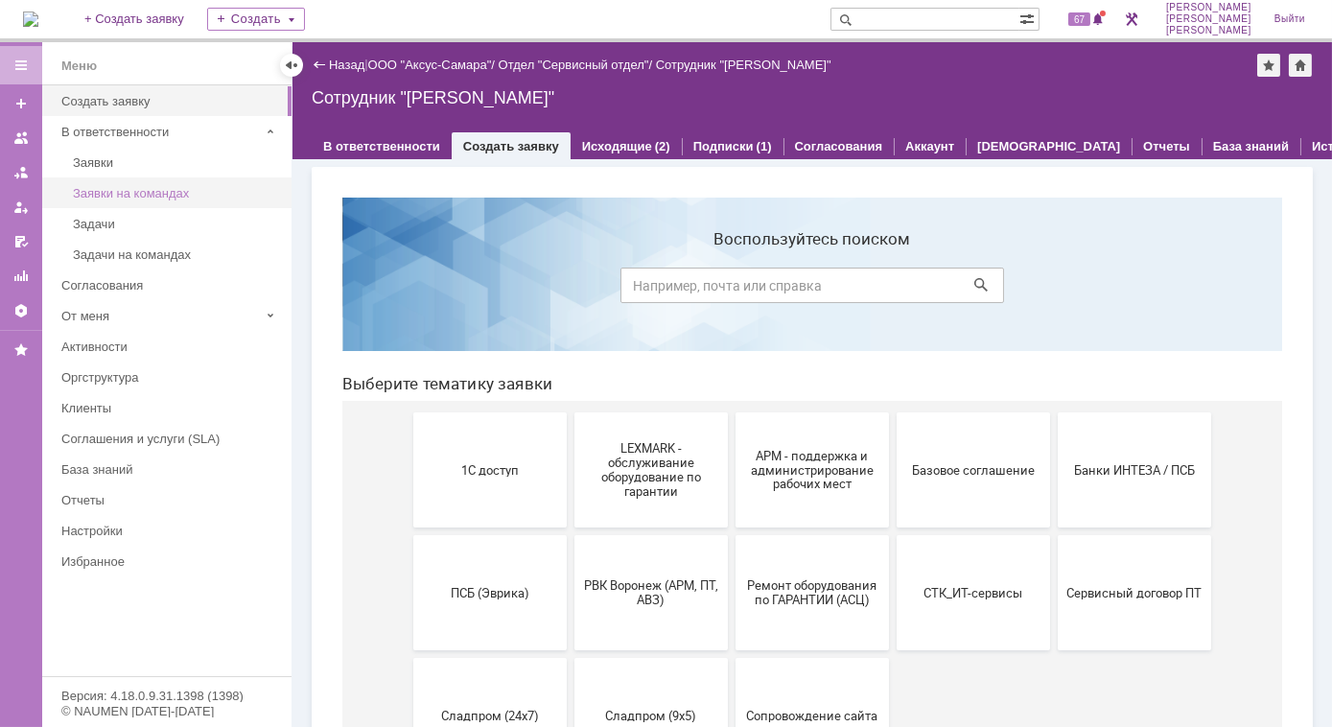
click at [133, 197] on div "Заявки на командах" at bounding box center [176, 193] width 207 height 14
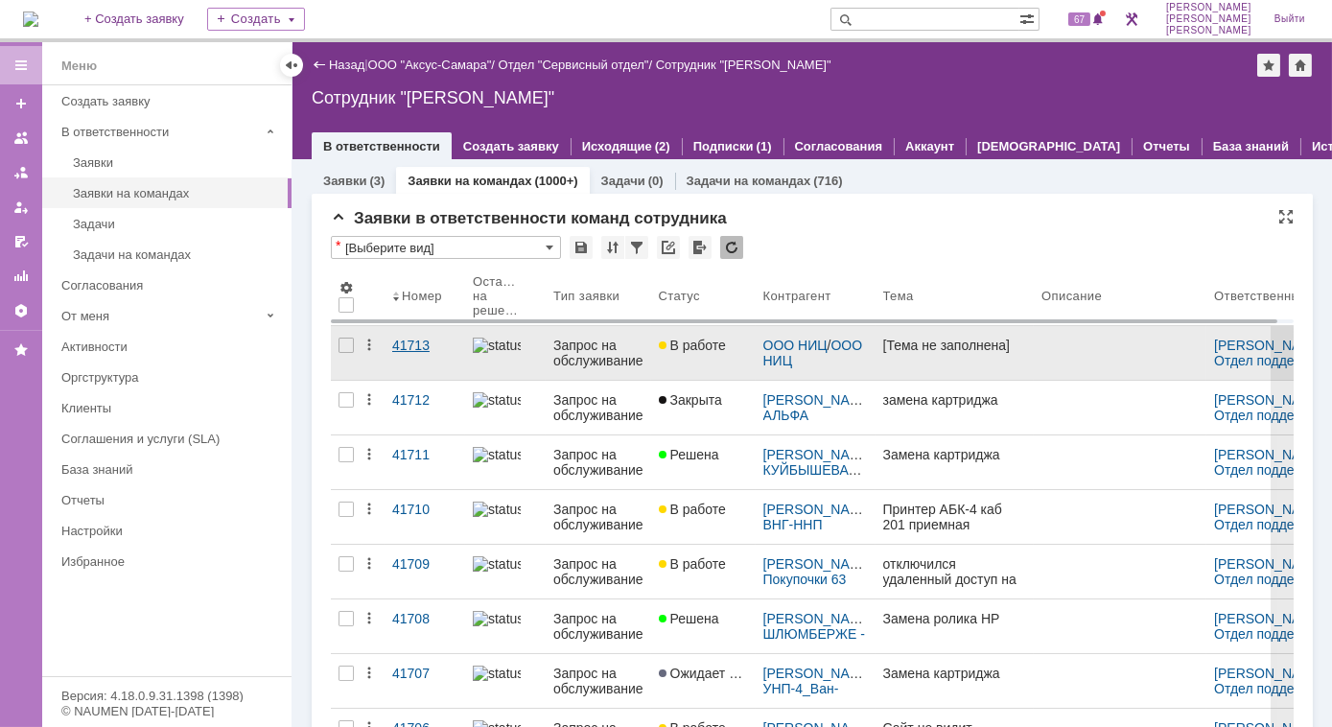
click at [415, 342] on div "41713" at bounding box center [424, 344] width 65 height 15
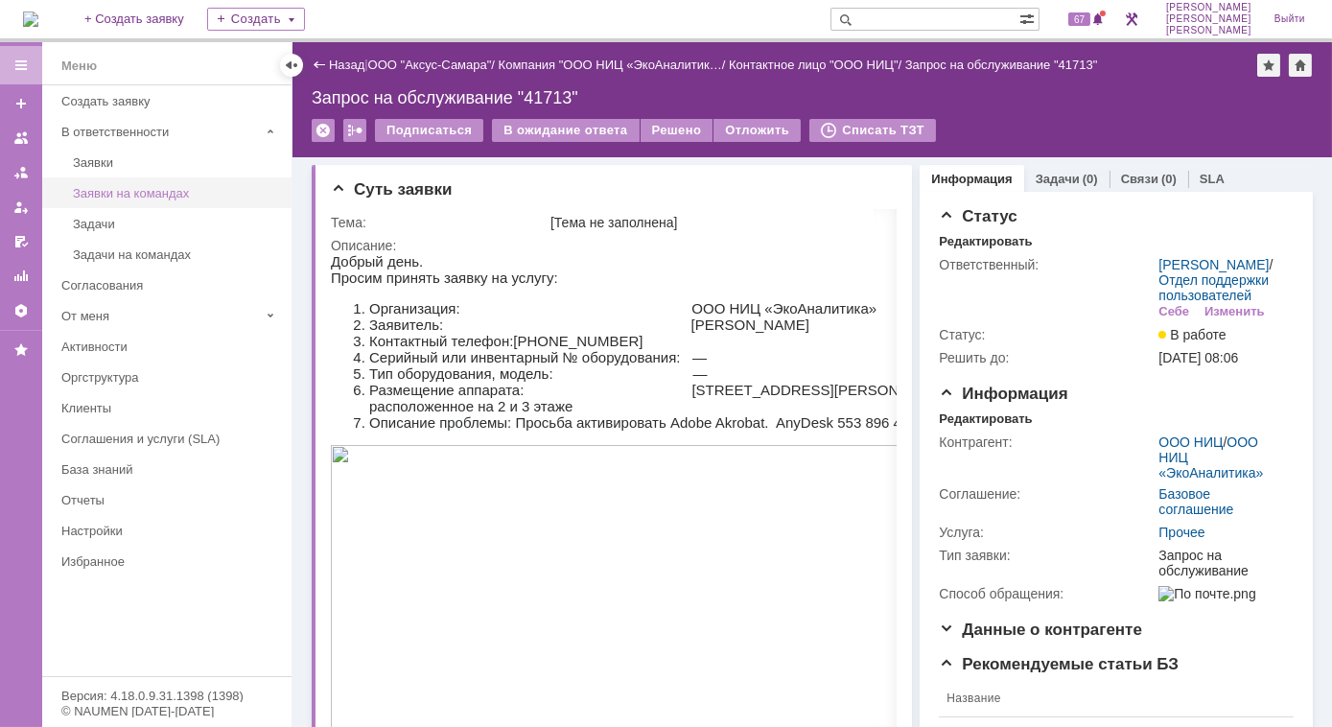
click at [160, 182] on link "Заявки на командах" at bounding box center [176, 193] width 222 height 30
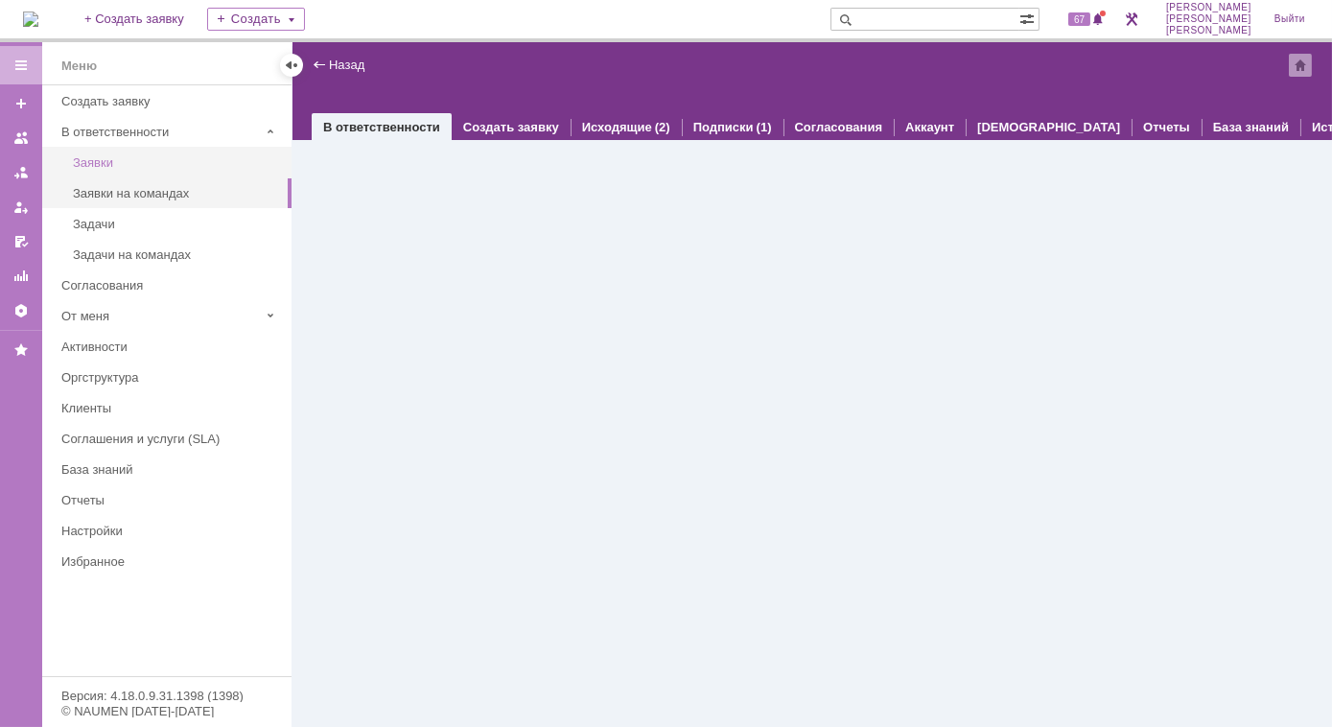
click at [144, 168] on link "Заявки" at bounding box center [176, 163] width 222 height 30
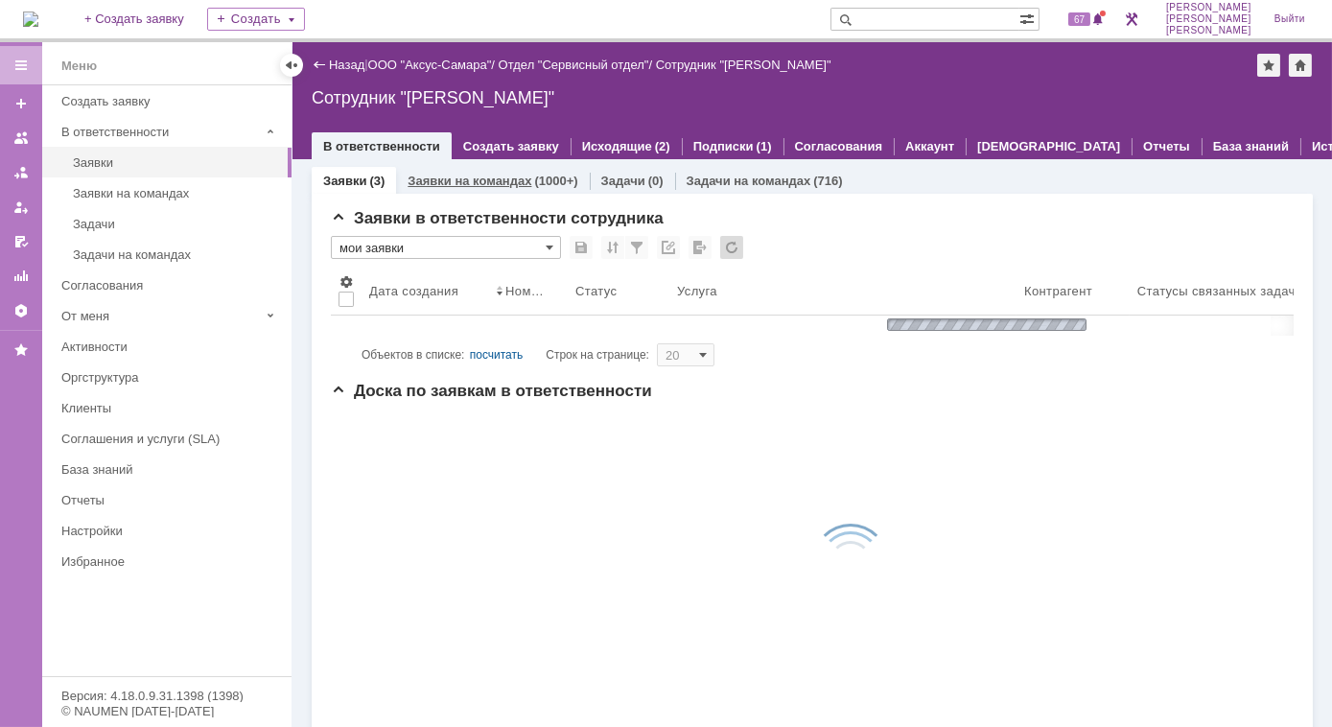
click at [471, 175] on link "Заявки на командах" at bounding box center [469, 181] width 124 height 14
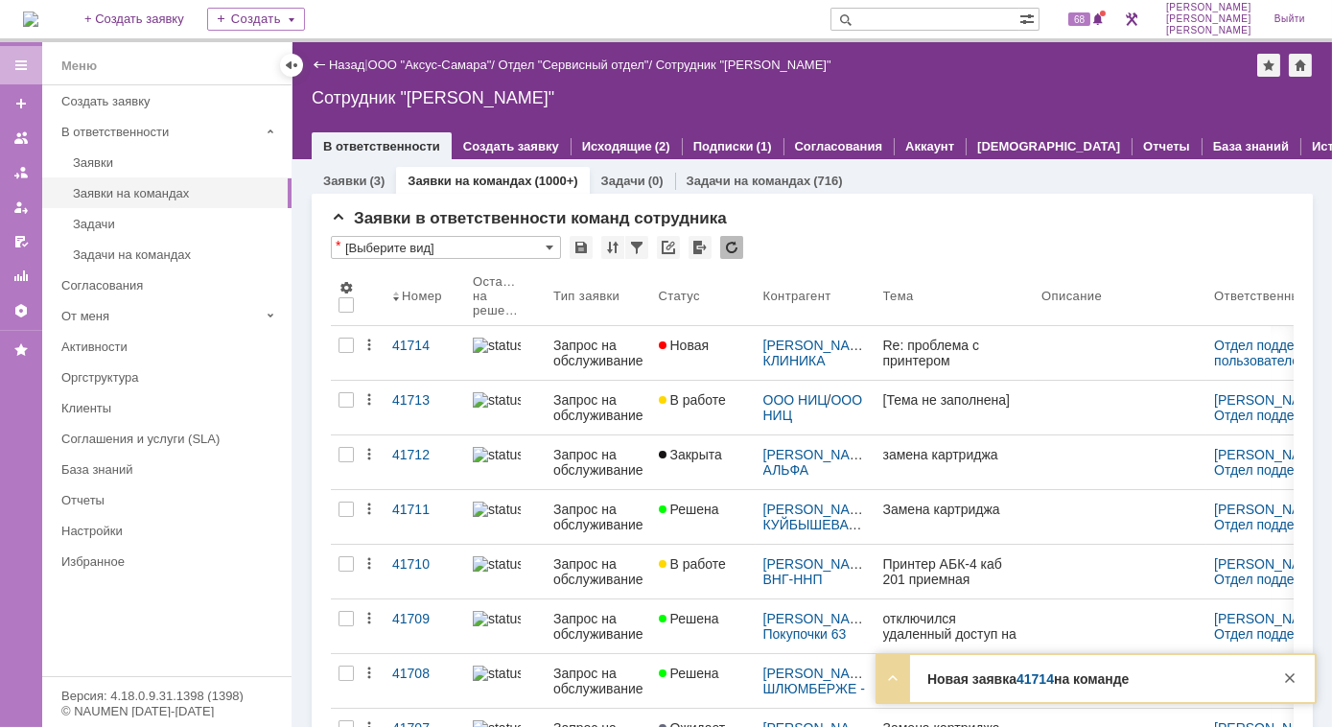
click at [439, 185] on link "Заявки на командах" at bounding box center [469, 181] width 124 height 14
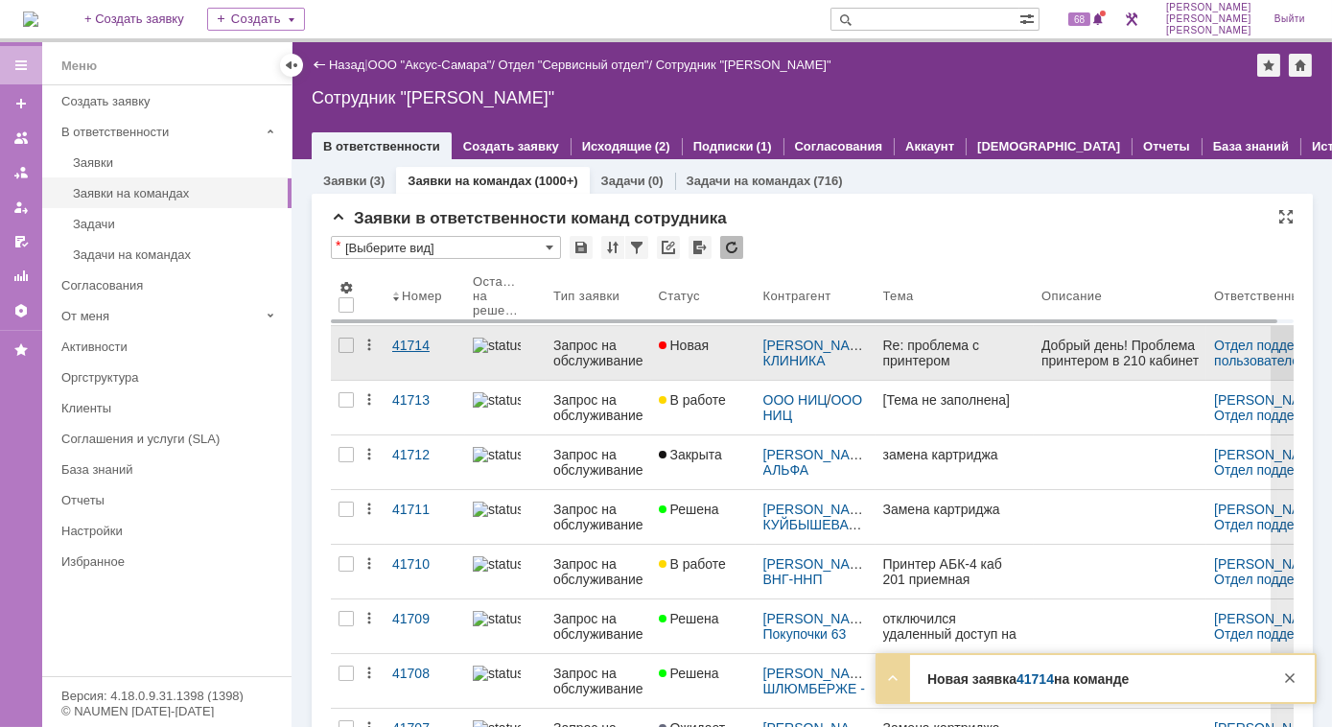
click at [429, 348] on div "41714" at bounding box center [424, 344] width 65 height 15
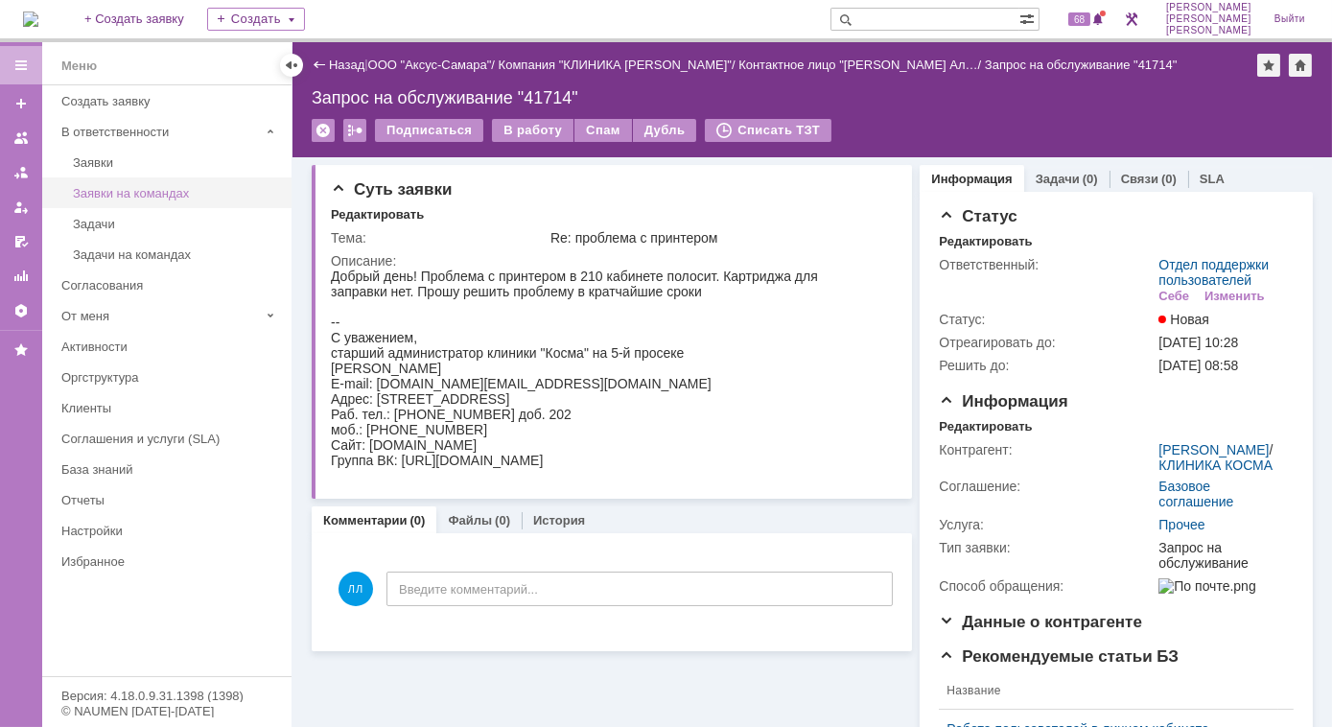
click at [158, 190] on div "Заявки на командах" at bounding box center [176, 193] width 207 height 14
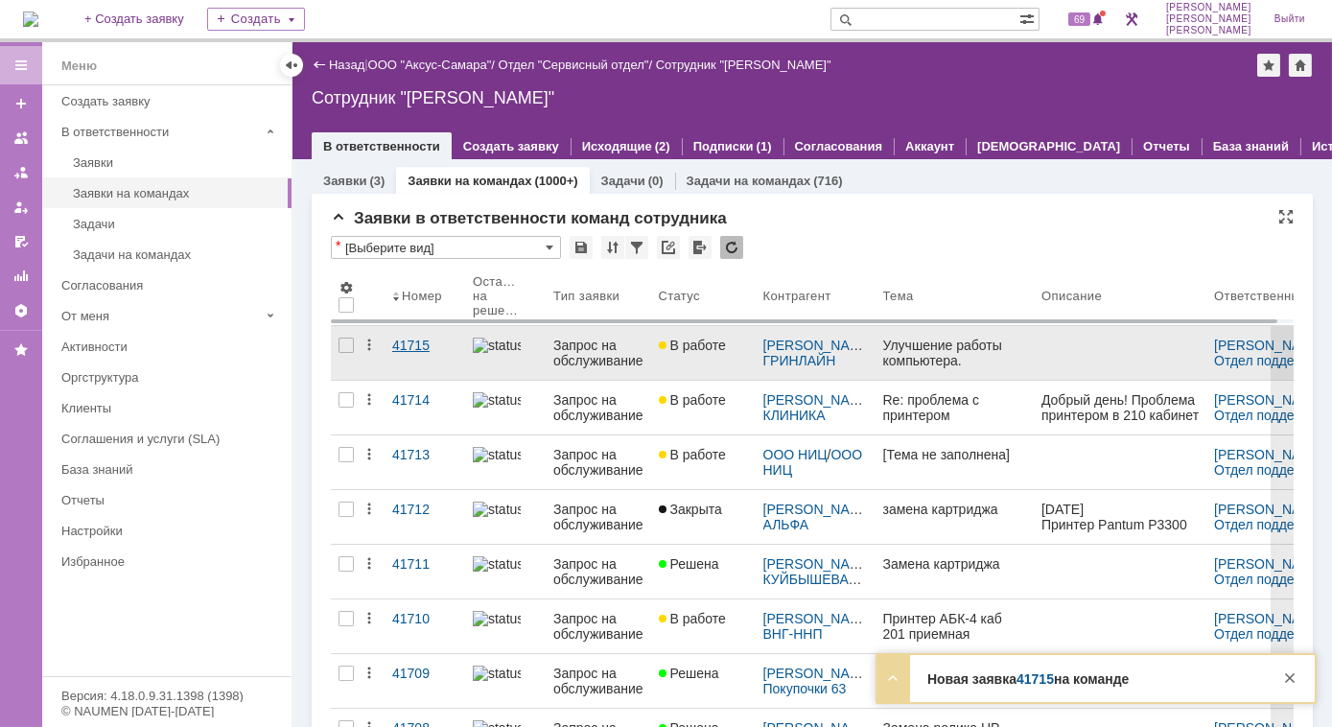
click at [447, 349] on div "41715" at bounding box center [424, 344] width 65 height 15
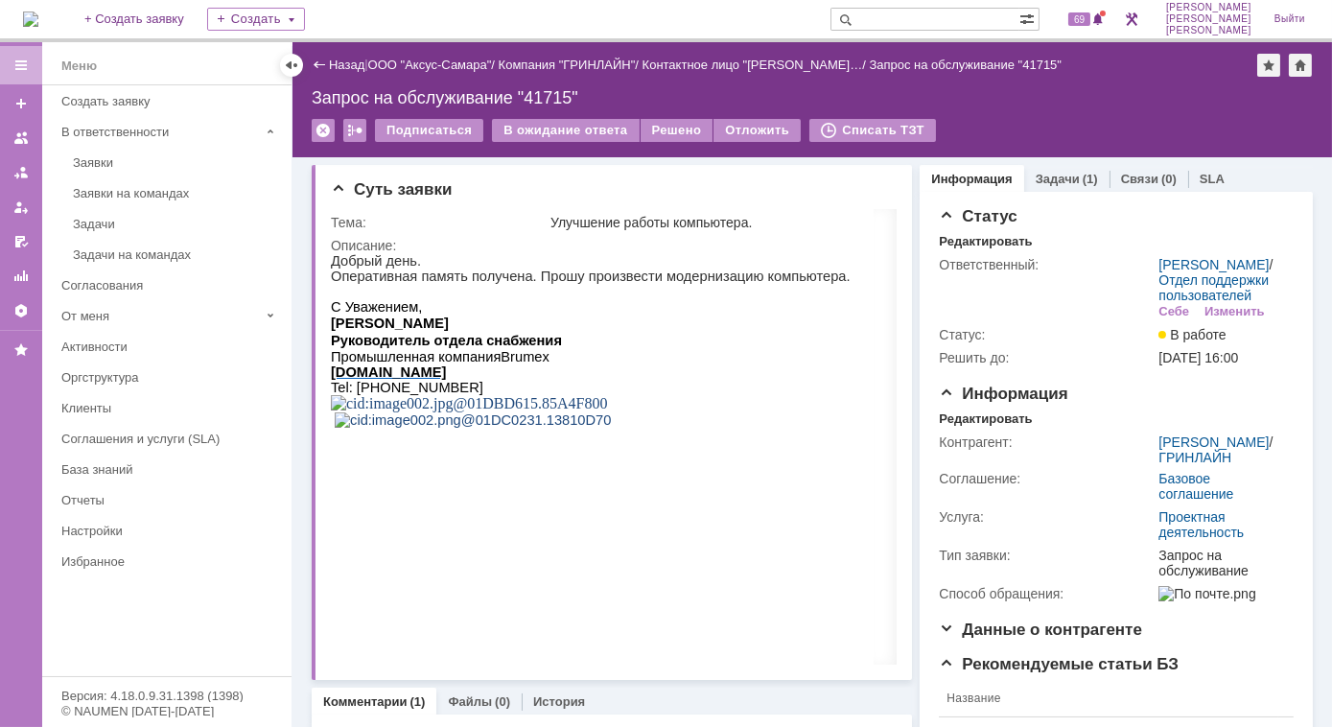
click at [162, 199] on link "Заявки на командах" at bounding box center [176, 193] width 222 height 30
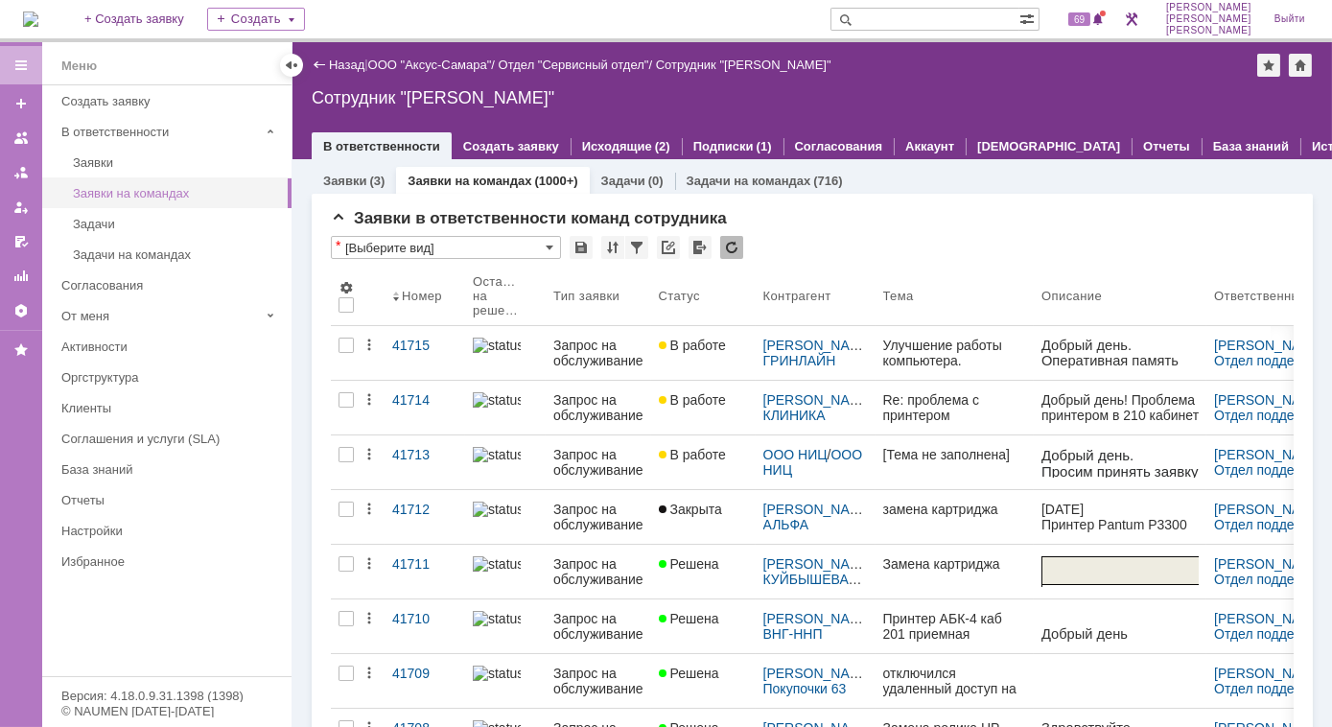
click at [175, 194] on div "Заявки на командах" at bounding box center [176, 193] width 207 height 14
